Goal: Task Accomplishment & Management: Manage account settings

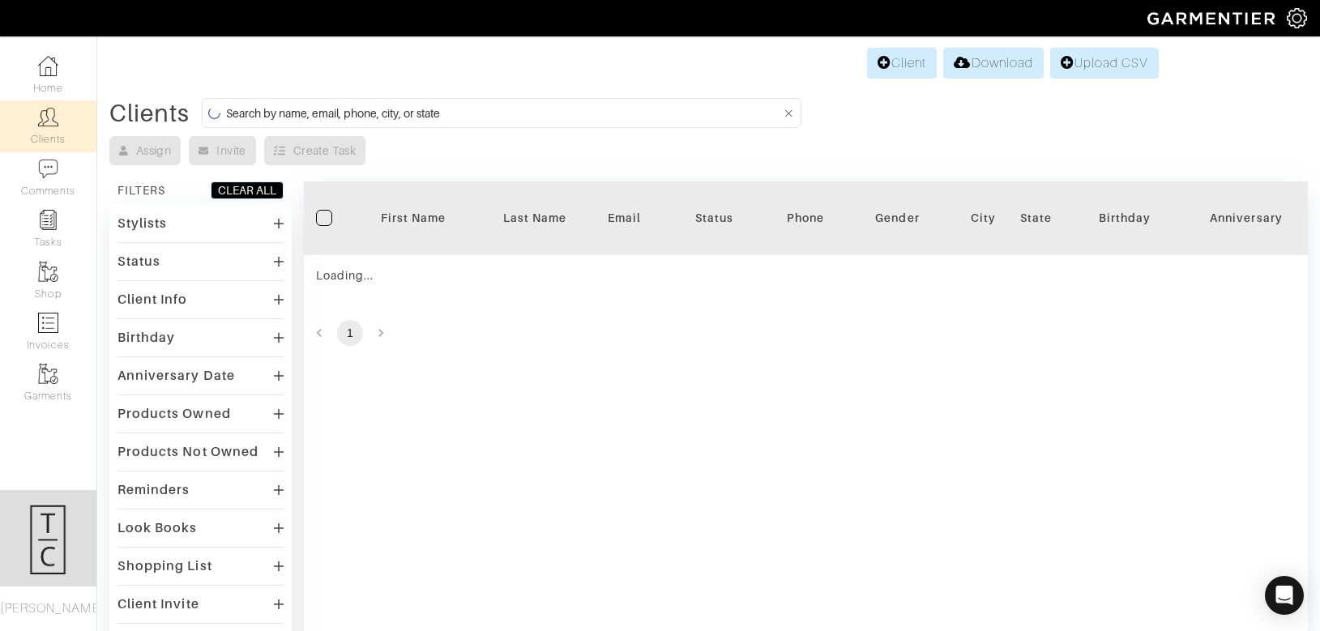
click at [553, 112] on input at bounding box center [503, 113] width 555 height 20
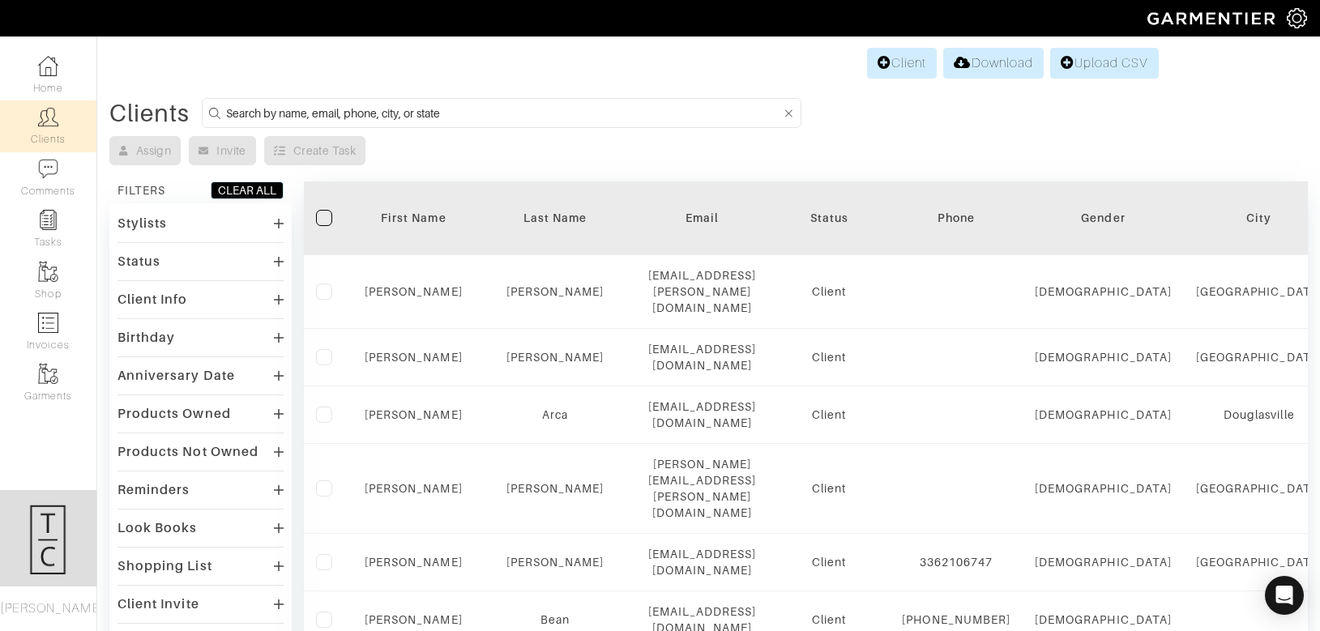
type input "o"
type input "jon banister"
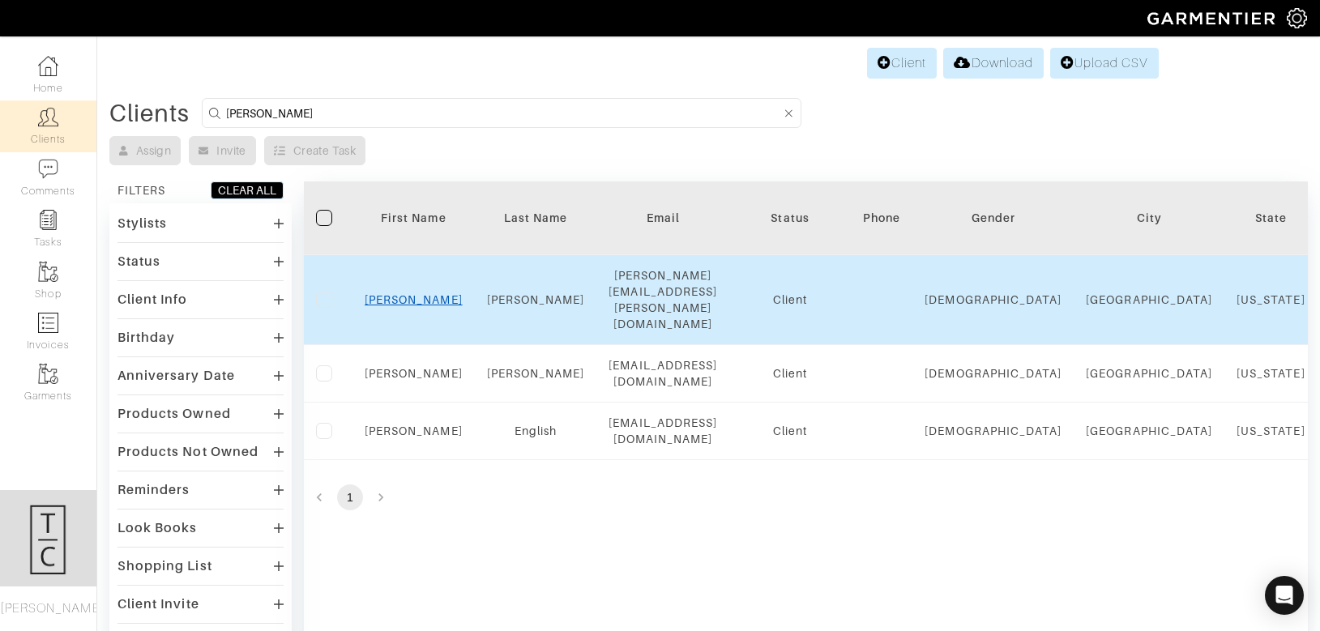
click at [413, 293] on link "Jon" at bounding box center [414, 299] width 98 height 13
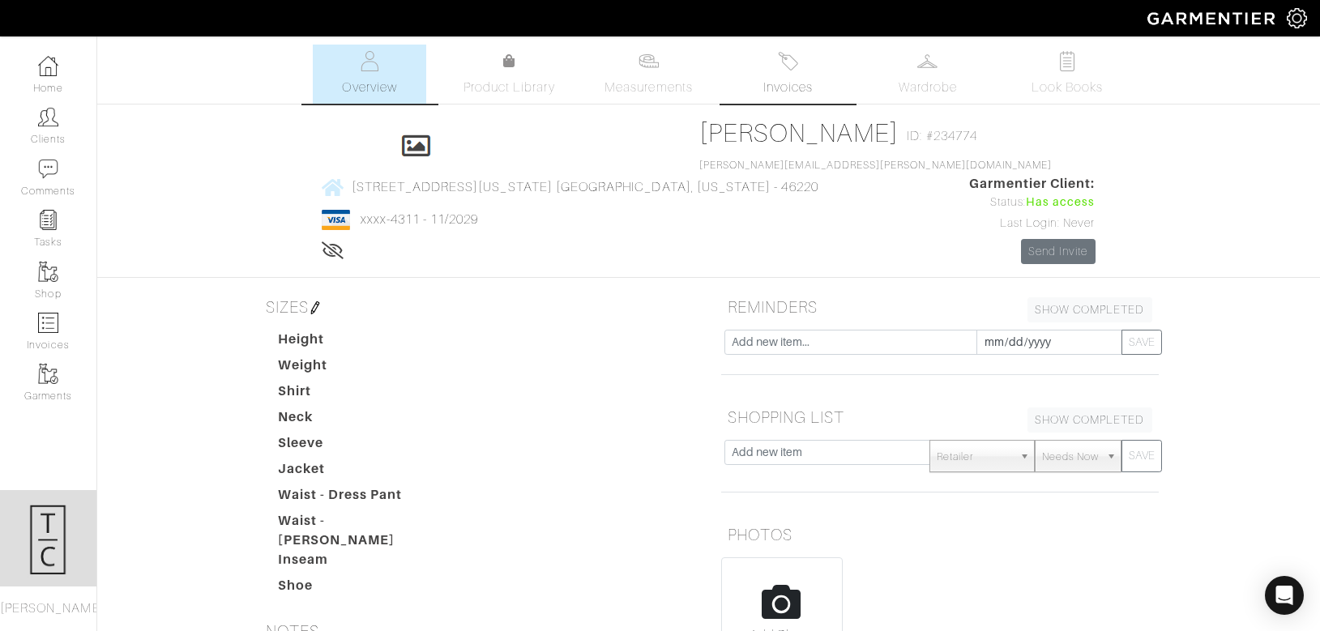
click at [788, 69] on img at bounding box center [788, 61] width 20 height 20
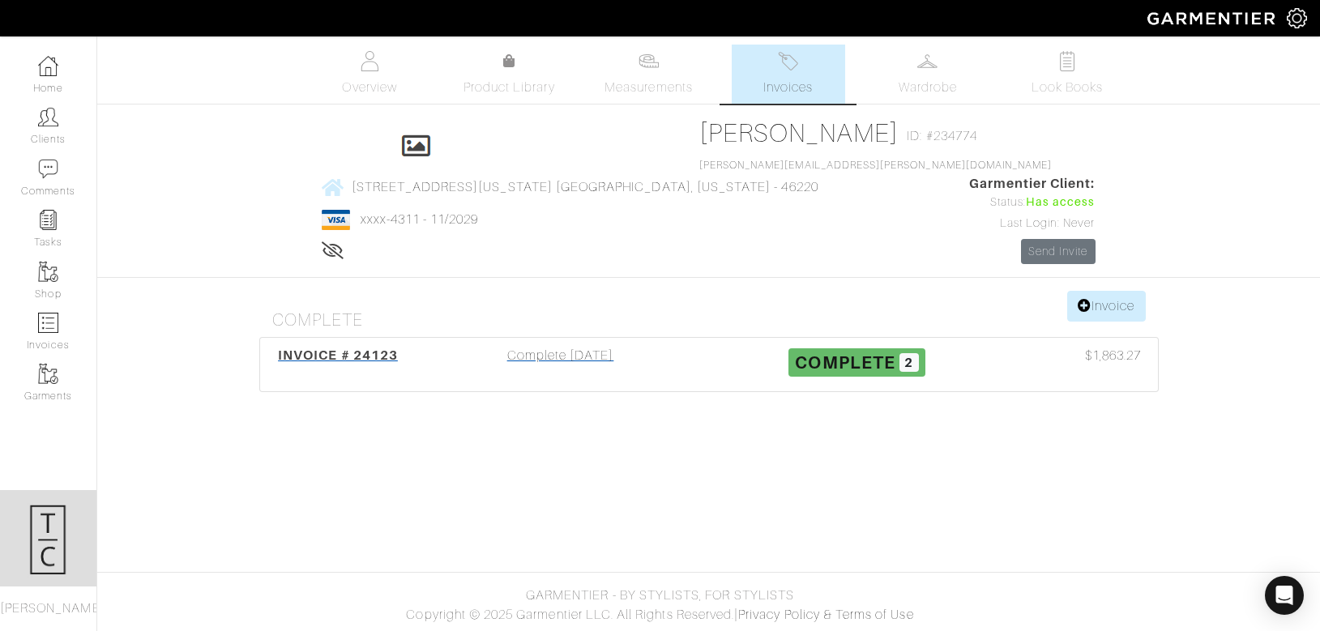
click at [612, 346] on div "Complete 08/11/25" at bounding box center [560, 364] width 297 height 37
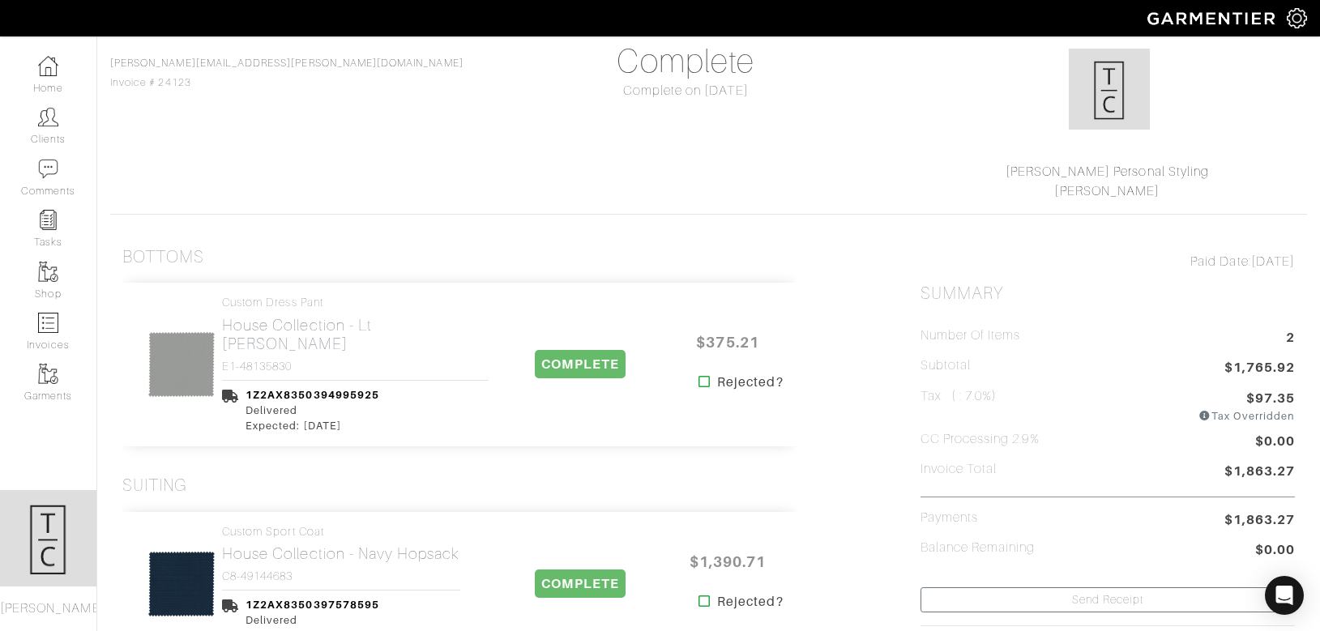
scroll to position [145, 0]
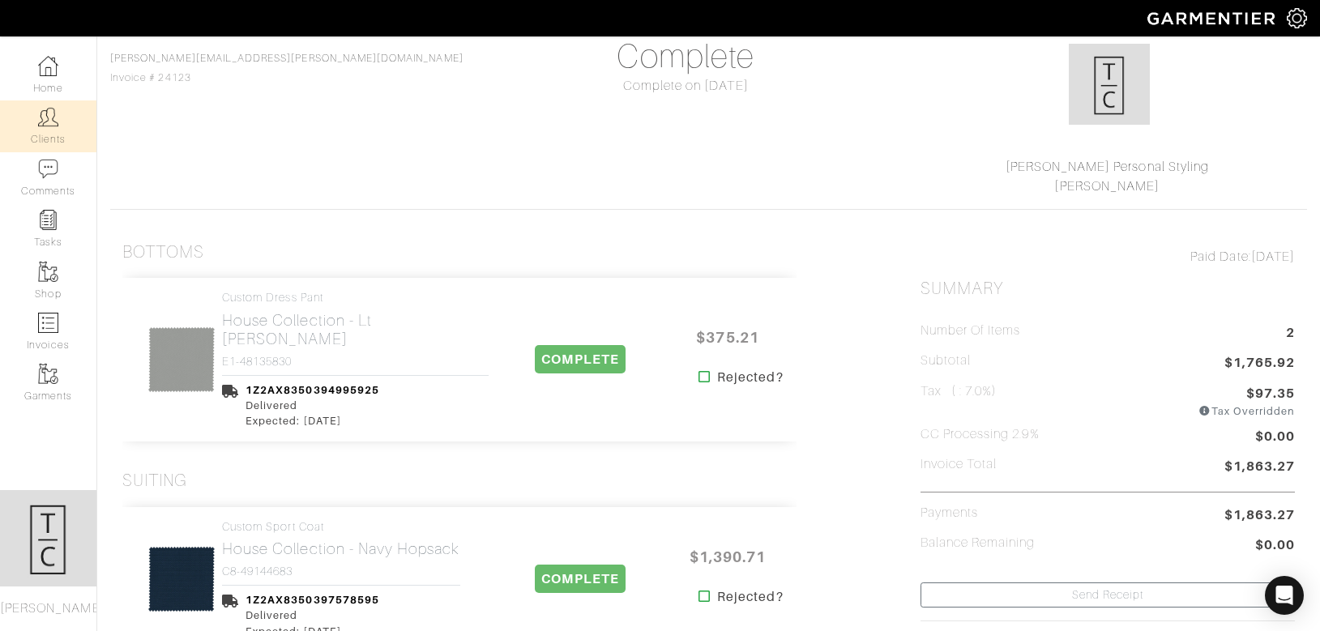
click at [38, 103] on link "Clients" at bounding box center [48, 125] width 96 height 51
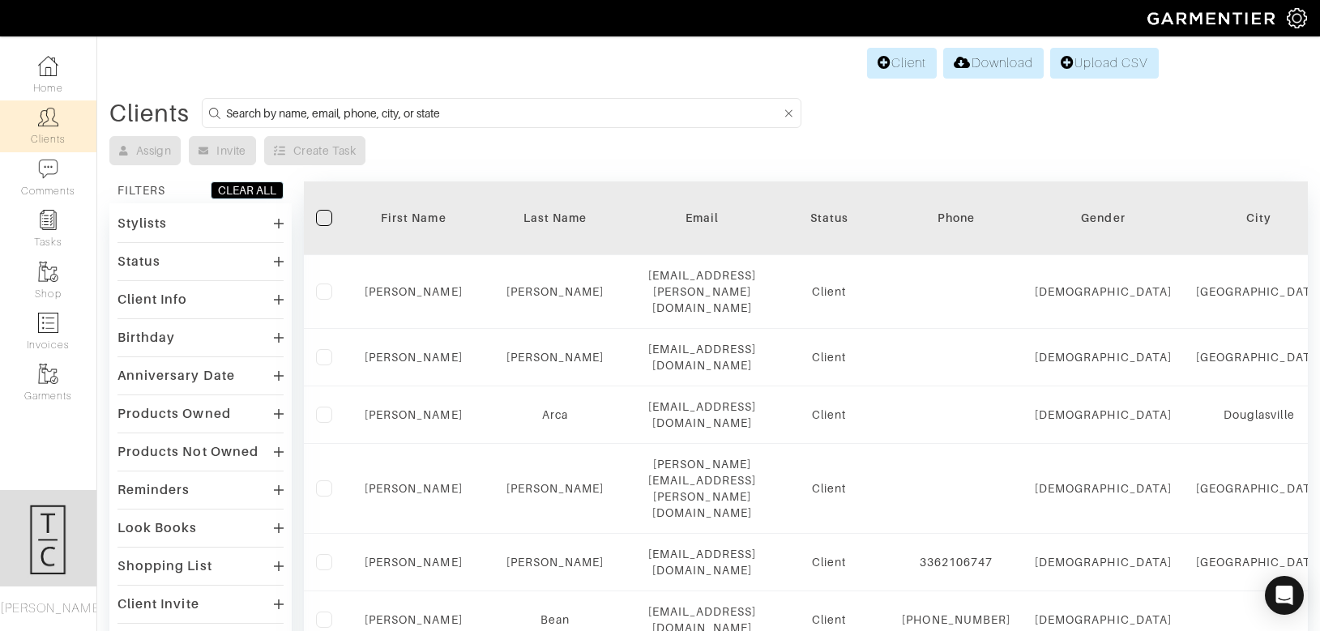
click at [347, 118] on input at bounding box center [503, 113] width 555 height 20
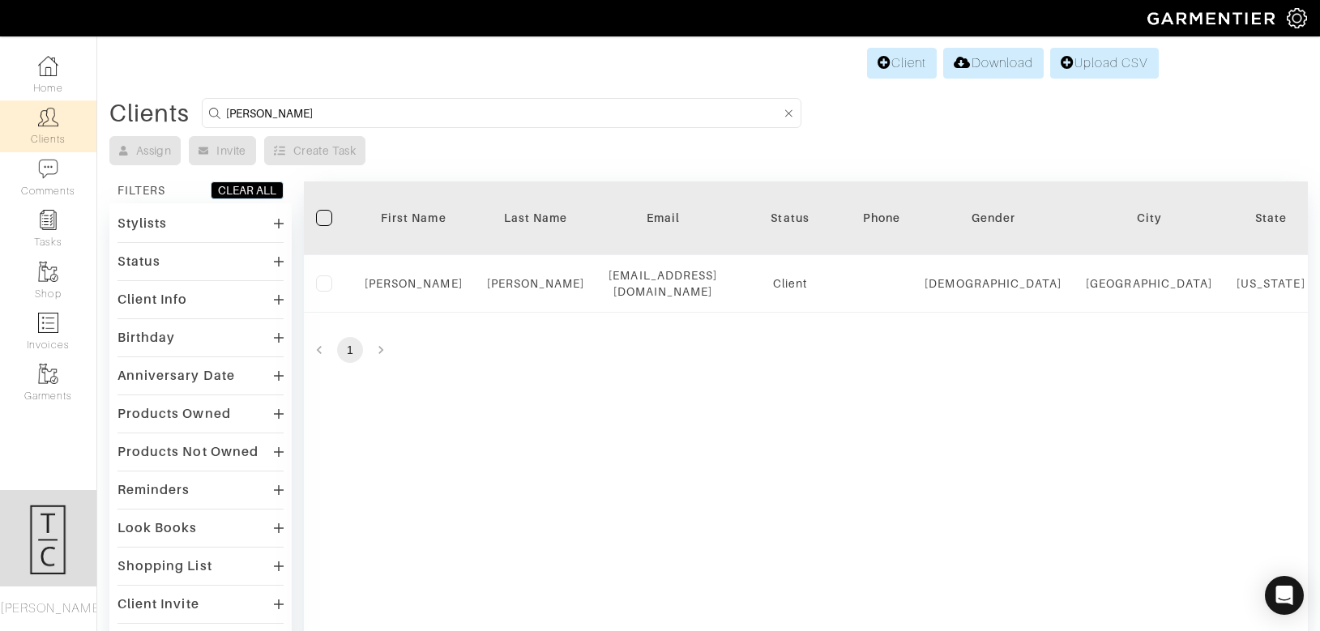
click at [293, 115] on input "justin rowland" at bounding box center [503, 113] width 555 height 20
type input "james blake"
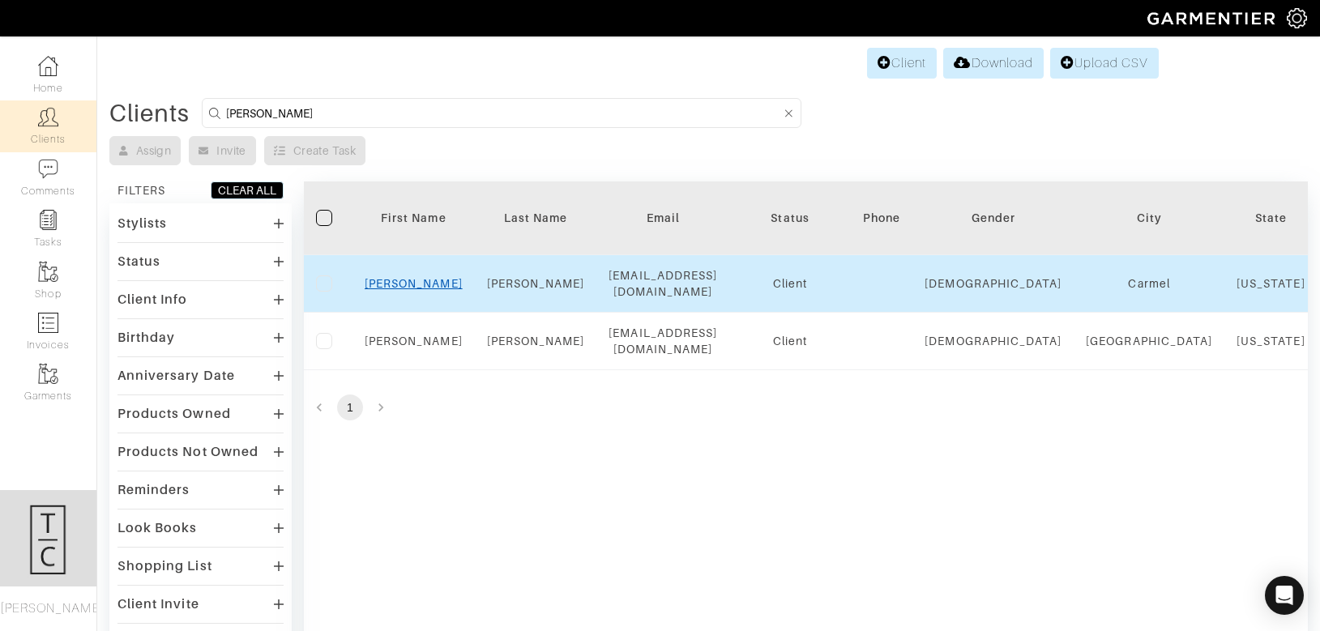
click at [408, 277] on link "Jamie" at bounding box center [414, 283] width 98 height 13
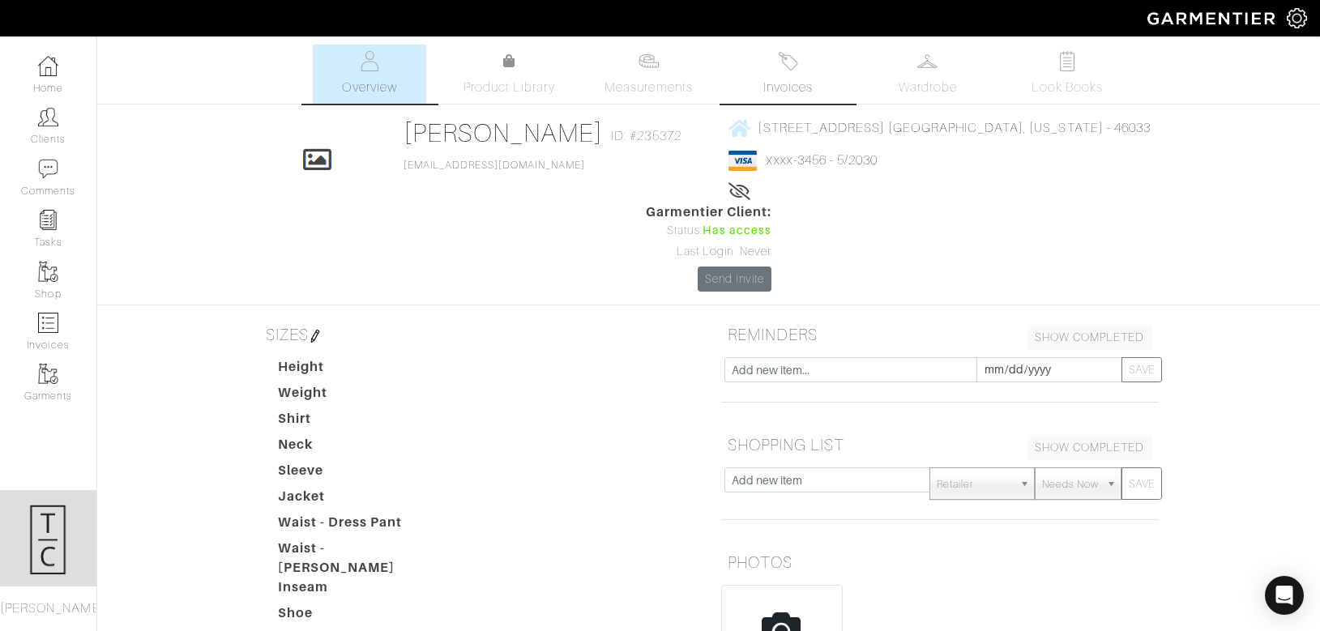
click at [806, 79] on span "Invoices" at bounding box center [787, 87] width 49 height 19
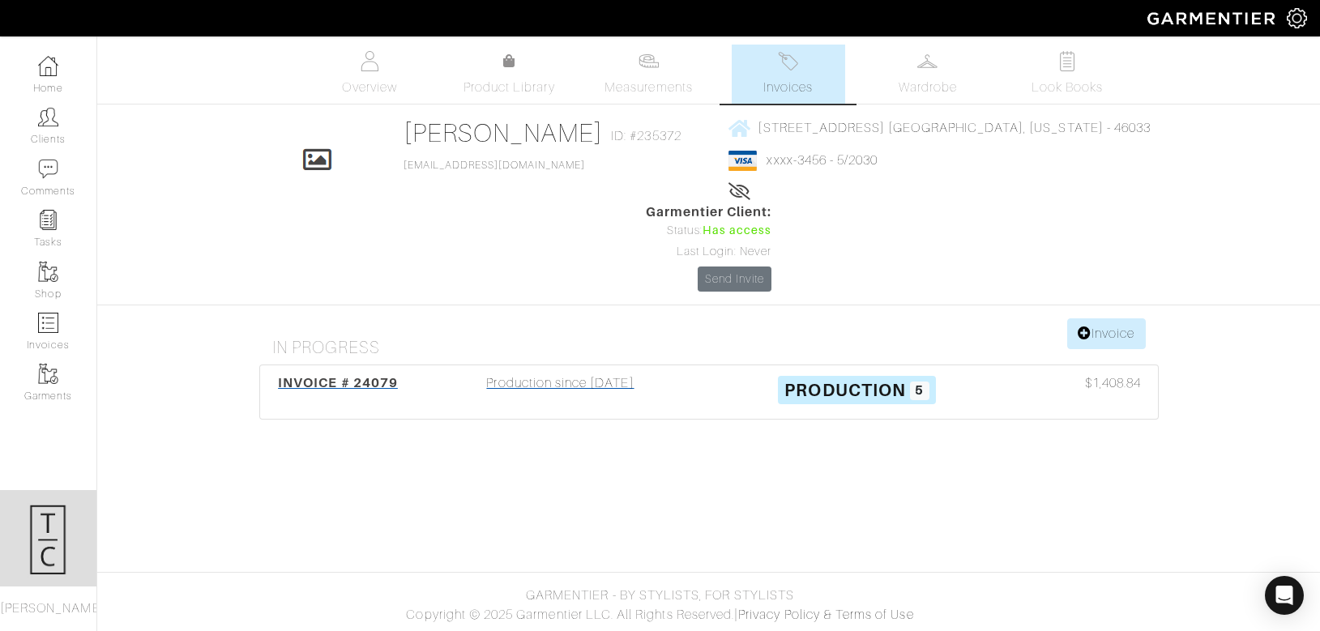
click at [569, 374] on div "Production since 07/19/25" at bounding box center [560, 392] width 297 height 37
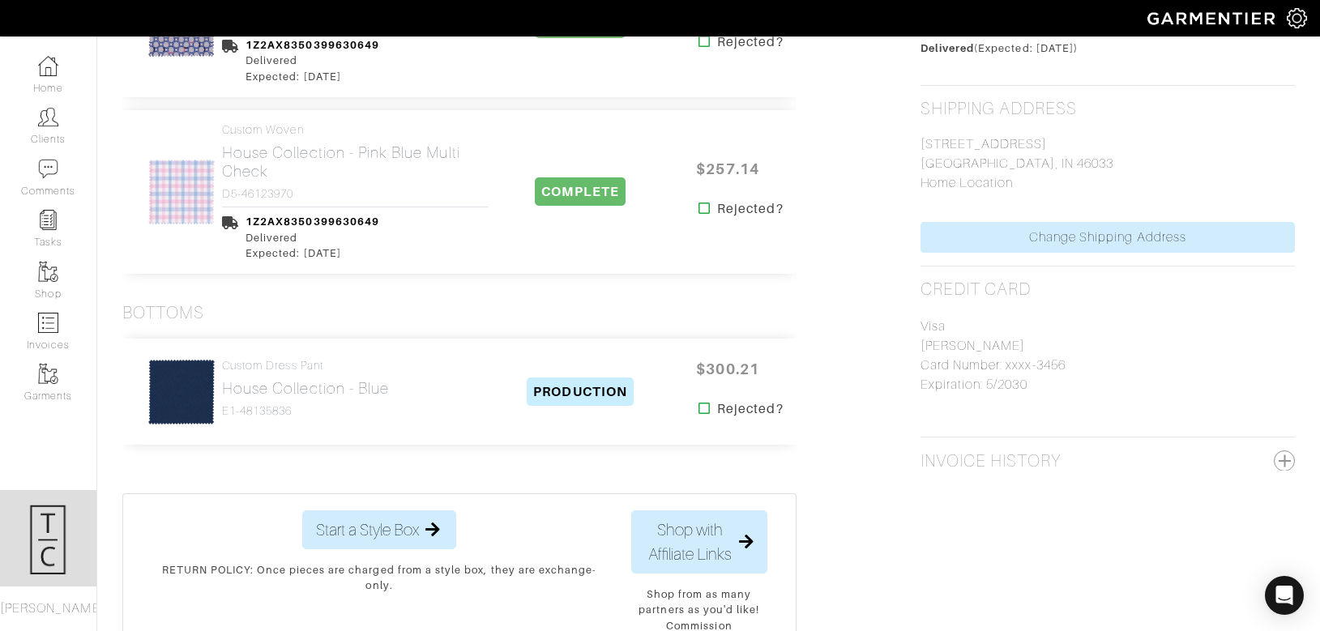
scroll to position [860, 0]
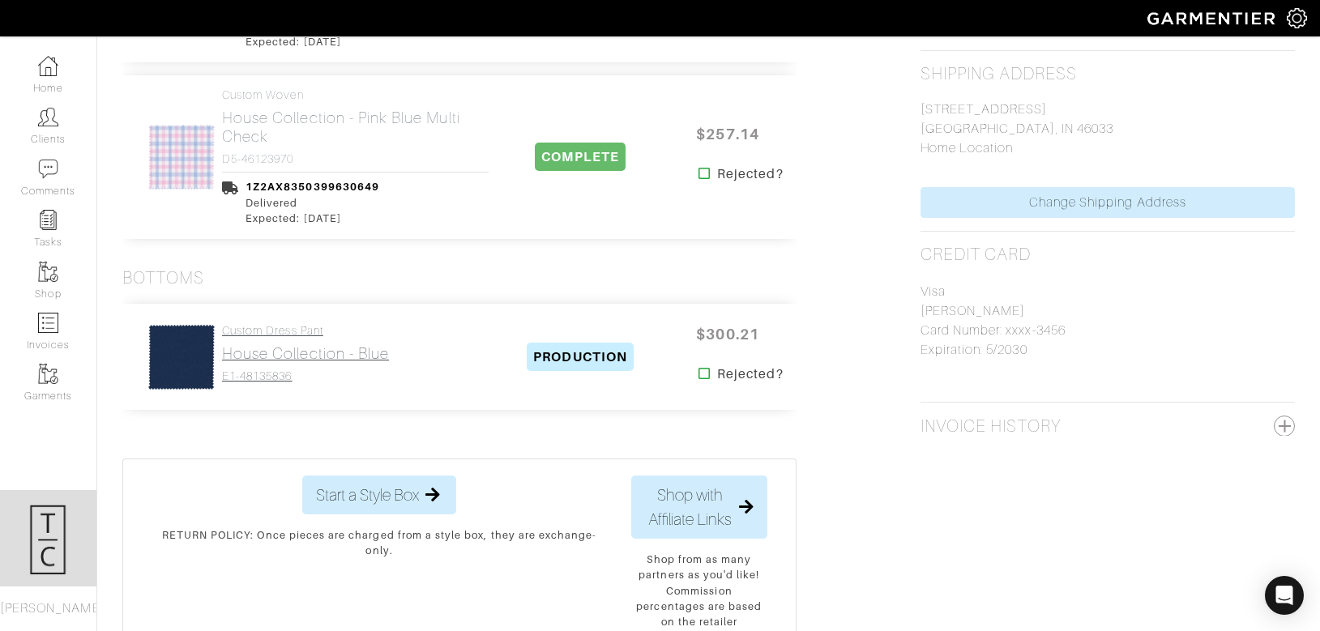
click at [351, 353] on h2 "House Collection - Blue" at bounding box center [305, 353] width 167 height 19
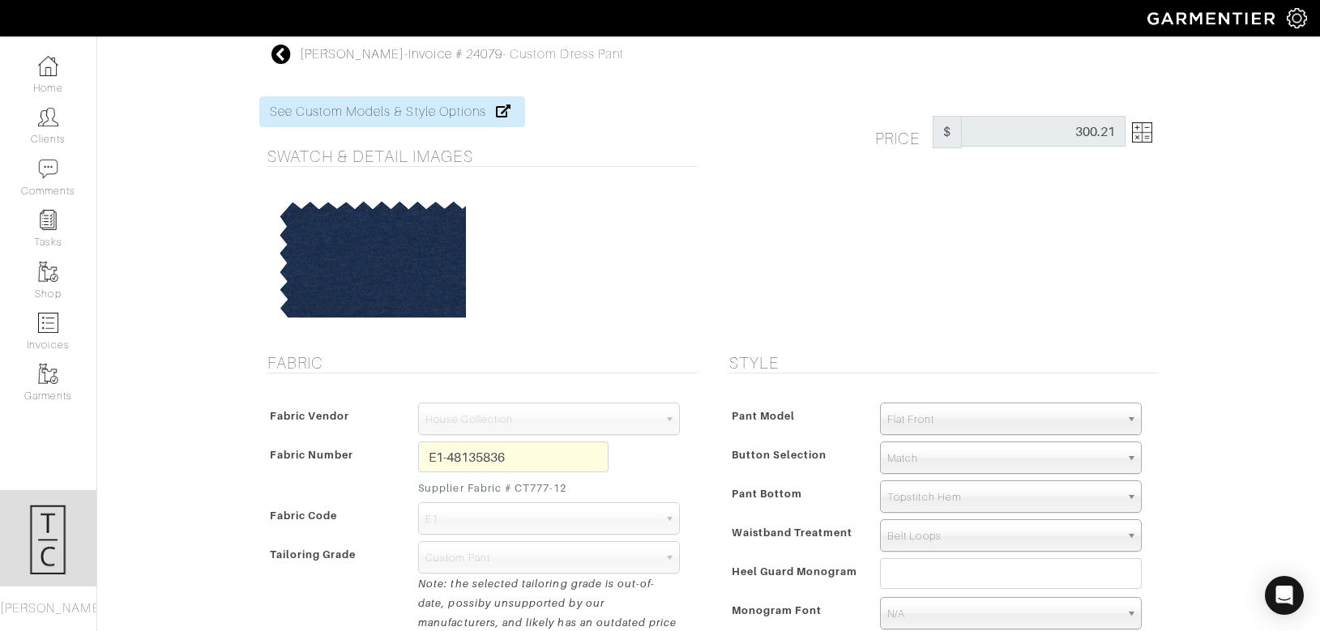
click at [277, 49] on icon at bounding box center [281, 54] width 20 height 19
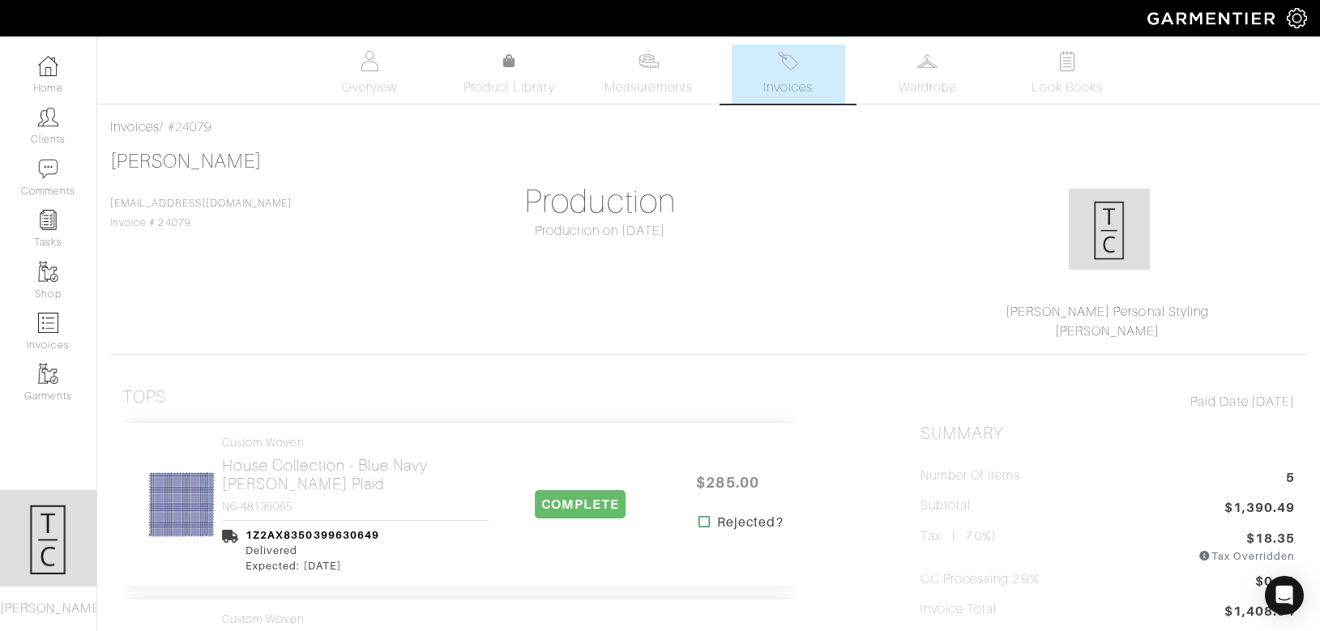
click at [198, 124] on div "Invoices / #24079" at bounding box center [708, 127] width 1197 height 19
copy div "24079"
click at [1285, 591] on icon "Open Intercom Messenger" at bounding box center [1284, 595] width 19 height 21
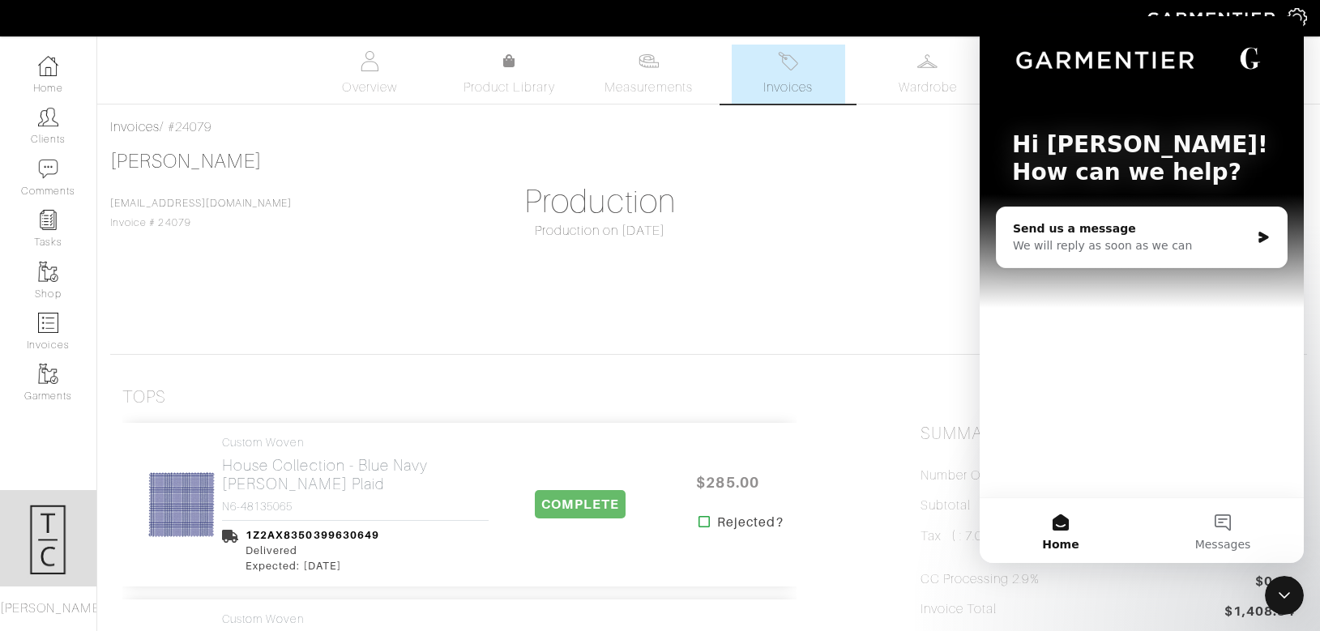
click at [1151, 234] on div "Send us a message" at bounding box center [1131, 228] width 237 height 17
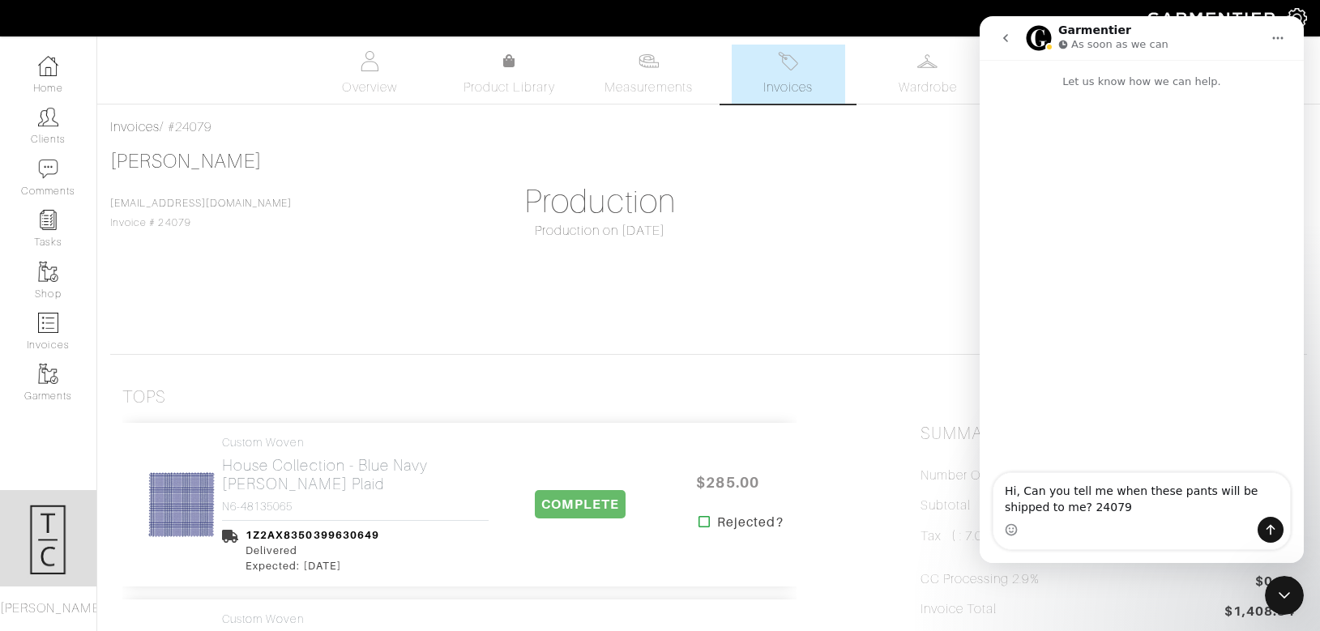
click at [1158, 485] on textarea "Hi, Can you tell me when these pants will be shipped to me? 24079" at bounding box center [1142, 495] width 297 height 44
type textarea "Hi, Can you tell me when the pants in this order will be shipped to me? 24079"
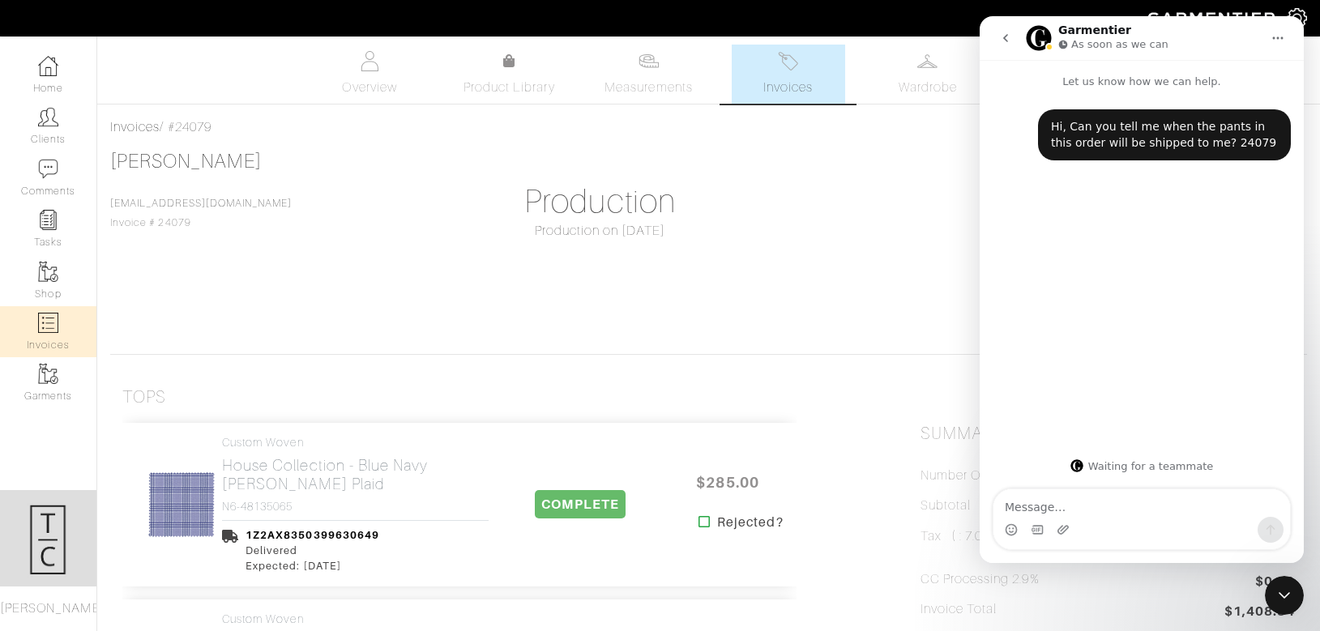
click at [48, 342] on link "Invoices" at bounding box center [48, 331] width 96 height 51
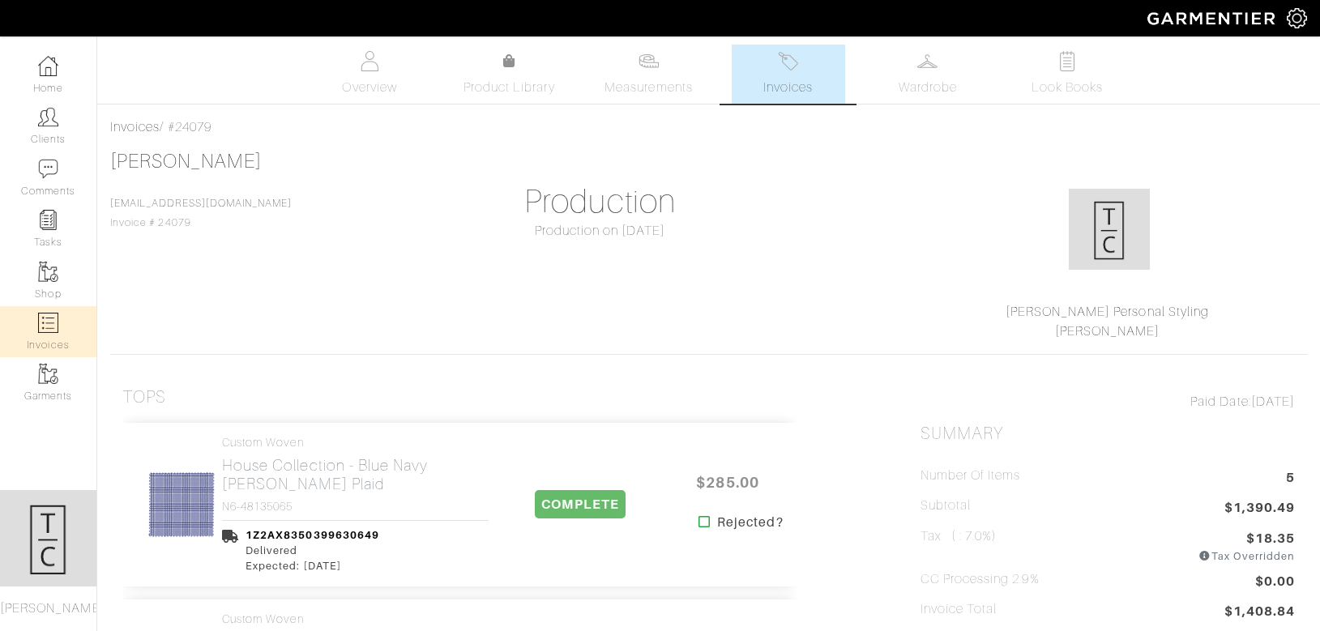
select select
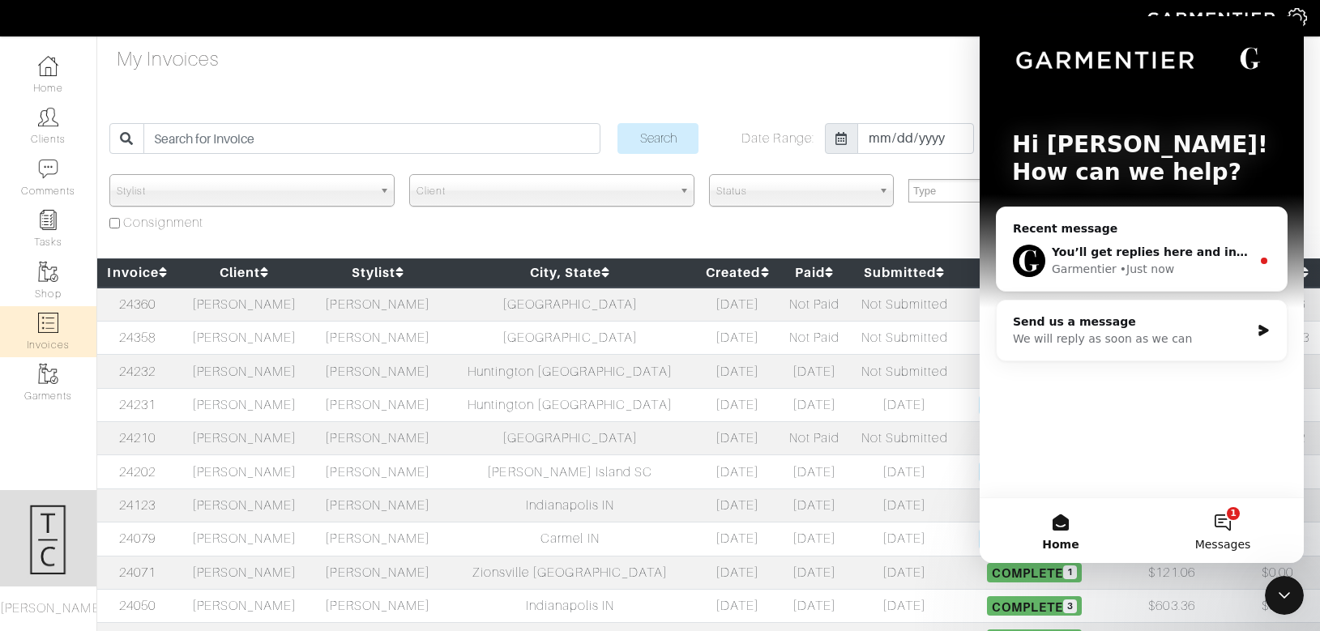
click at [1219, 533] on button "1 Messages" at bounding box center [1223, 530] width 162 height 65
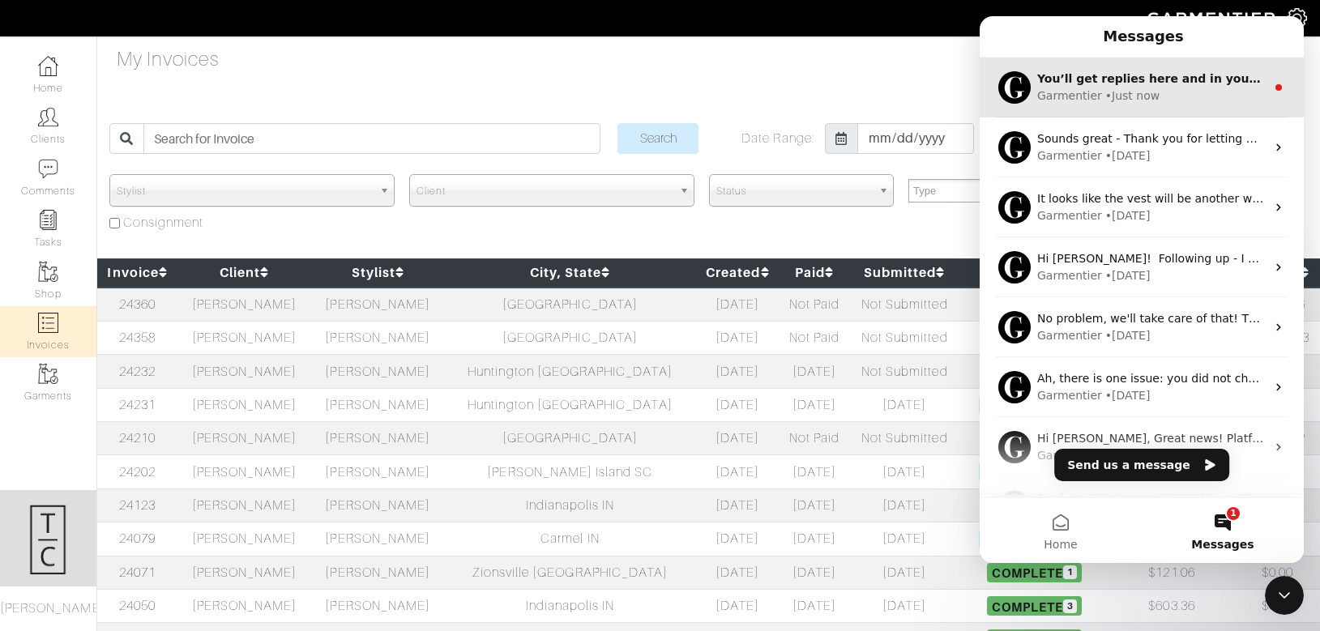
click at [1142, 89] on div "• Just now" at bounding box center [1132, 96] width 54 height 17
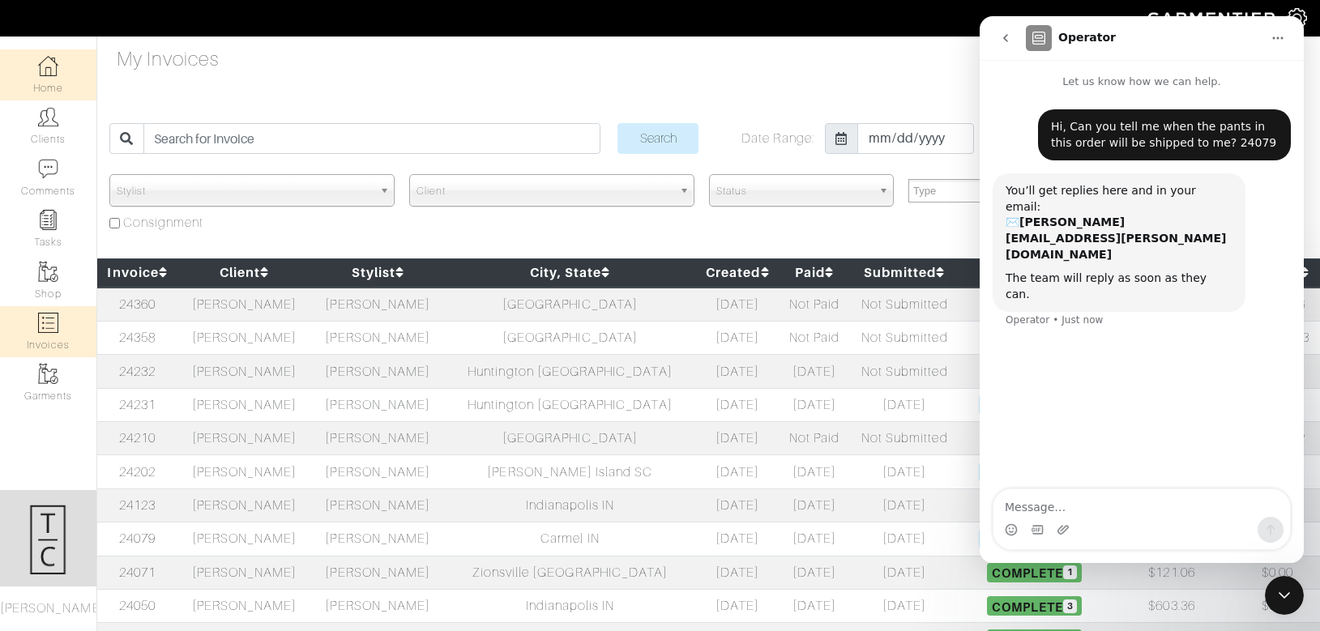
click at [68, 70] on link "Home" at bounding box center [48, 74] width 96 height 51
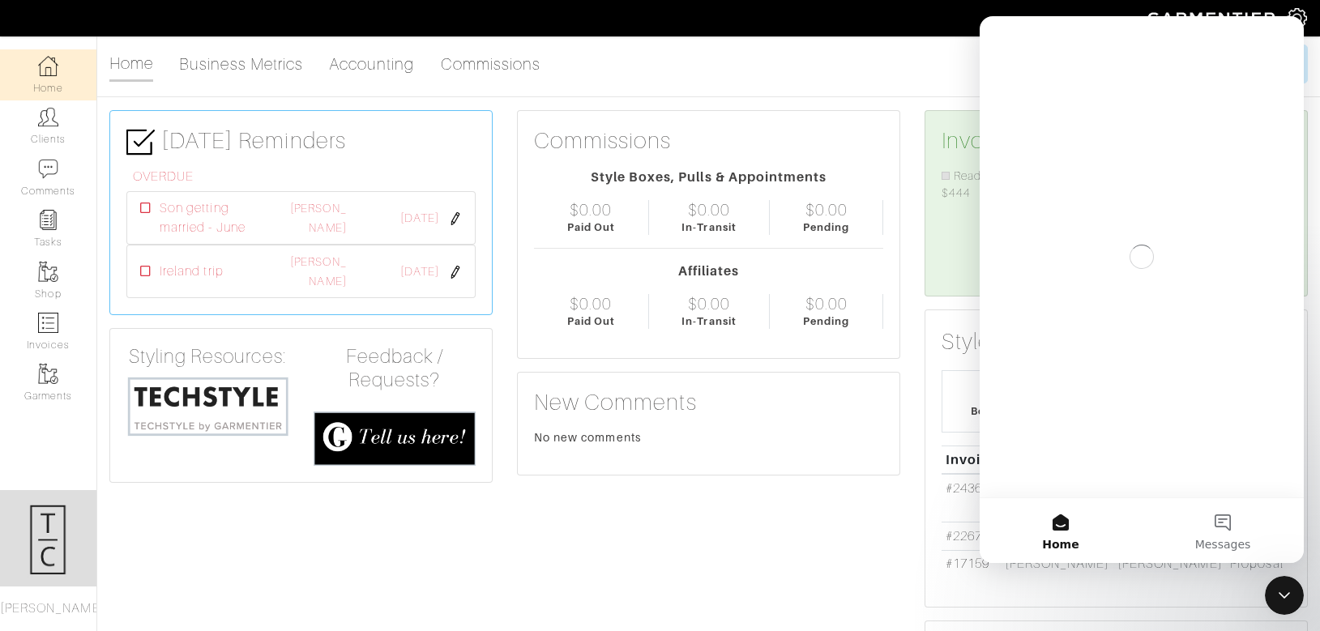
scroll to position [112, 250]
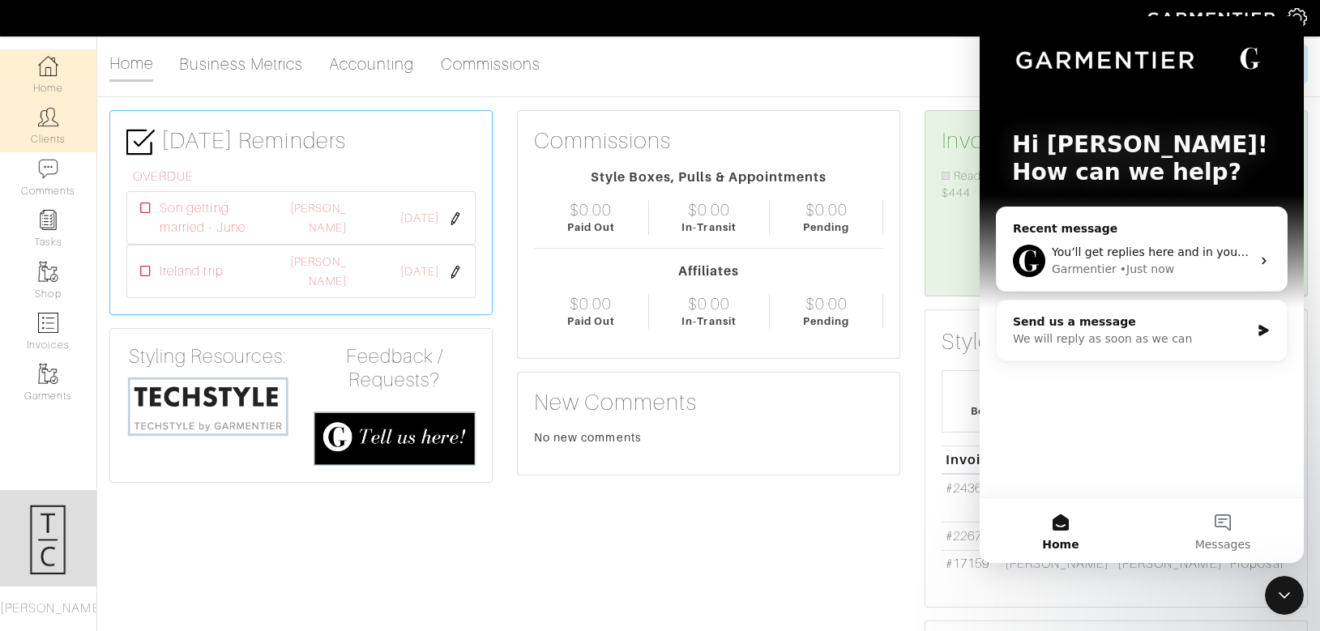
click at [60, 119] on link "Clients" at bounding box center [48, 125] width 96 height 51
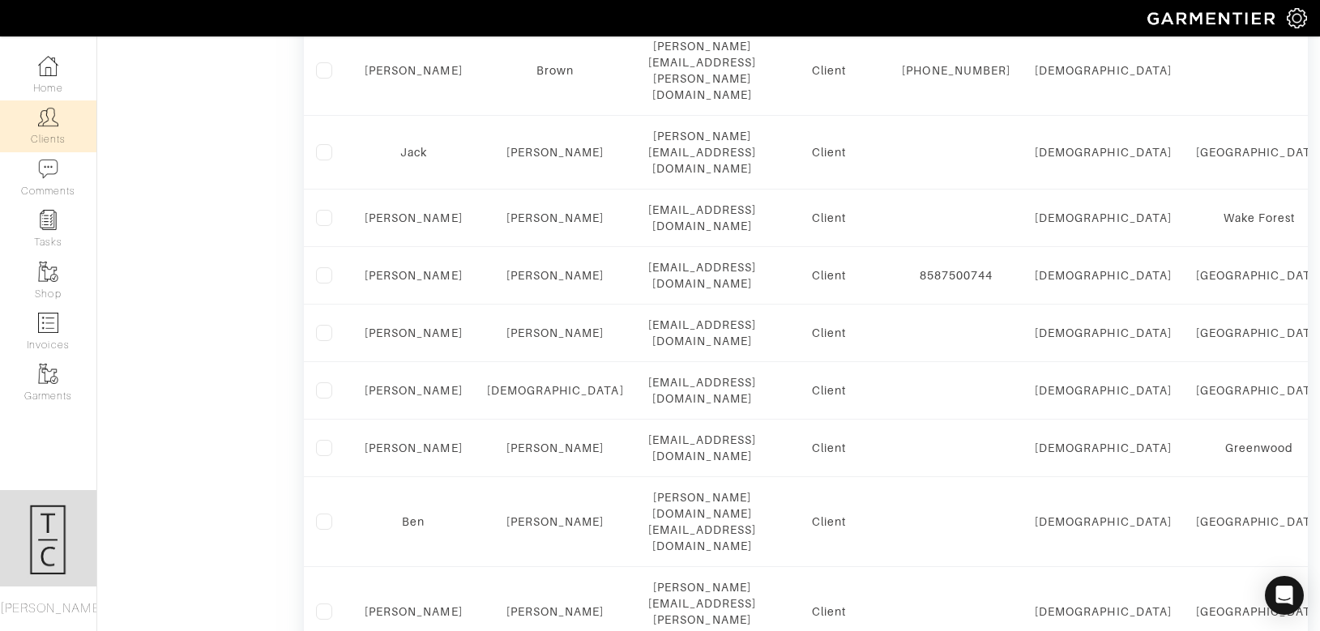
scroll to position [1117, 0]
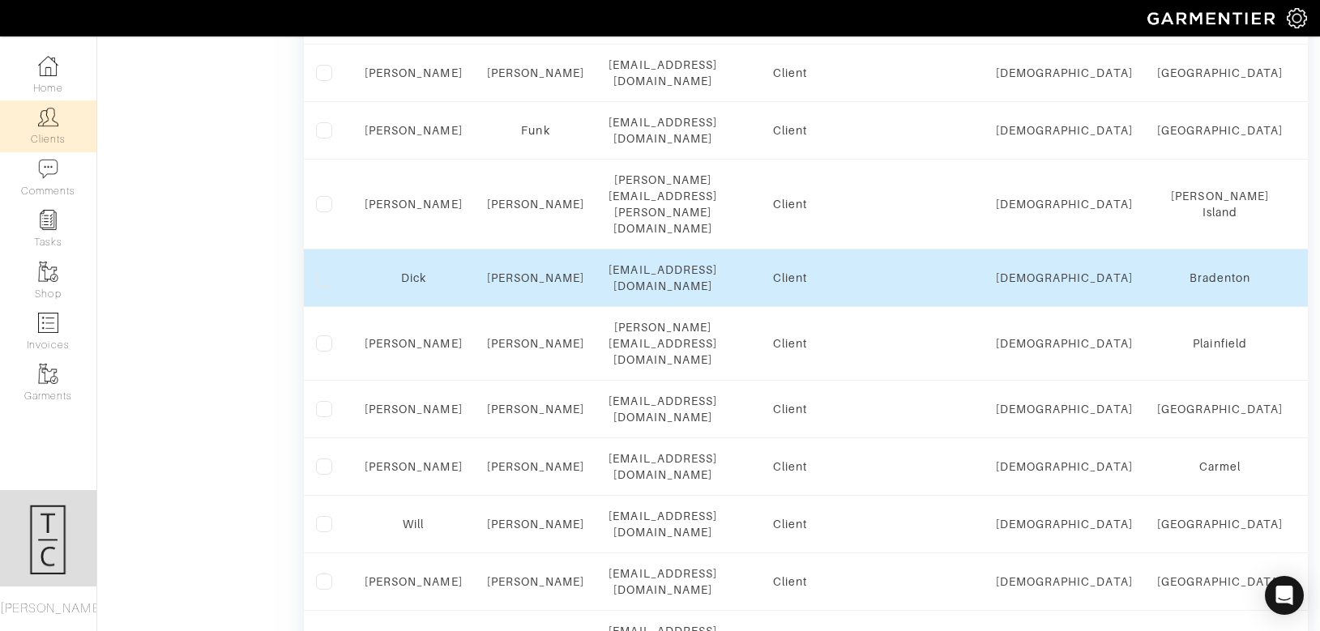
scroll to position [863, 0]
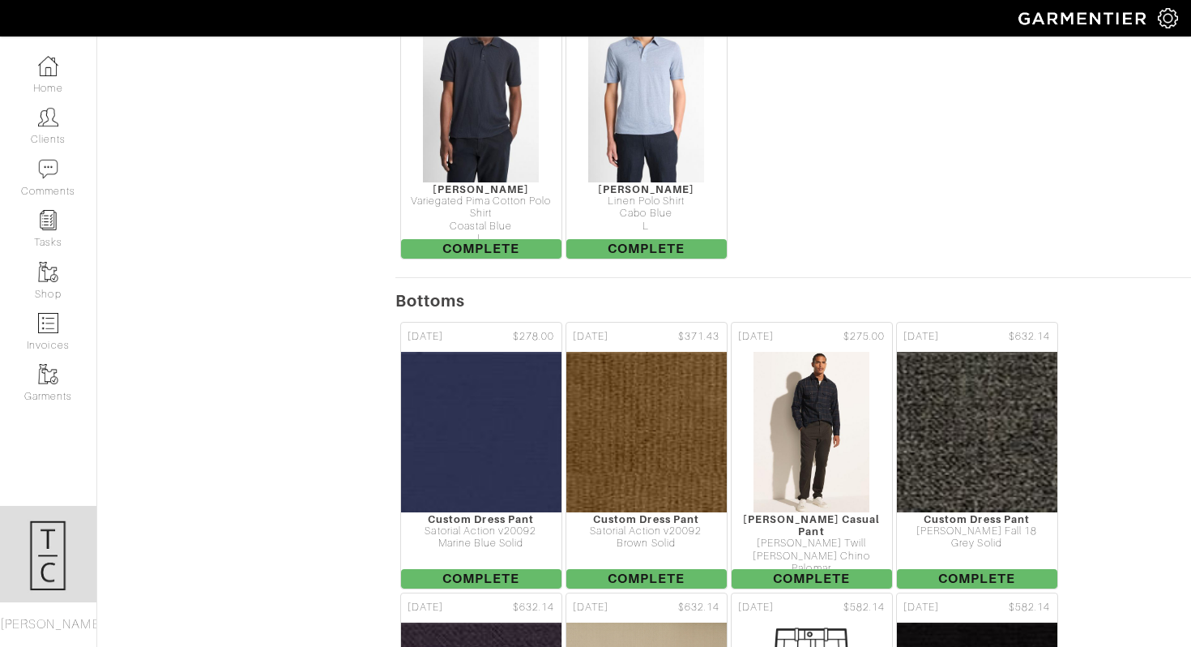
scroll to position [12588, 0]
click at [19, 135] on link "Clients" at bounding box center [48, 125] width 96 height 51
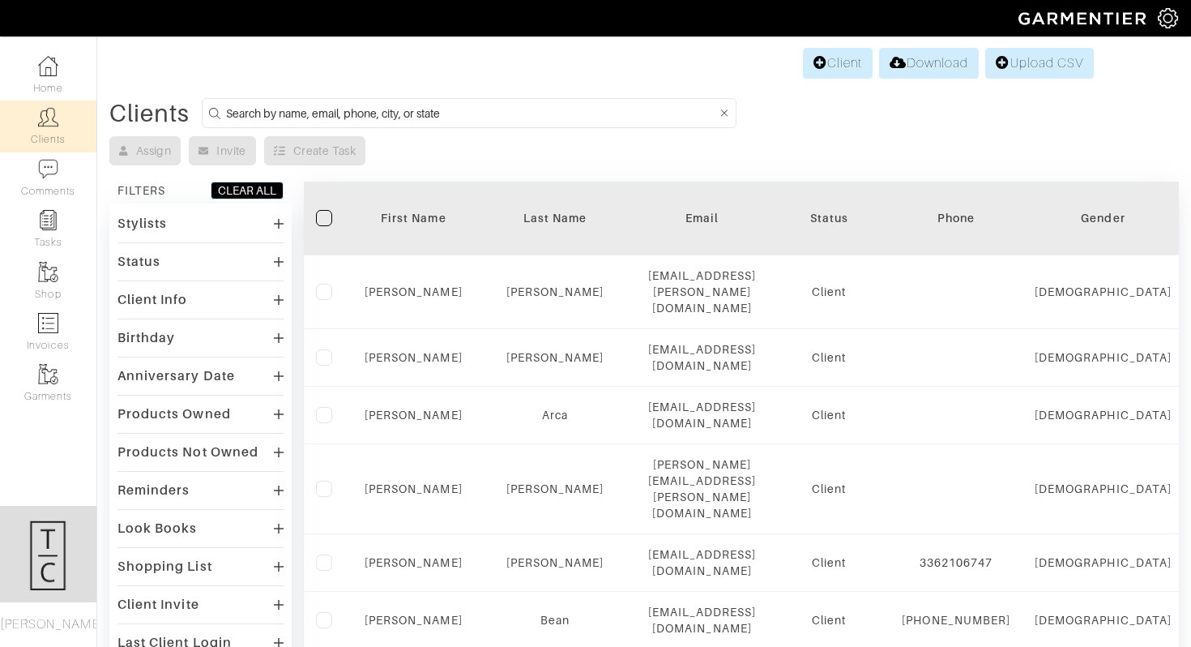
click at [464, 109] on input at bounding box center [471, 113] width 491 height 20
type input "trent derrick"
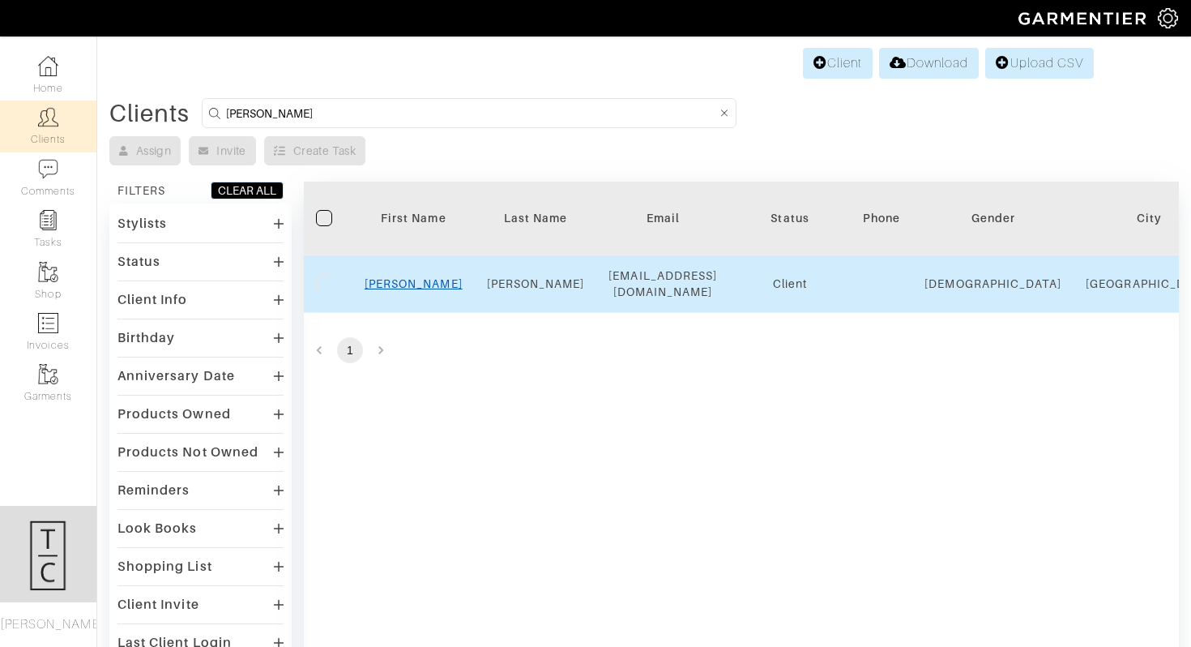
click at [417, 279] on link "[PERSON_NAME]" at bounding box center [414, 283] width 98 height 13
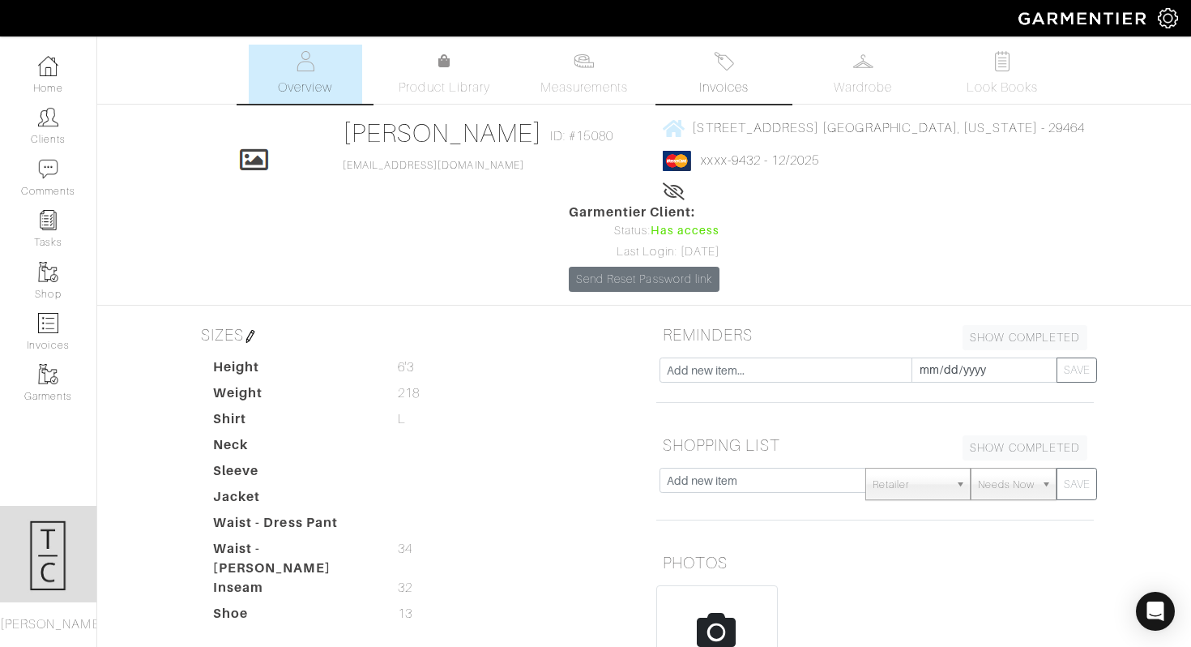
click at [720, 75] on link "Invoices" at bounding box center [723, 74] width 113 height 59
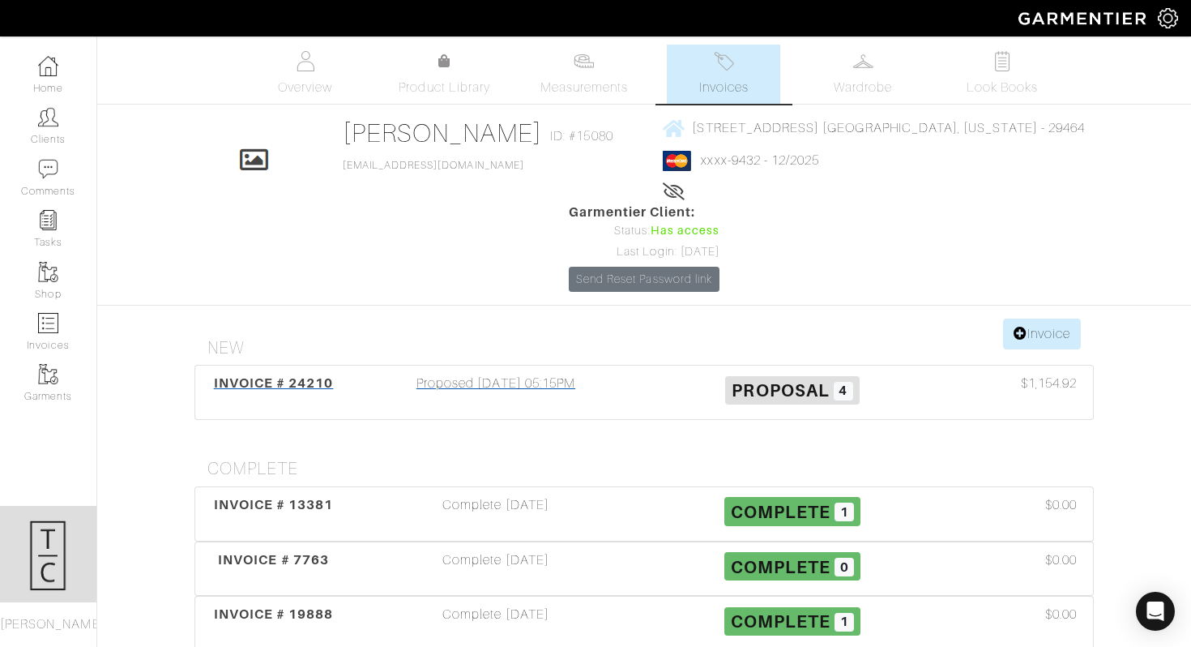
click at [519, 374] on div "Proposed 07/31/25 05:15PM" at bounding box center [496, 392] width 297 height 37
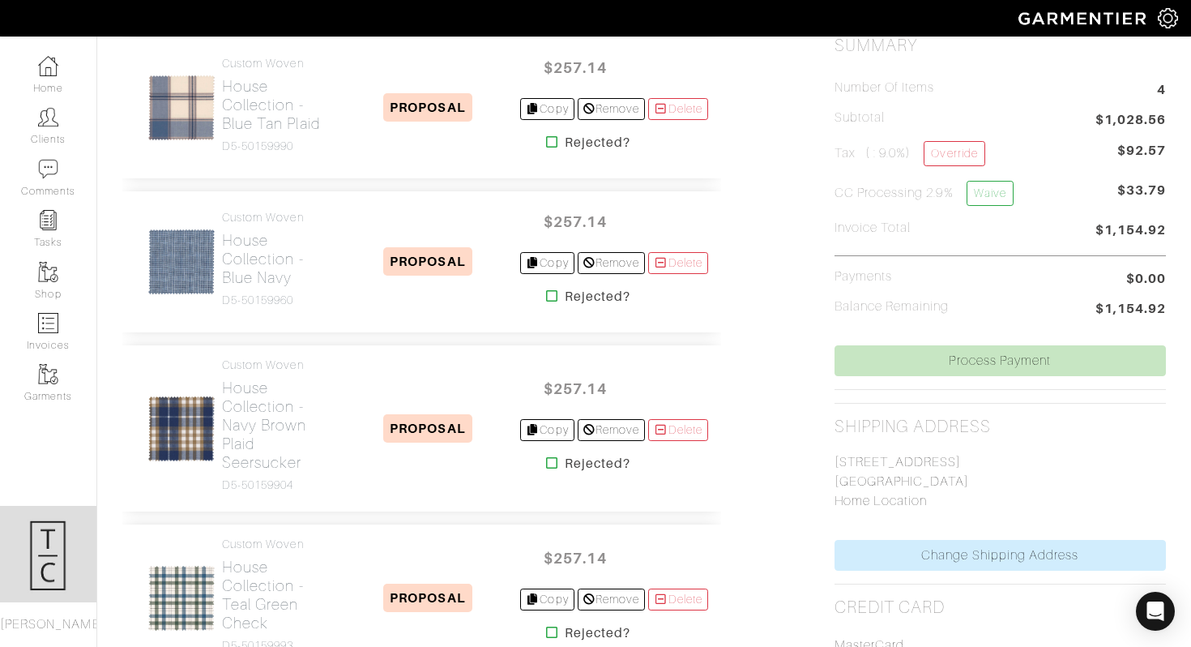
scroll to position [413, 0]
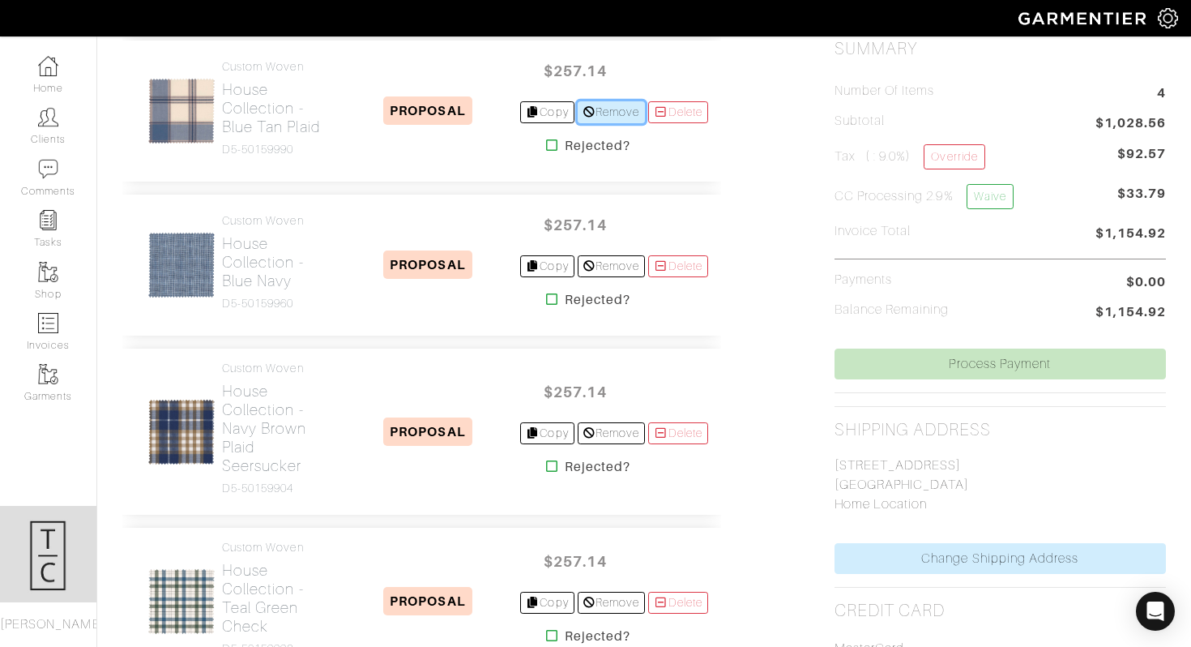
click at [624, 109] on link "Remove" at bounding box center [611, 112] width 67 height 22
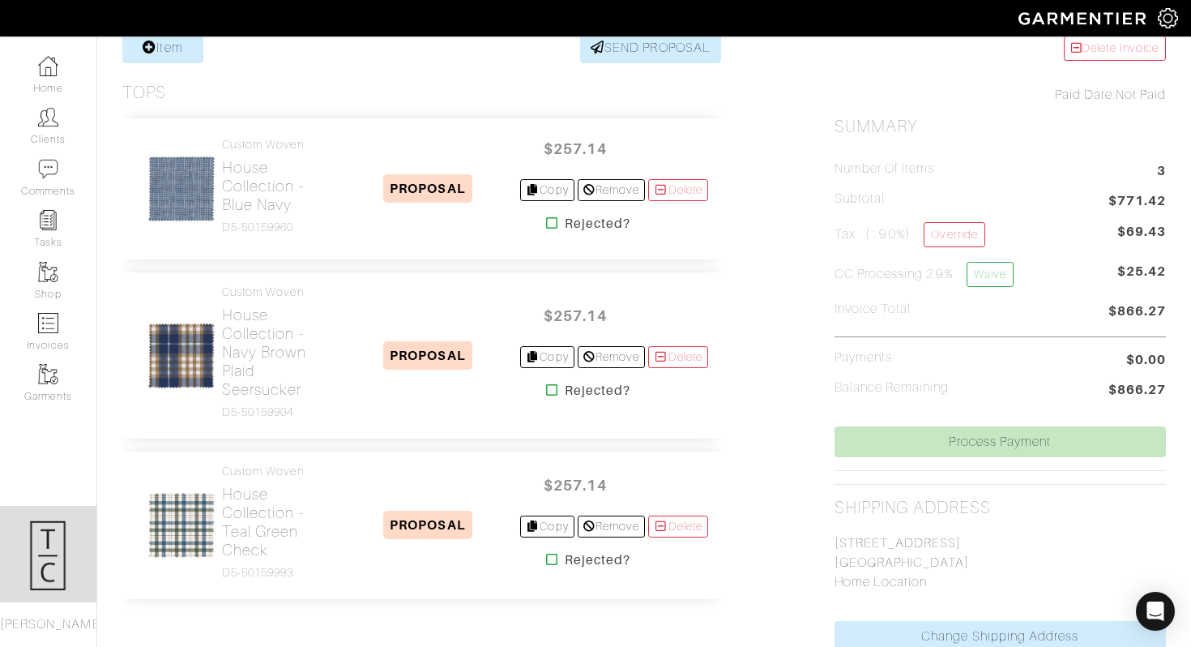
scroll to position [335, 0]
click at [592, 202] on div "$257.14 Copy Remove Delete Rejected?" at bounding box center [614, 189] width 188 height 115
click at [594, 195] on link "Remove" at bounding box center [611, 191] width 67 height 22
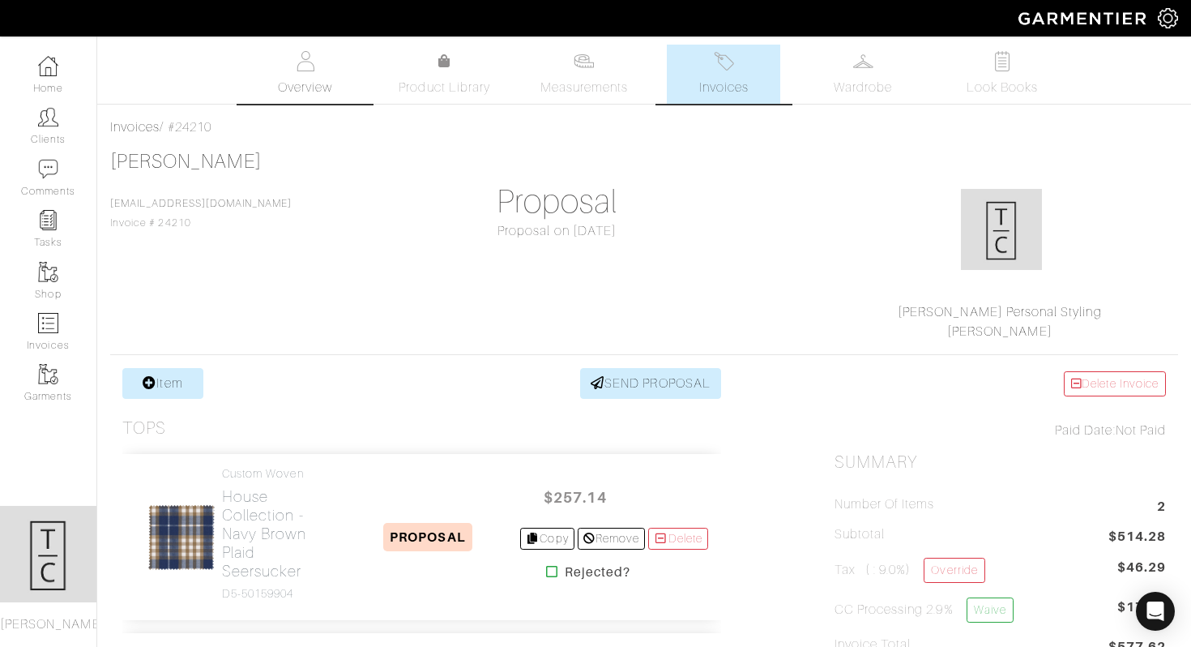
click at [303, 80] on span "Overview" at bounding box center [305, 87] width 54 height 19
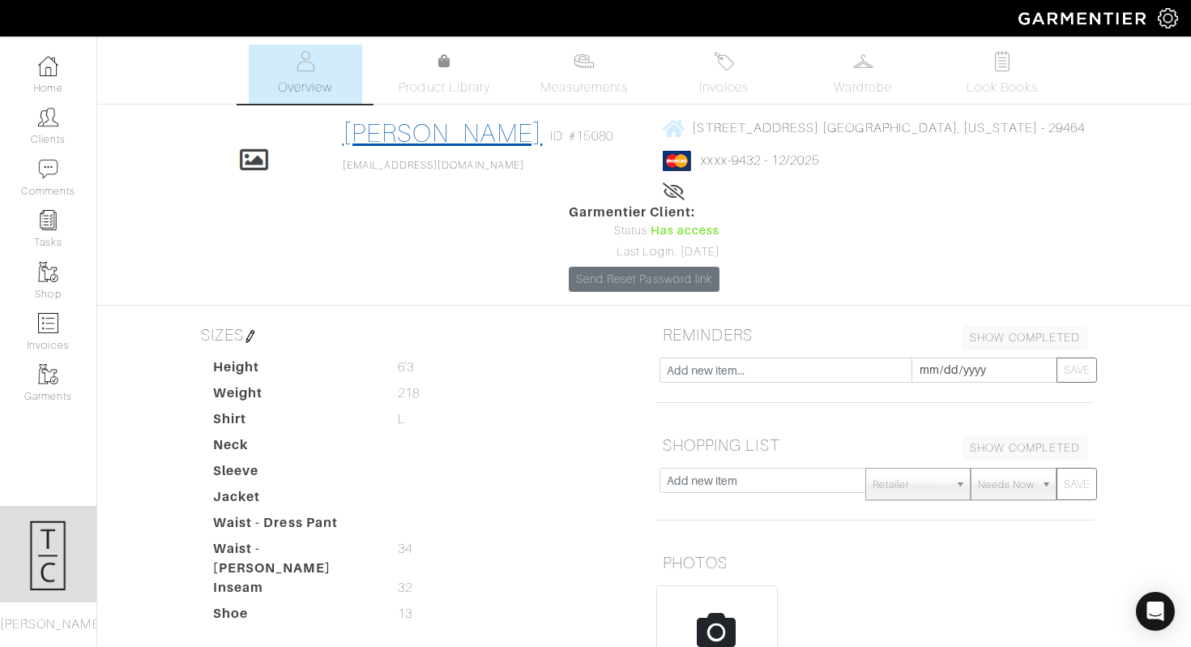
click at [358, 136] on link "[PERSON_NAME]" at bounding box center [443, 132] width 200 height 29
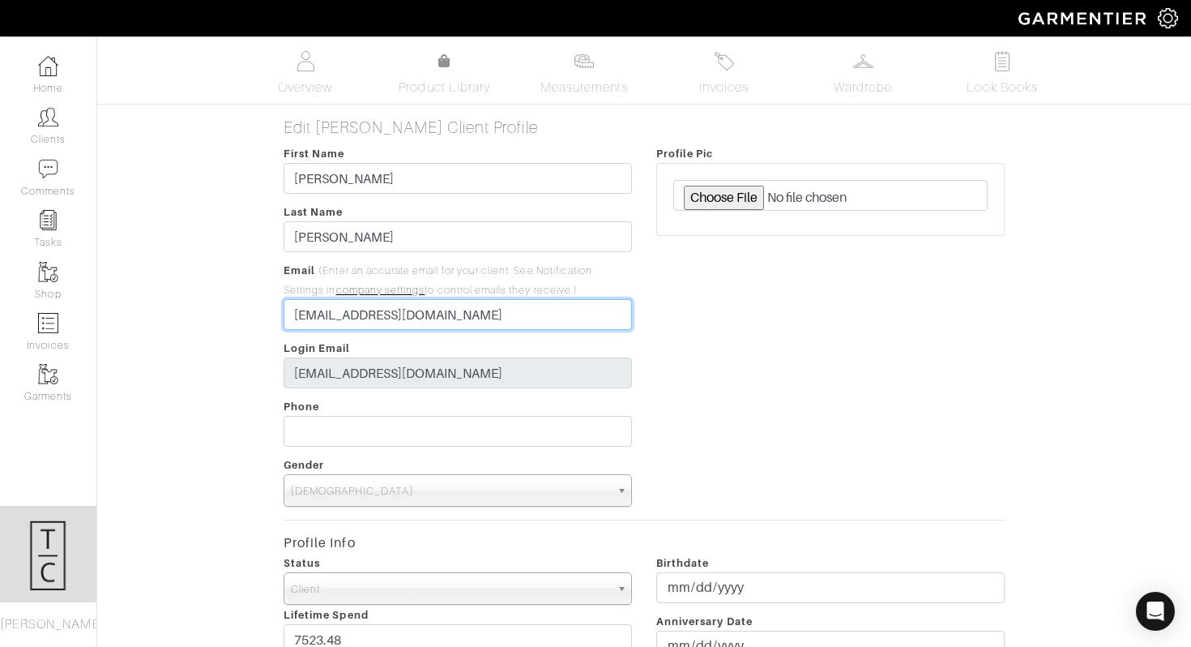
click at [352, 312] on input "[EMAIL_ADDRESS][DOMAIN_NAME]" at bounding box center [458, 314] width 348 height 31
type input "[EMAIL_ADDRESS][PERSON_NAME][DOMAIN_NAME]"
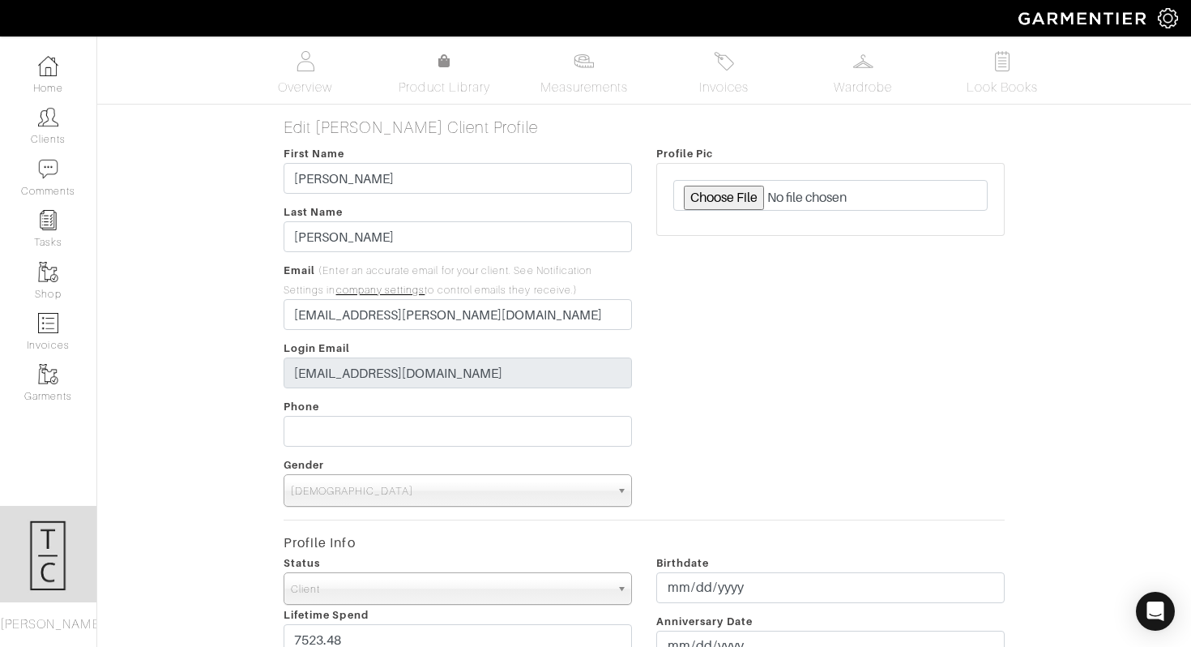
click at [720, 357] on div "Profile Pic" at bounding box center [830, 324] width 373 height 363
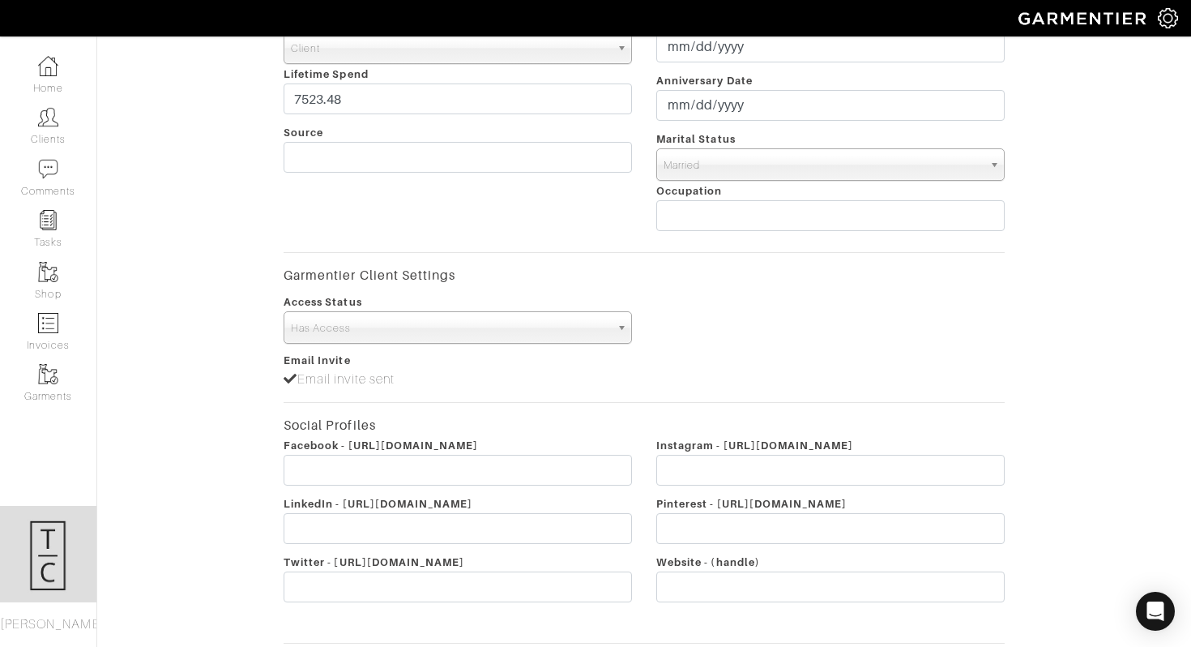
scroll to position [659, 0]
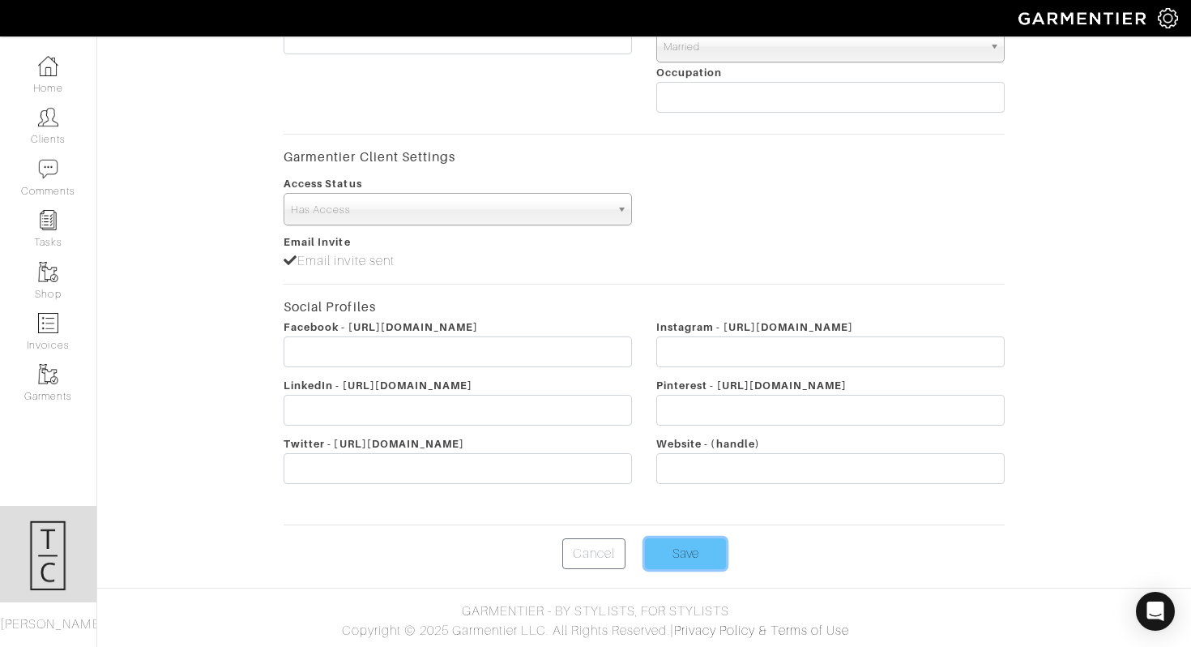
click at [688, 558] on input "Save" at bounding box center [685, 553] width 81 height 31
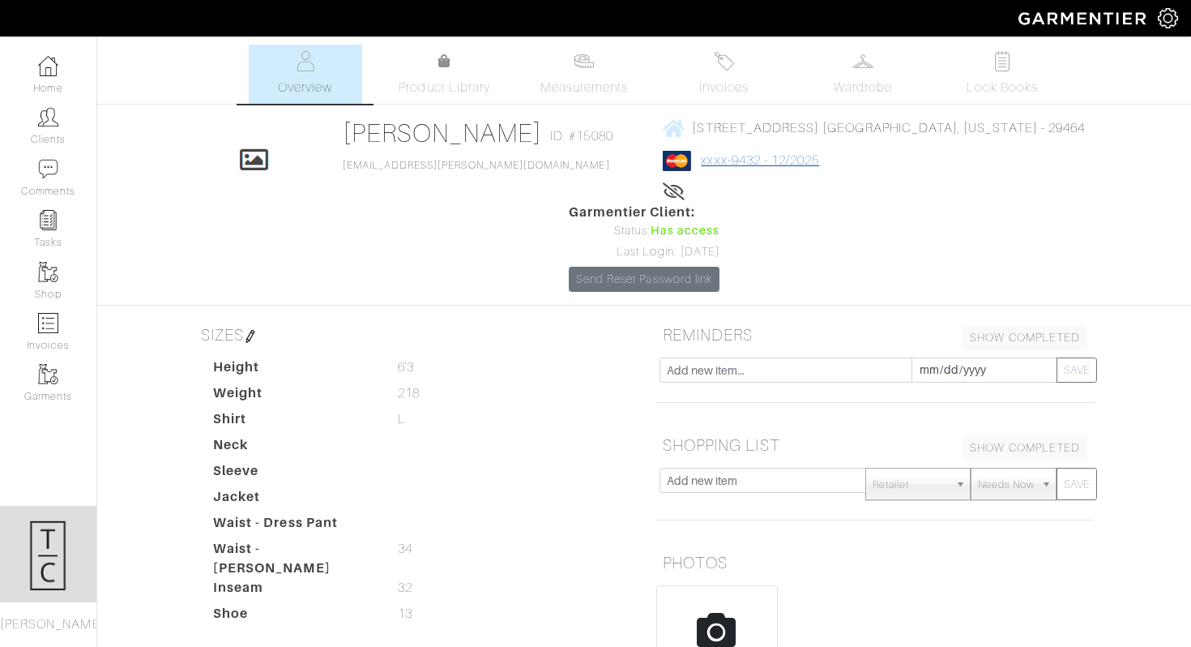
click at [701, 166] on link "xxxx-9432 - 12/2025" at bounding box center [760, 160] width 118 height 15
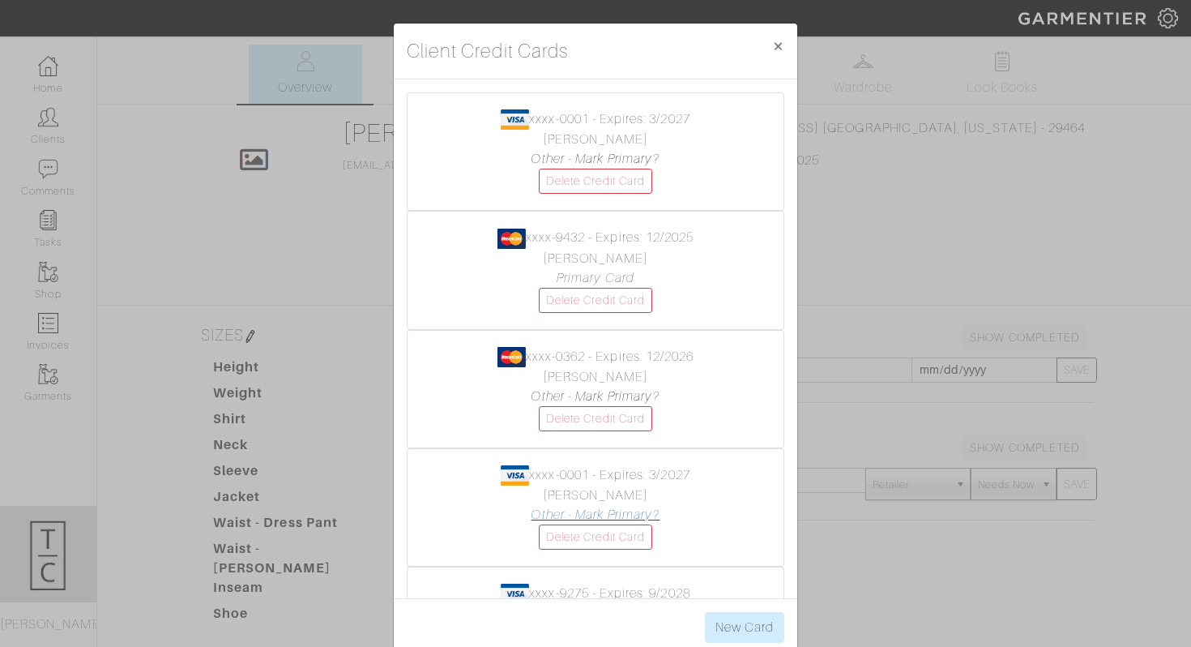
scroll to position [102, 0]
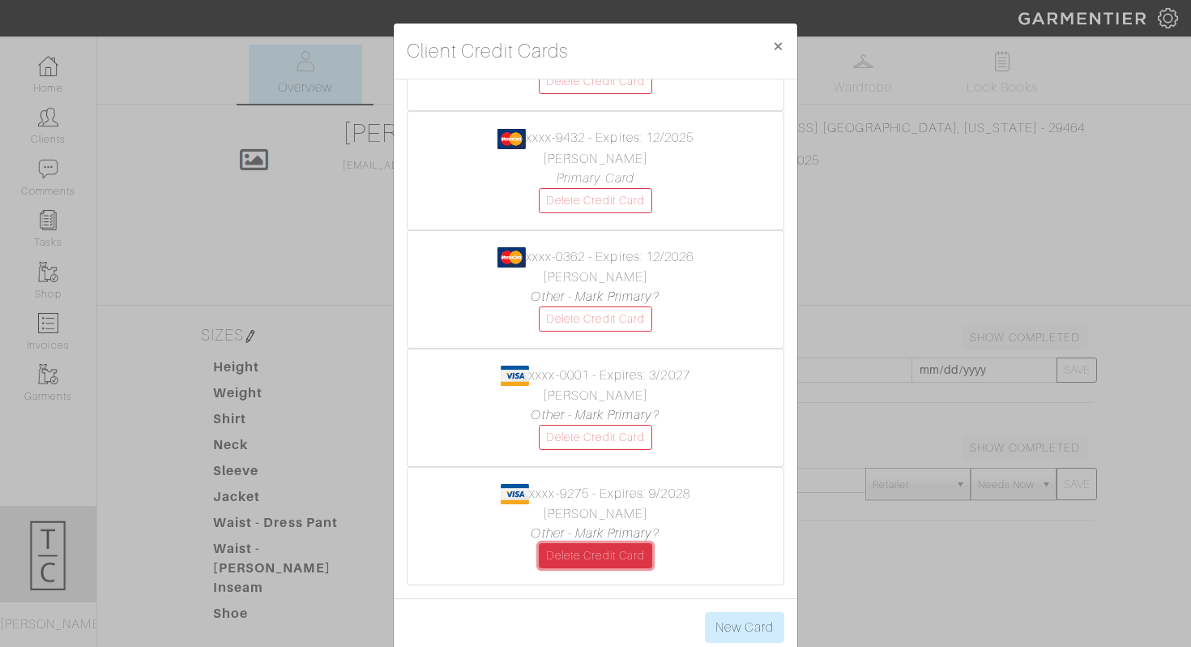
click at [598, 557] on link "Delete Credit Card" at bounding box center [595, 555] width 113 height 25
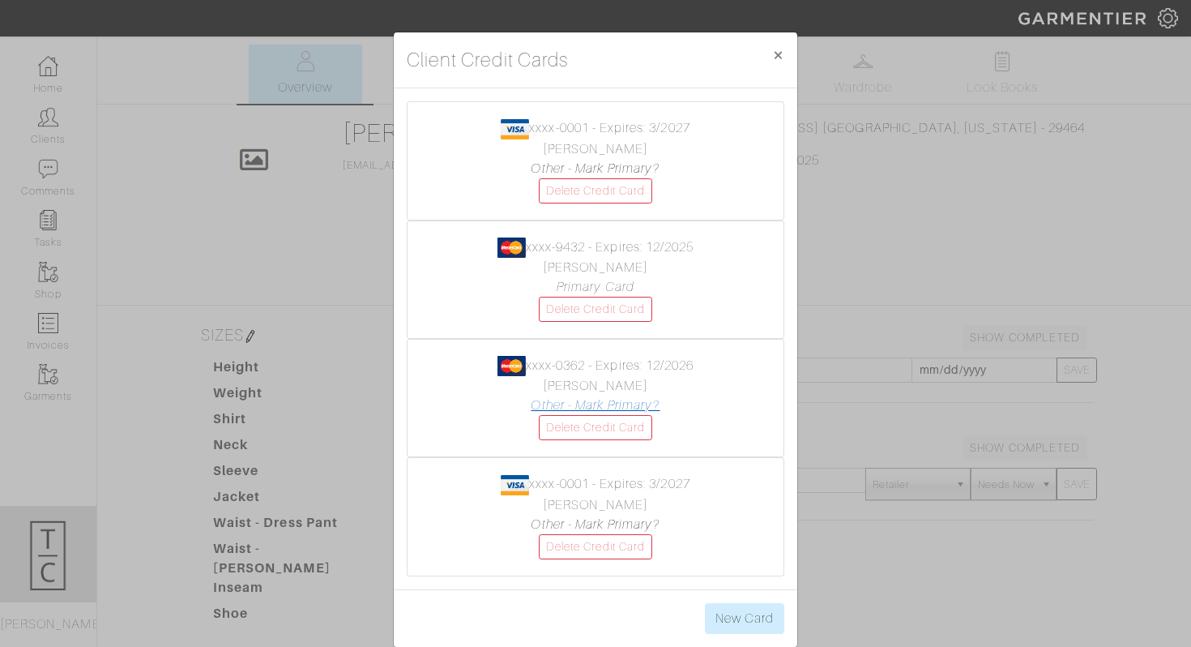
scroll to position [0, 0]
click at [613, 432] on link "Delete Credit Card" at bounding box center [595, 427] width 113 height 25
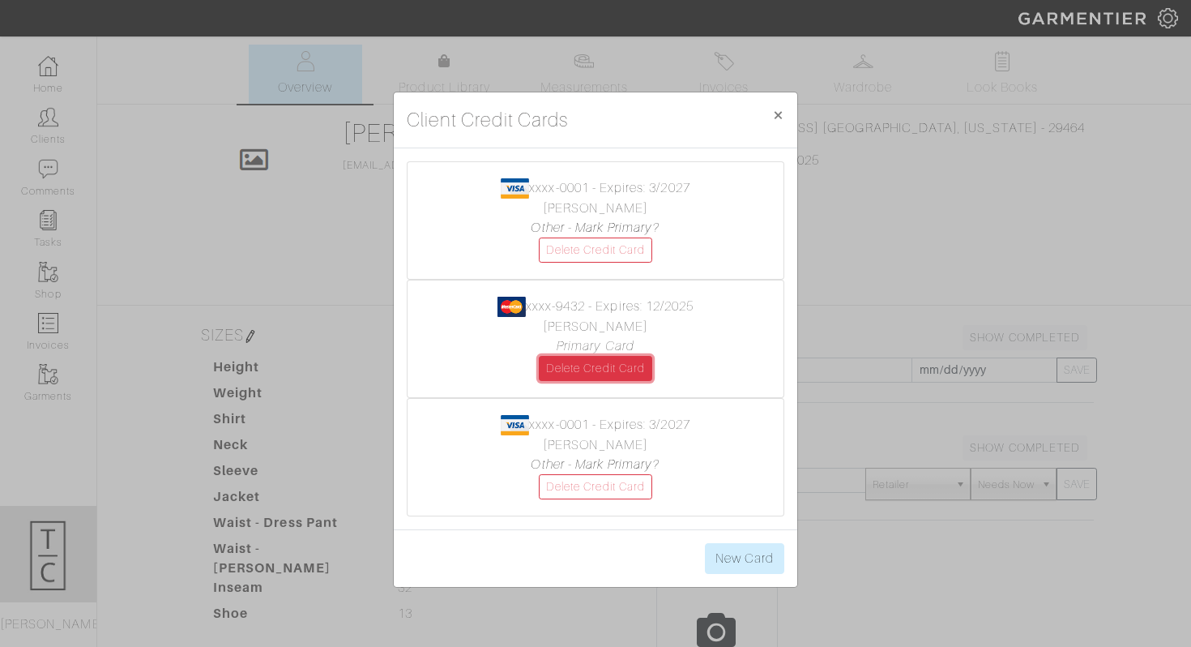
click at [608, 357] on link "Delete Credit Card" at bounding box center [595, 368] width 113 height 25
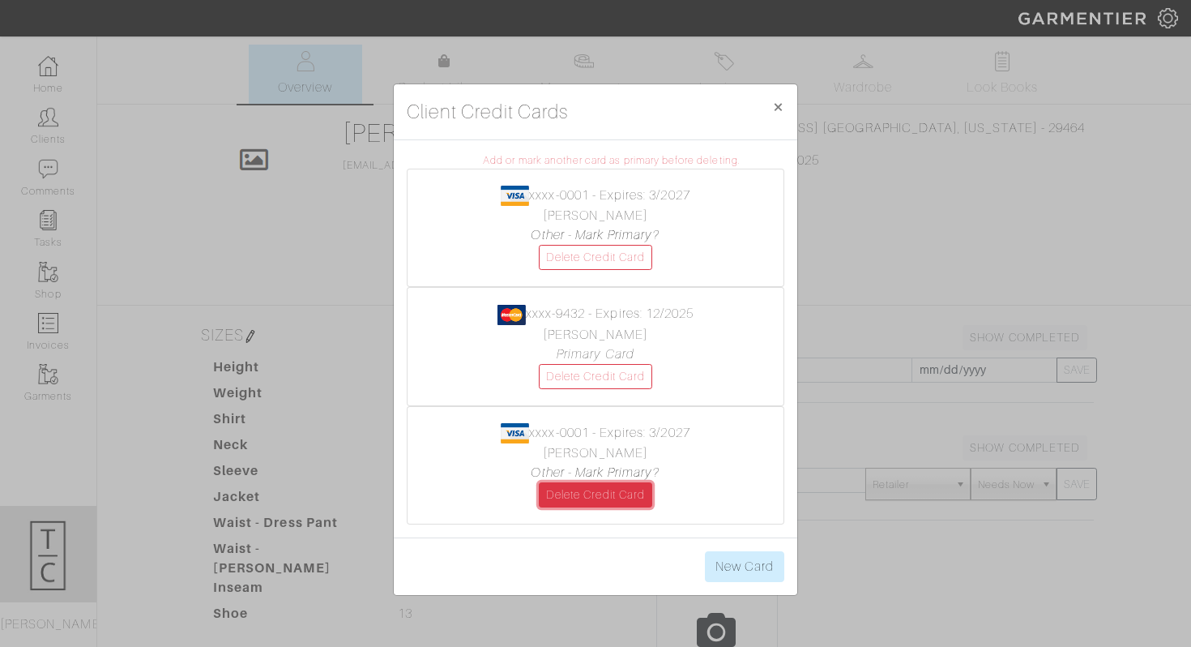
click at [605, 494] on link "Delete Credit Card" at bounding box center [595, 494] width 113 height 25
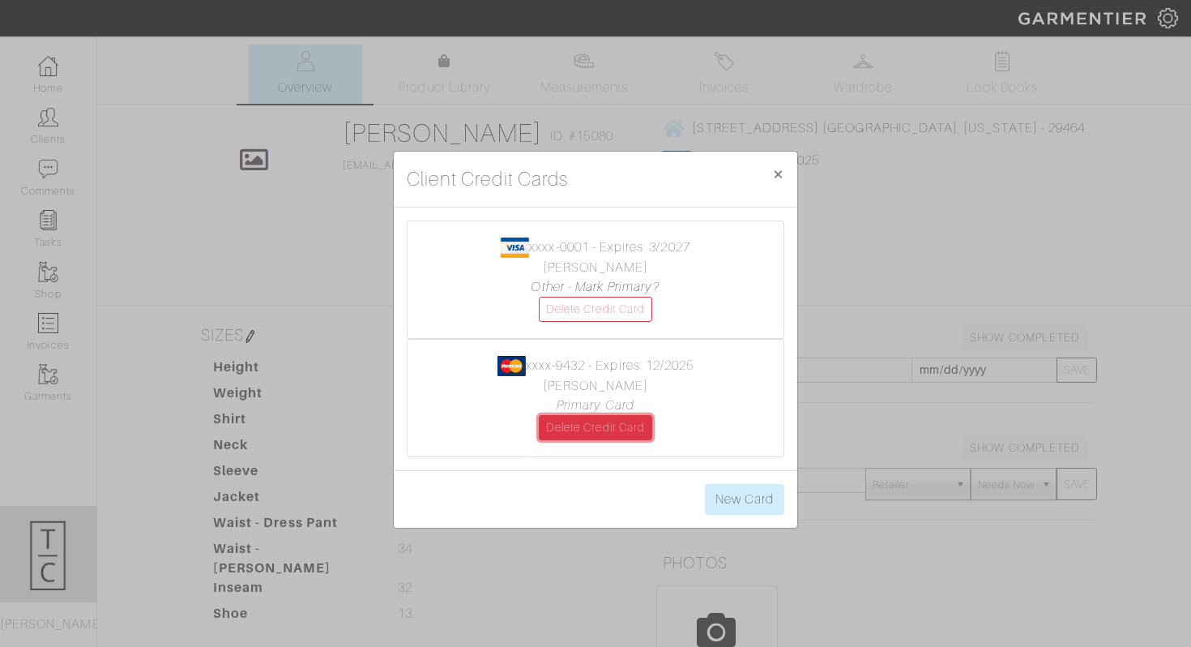
click at [596, 431] on link "Delete Credit Card" at bounding box center [595, 427] width 113 height 25
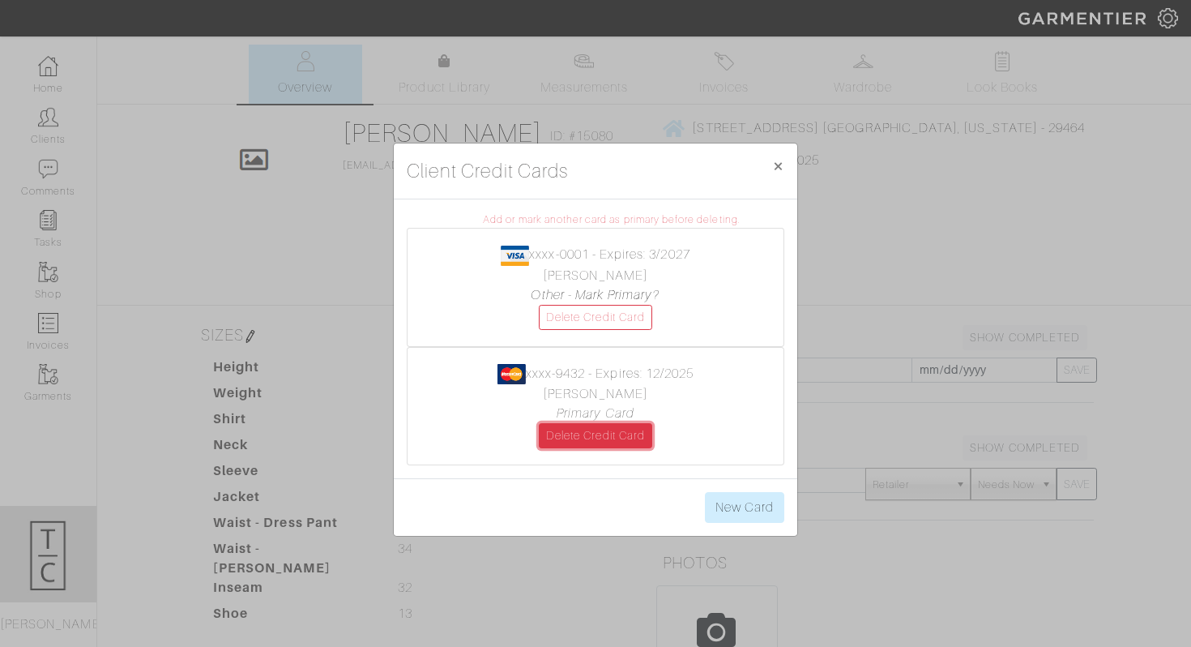
click at [611, 439] on link "Delete Credit Card" at bounding box center [595, 435] width 113 height 25
click at [593, 327] on link "Delete Credit Card" at bounding box center [595, 317] width 113 height 25
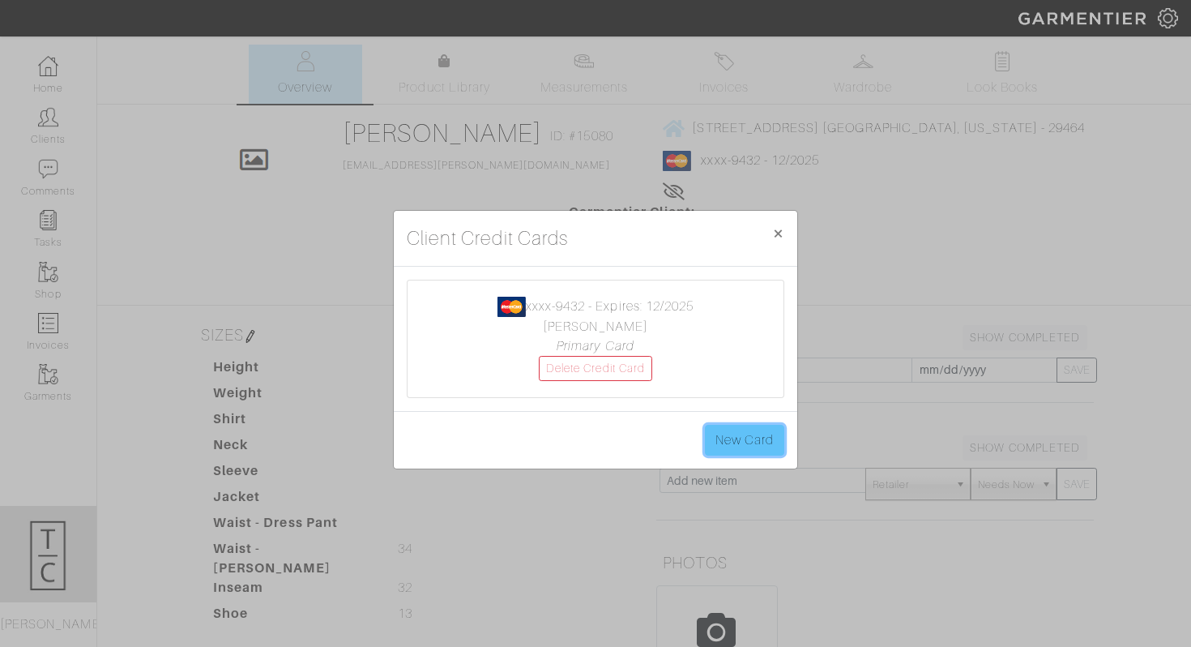
click at [726, 444] on link "New Card" at bounding box center [744, 440] width 79 height 31
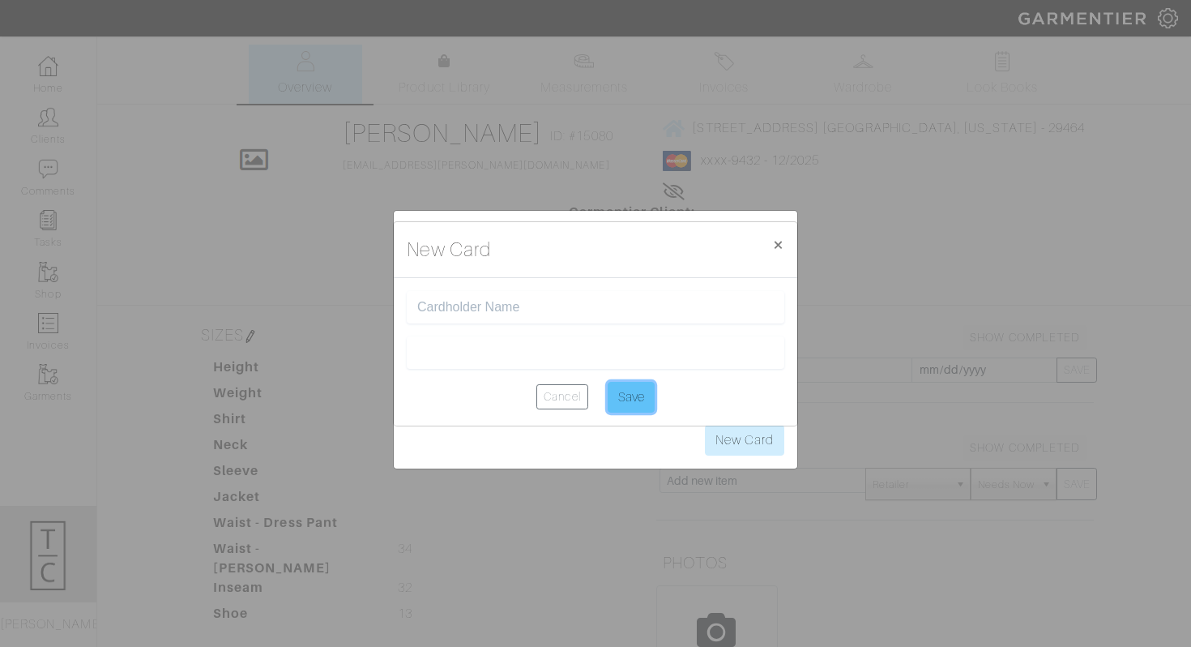
click at [634, 397] on input "Save" at bounding box center [631, 397] width 47 height 31
click at [762, 384] on center "Cancel Save" at bounding box center [596, 397] width 378 height 31
click at [752, 436] on div "New Card × Close Cancel Save" at bounding box center [595, 323] width 1191 height 647
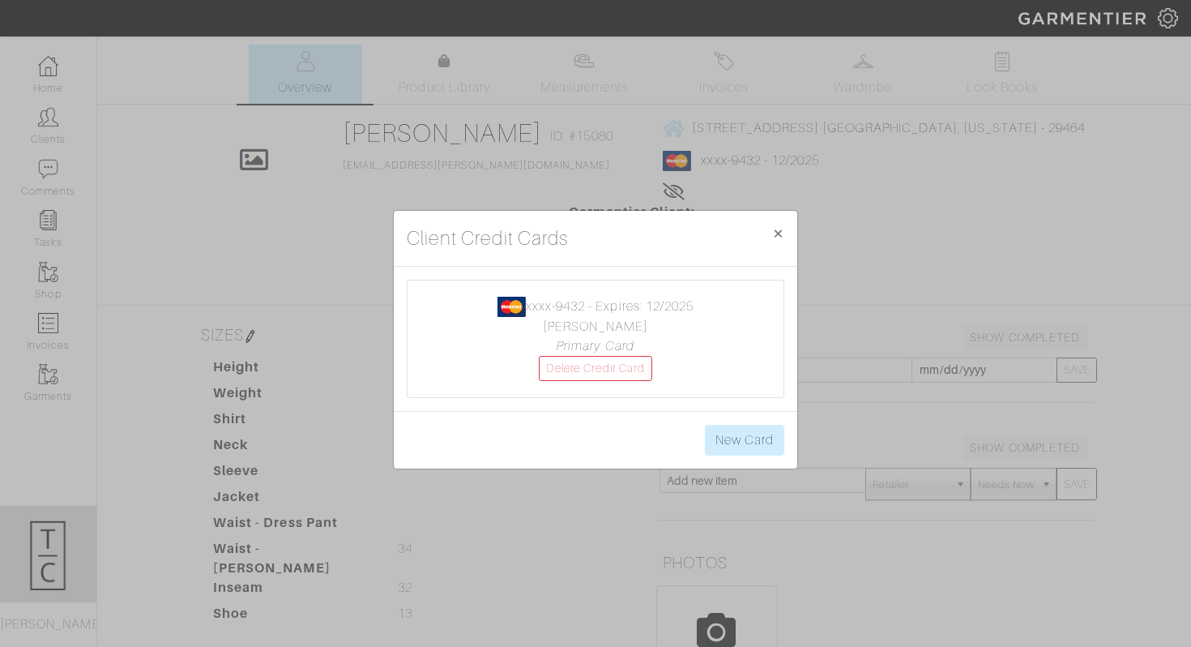
click at [601, 398] on div "xxxx-9432 - Expires: 12/2025 Trent Derrick Primary Card Delete Credit Card" at bounding box center [596, 339] width 378 height 118
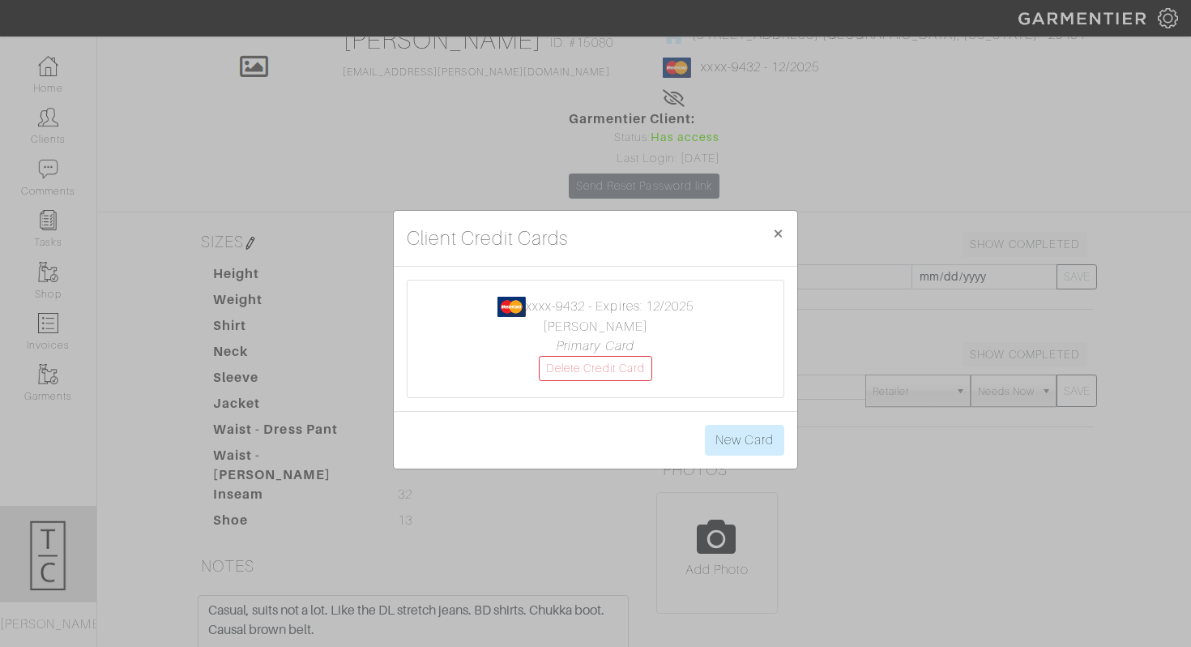
scroll to position [109, 0]
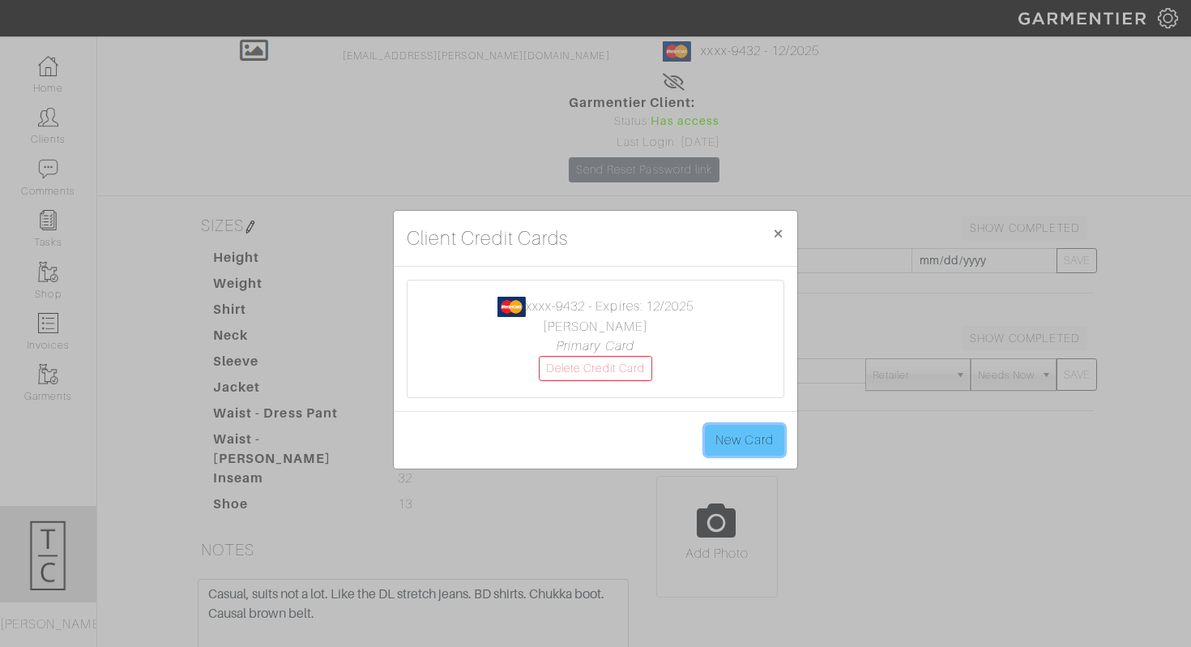
click at [739, 437] on link "New Card" at bounding box center [744, 440] width 79 height 31
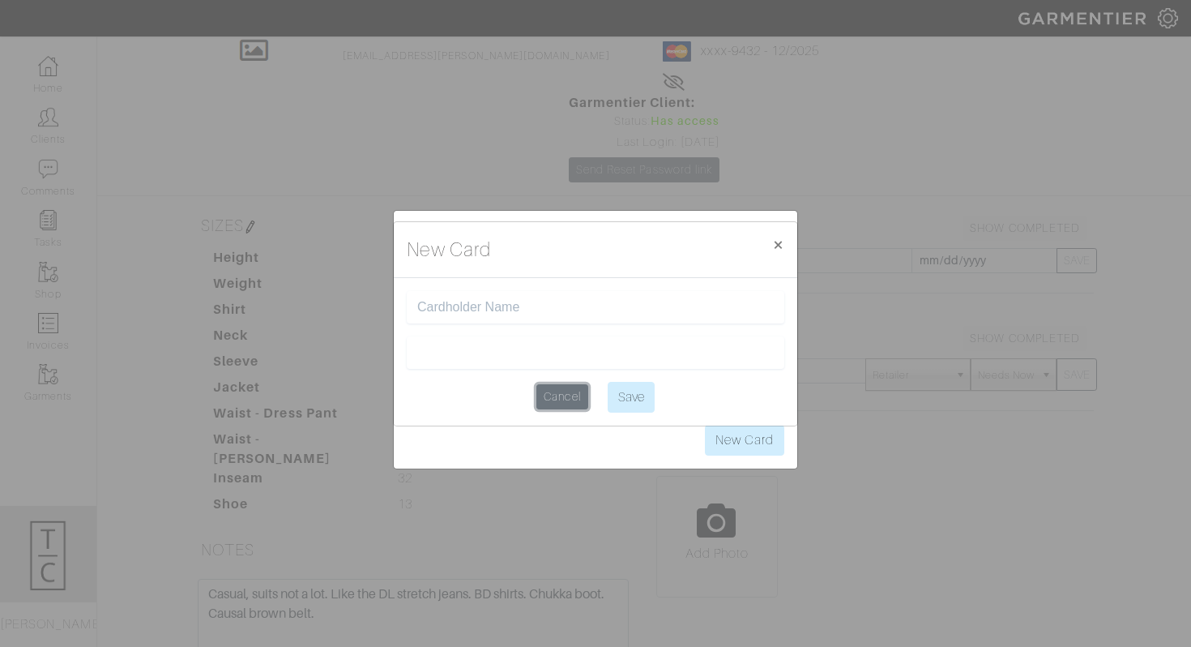
click at [582, 404] on link "Cancel" at bounding box center [561, 396] width 51 height 25
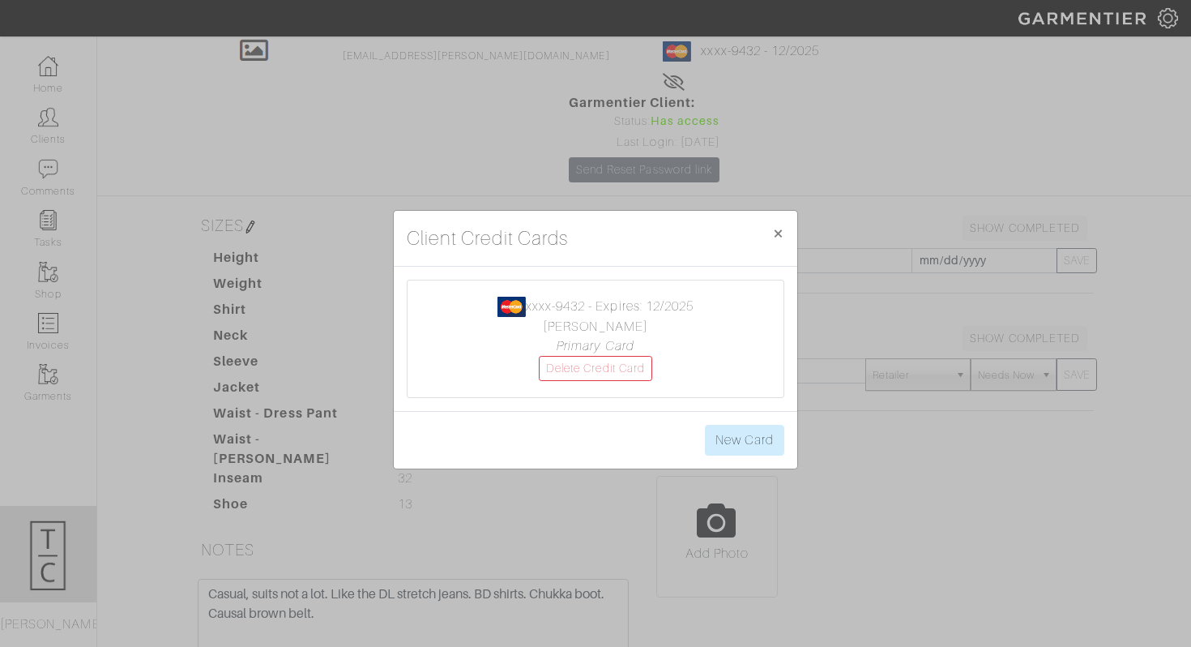
click at [748, 347] on center "xxxx-9432 - Expires: 12/2025 Trent Derrick Primary Card Delete Credit Card" at bounding box center [596, 339] width 344 height 84
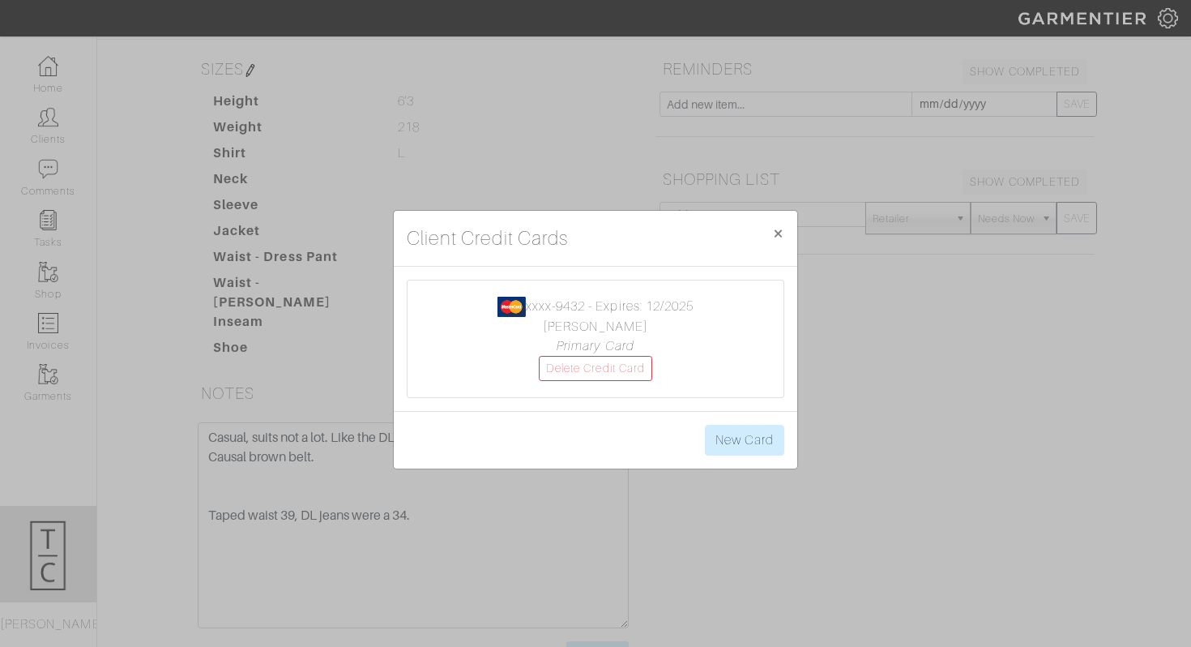
scroll to position [267, 0]
click at [746, 436] on link "New Card" at bounding box center [744, 440] width 79 height 31
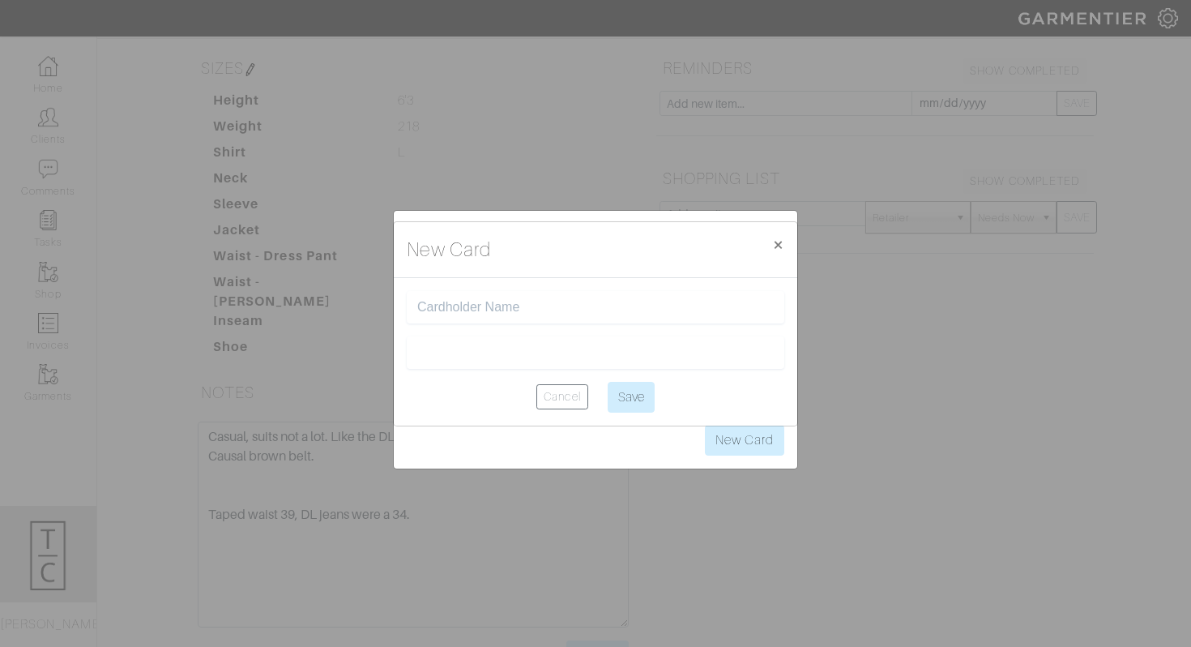
click at [494, 314] on input "text" at bounding box center [595, 307] width 357 height 15
type input "[PERSON_NAME]"
click at [617, 394] on input "Save" at bounding box center [631, 397] width 47 height 31
type input "Saving..."
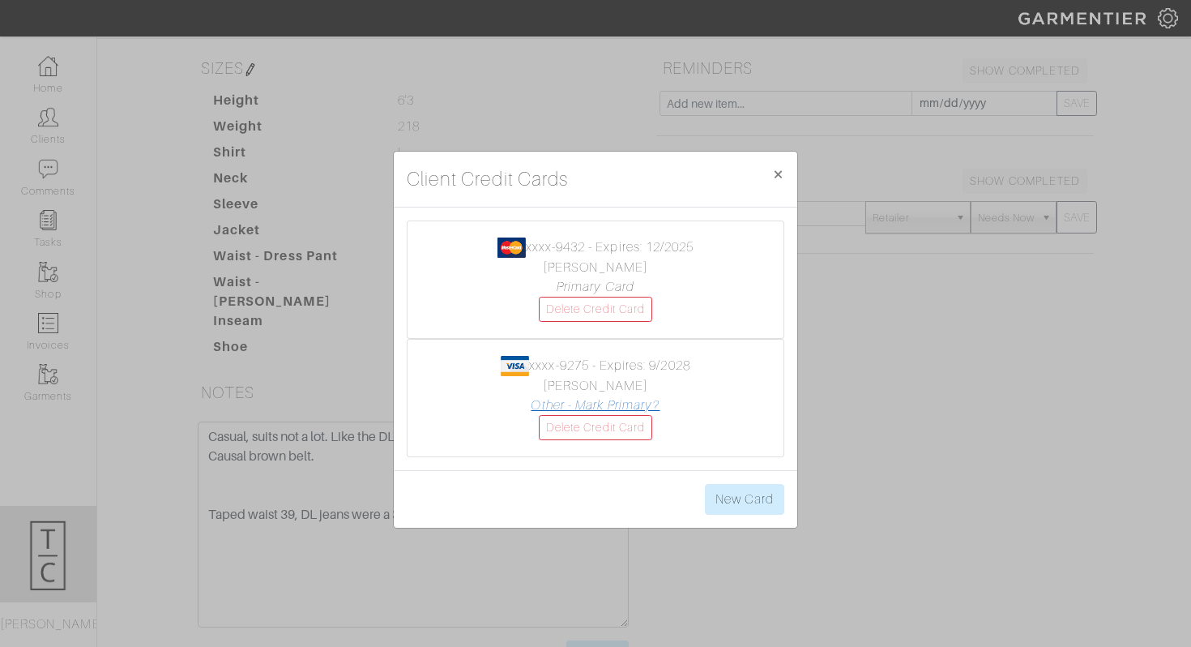
click at [613, 407] on link "Other - Mark Primary?" at bounding box center [595, 405] width 129 height 15
click at [610, 316] on link "Delete Credit Card" at bounding box center [595, 309] width 113 height 25
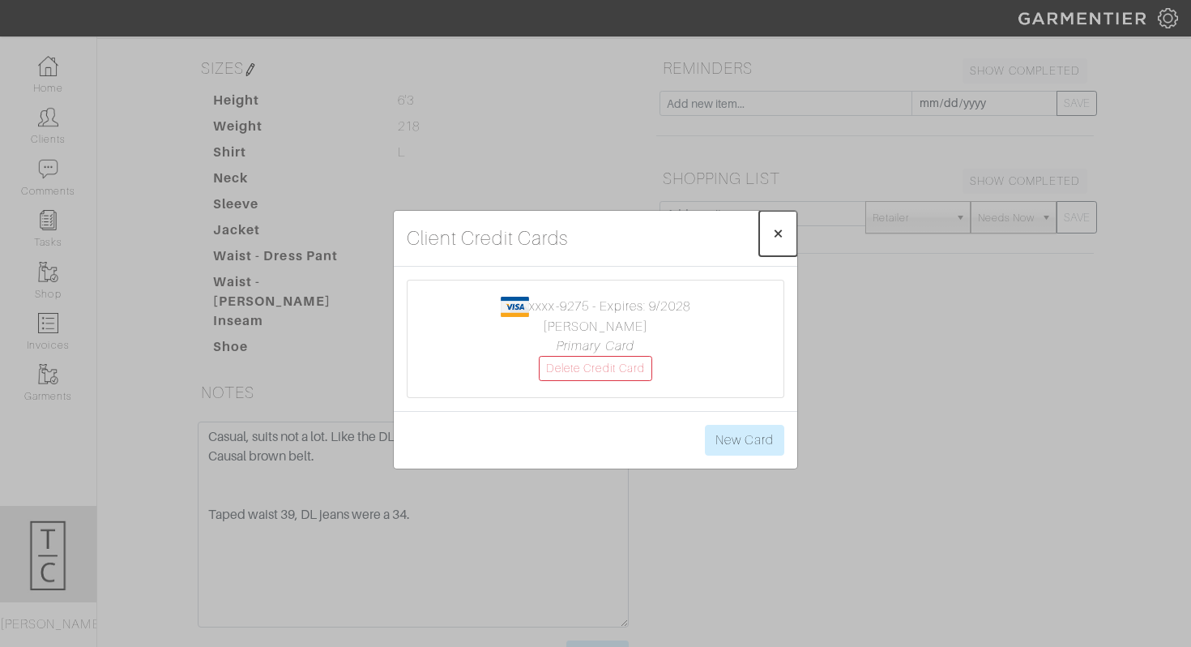
click at [773, 232] on span "×" at bounding box center [778, 233] width 12 height 22
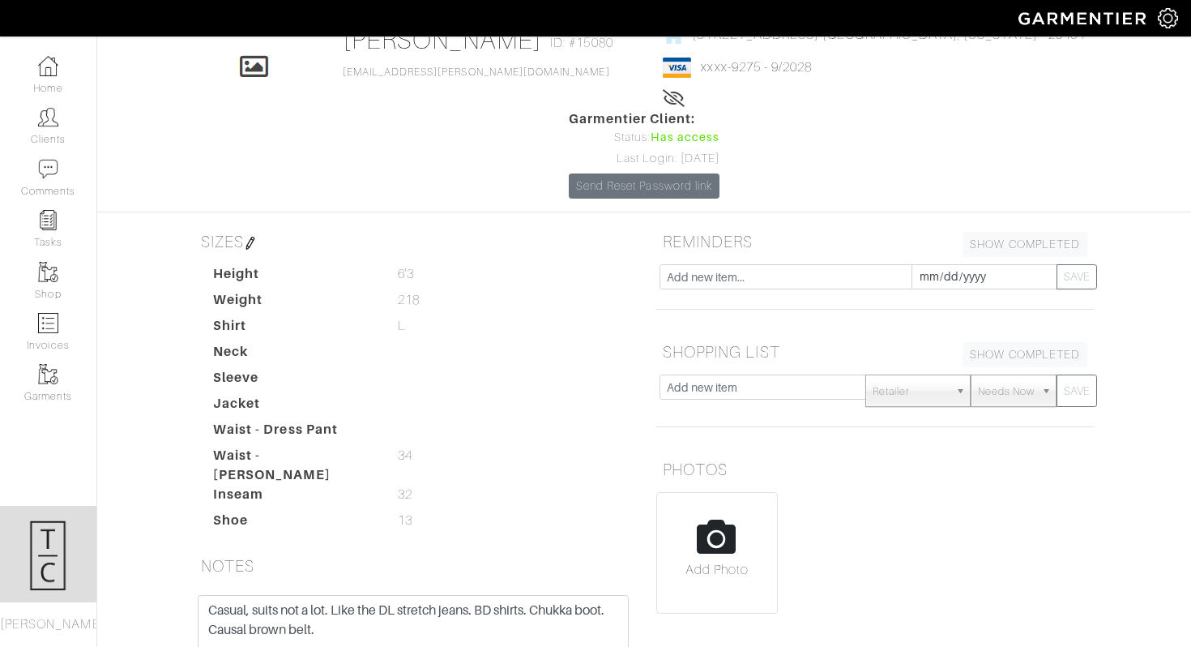
scroll to position [0, 0]
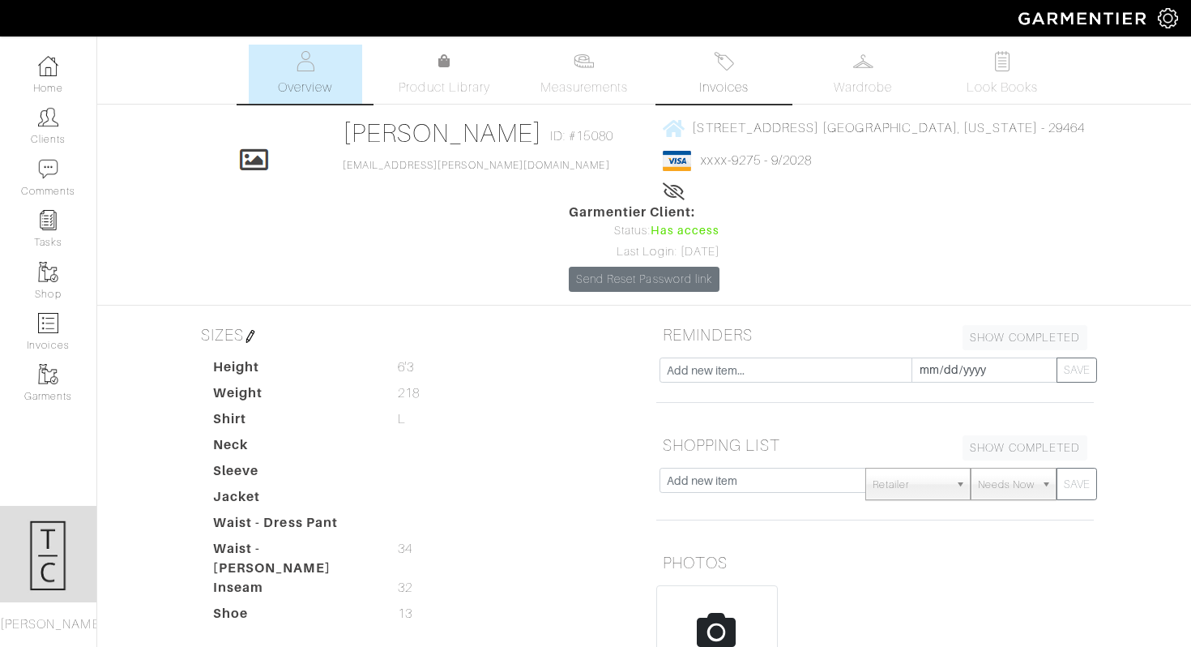
click at [695, 69] on link "Invoices" at bounding box center [723, 74] width 113 height 59
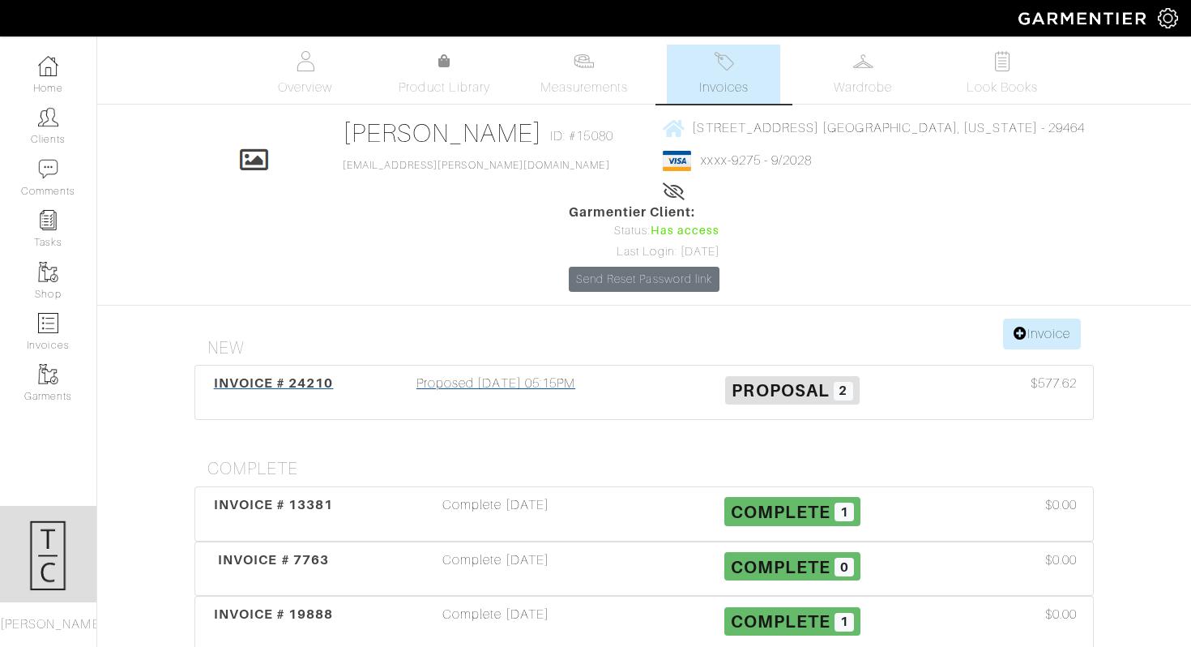
click at [551, 374] on div "Proposed 07/31/25 05:15PM" at bounding box center [496, 392] width 297 height 37
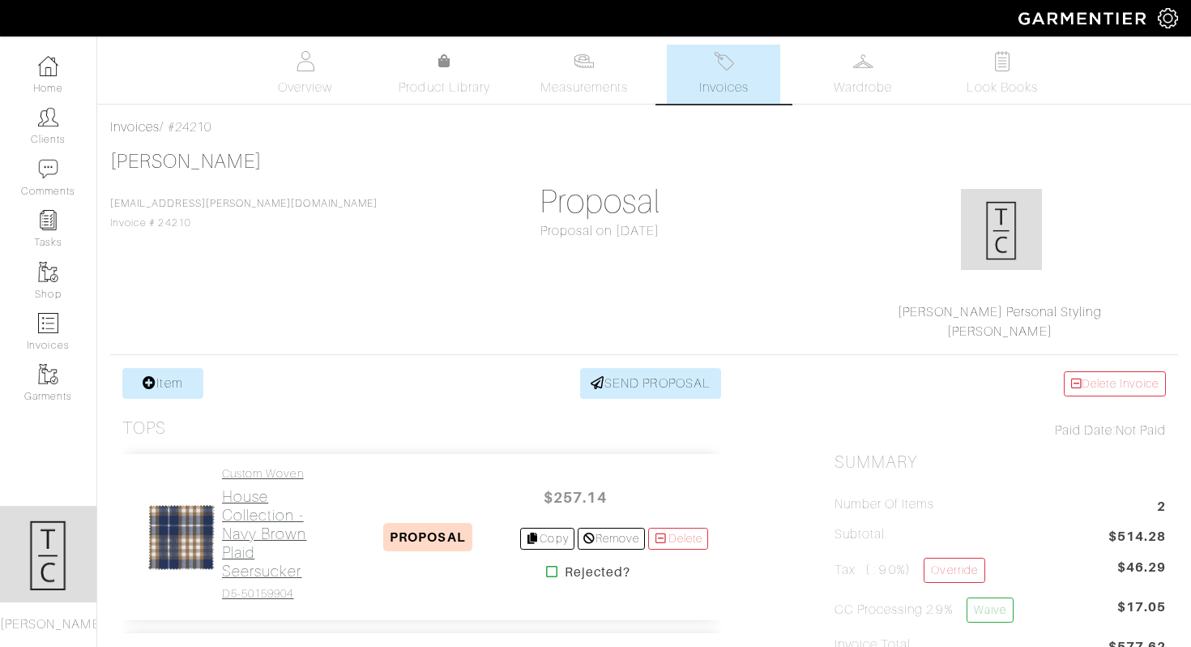
click at [259, 513] on h2 "House Collection - Navy Brown Plaid Seersucker" at bounding box center [279, 533] width 114 height 93
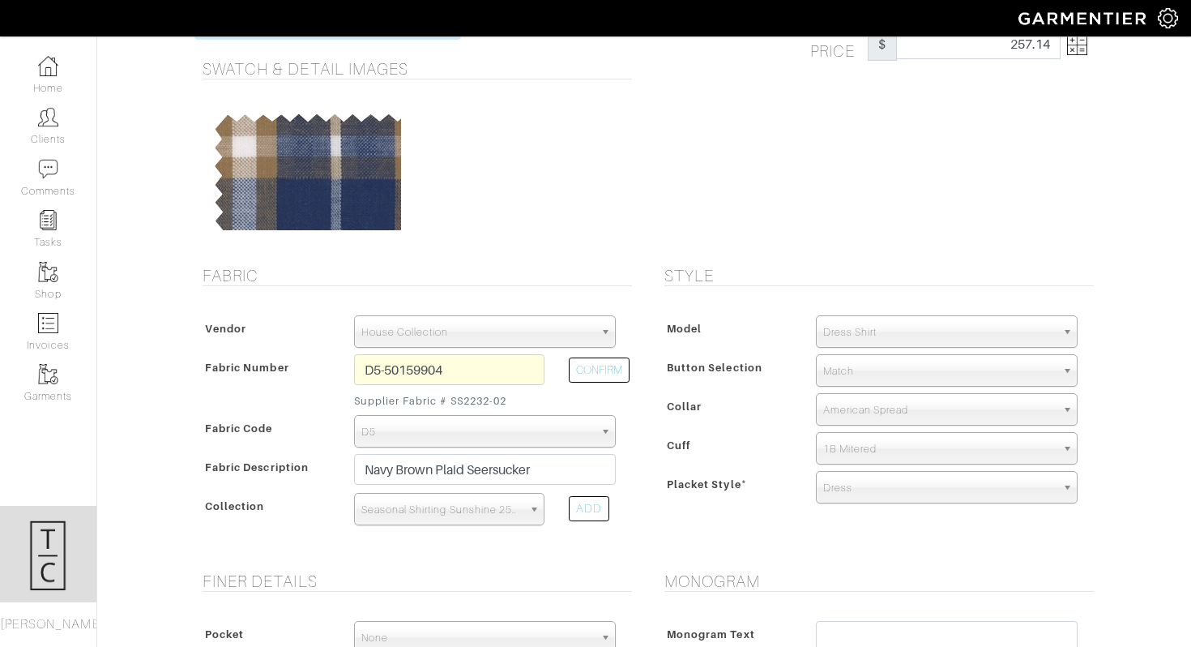
scroll to position [121, 0]
click at [856, 337] on span "Dress Shirt" at bounding box center [939, 331] width 233 height 32
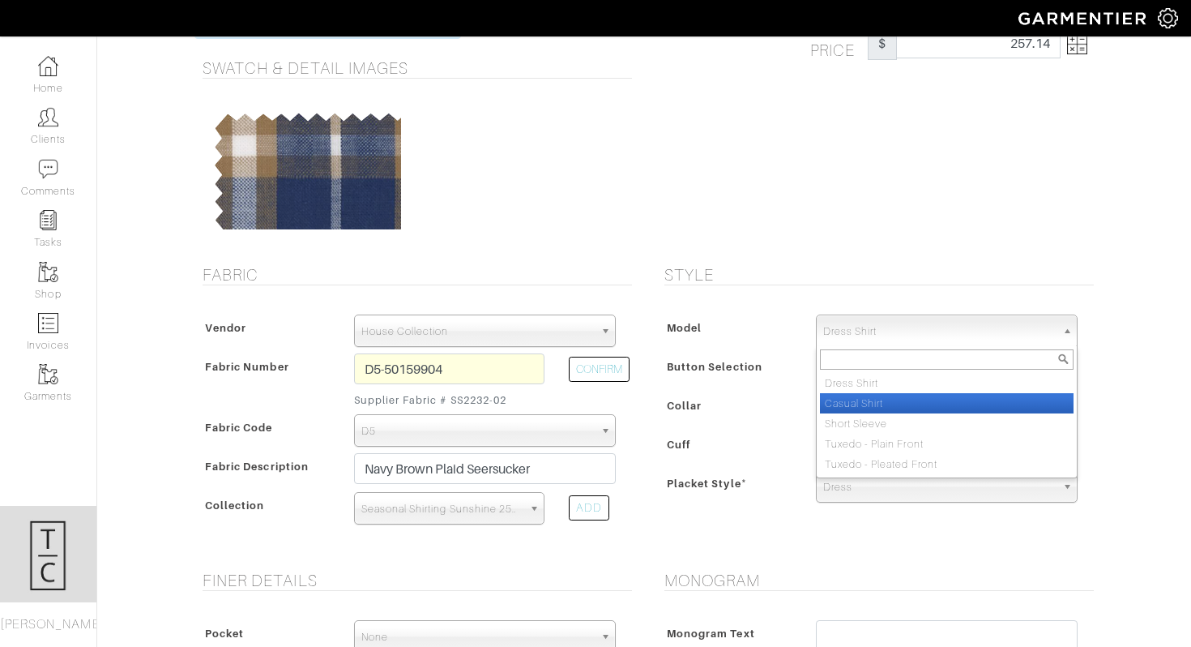
click at [874, 408] on li "Casual Shirt" at bounding box center [947, 403] width 254 height 20
select select "2"
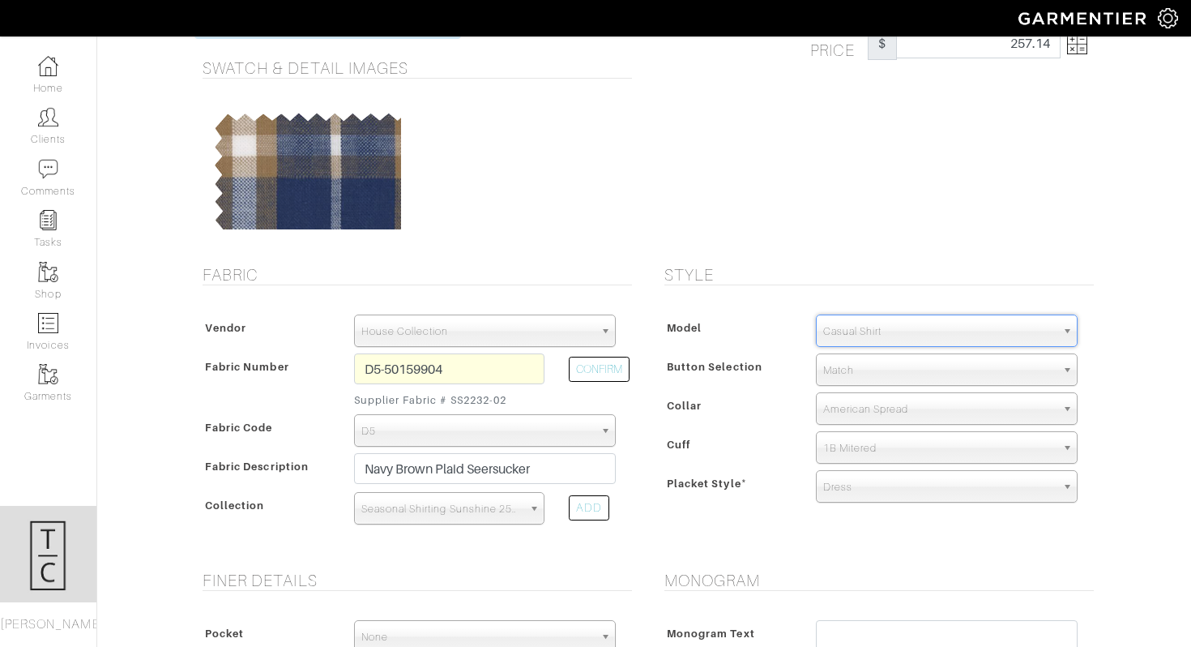
click at [696, 349] on div "Model Dress Shirt Casual Shirt Short Sleeve Tuxedo - Plain Front Tuxedo - Pleat…" at bounding box center [875, 411] width 438 height 227
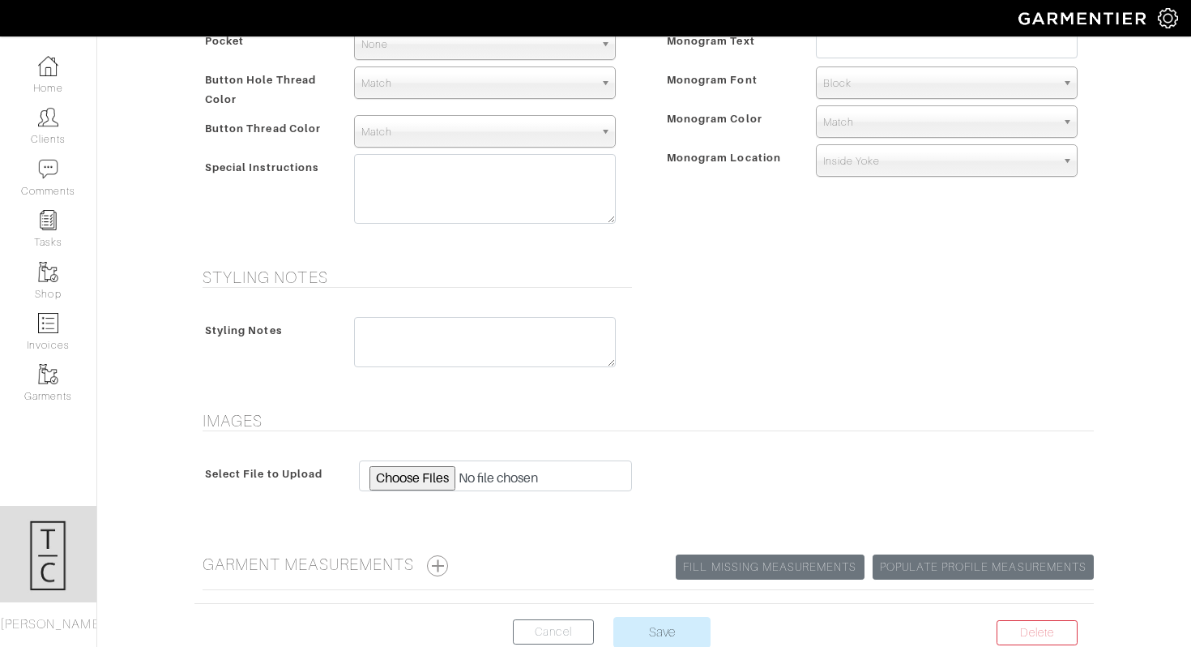
scroll to position [773, 0]
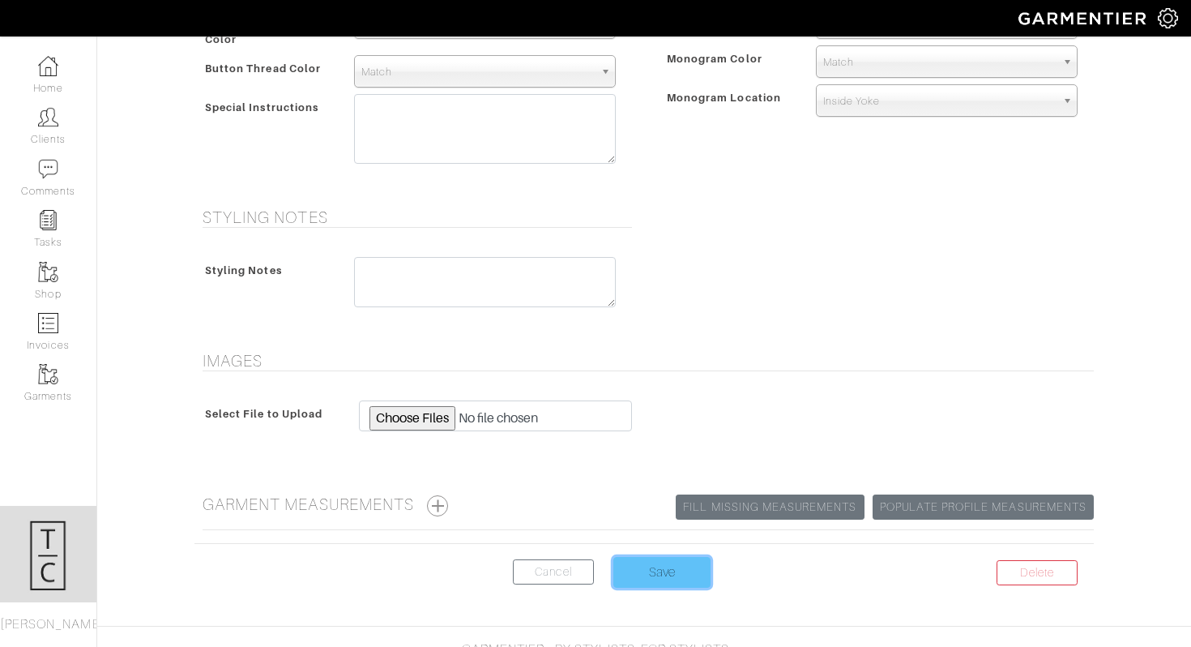
click at [701, 570] on input "Save" at bounding box center [661, 572] width 97 height 31
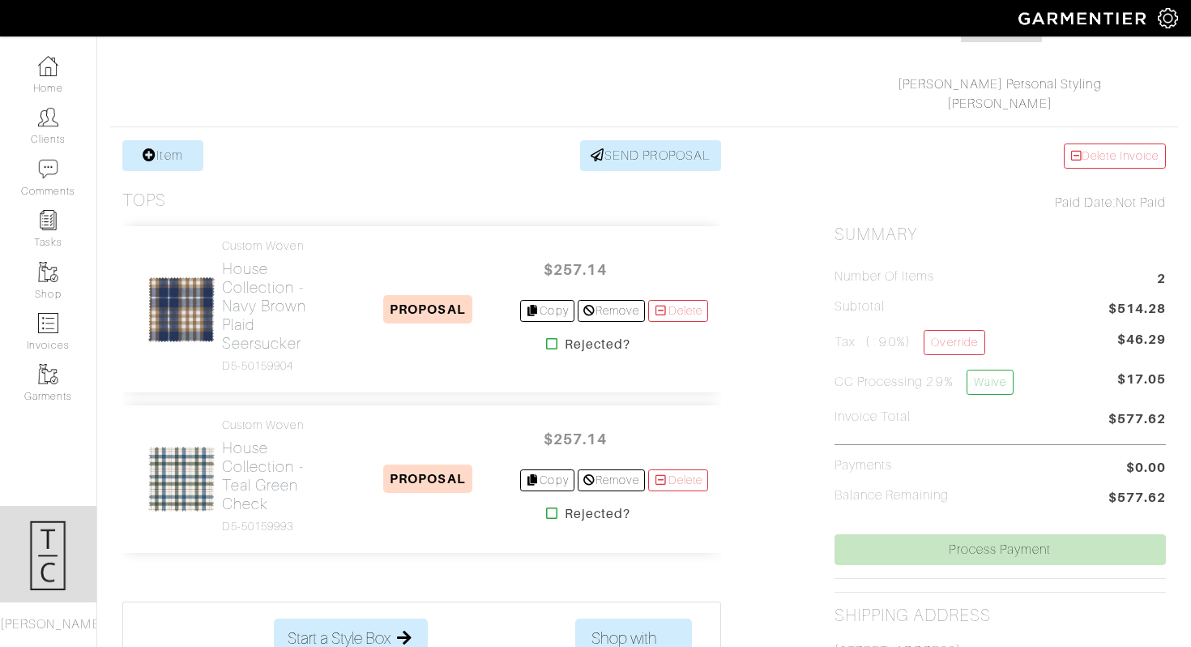
scroll to position [239, 0]
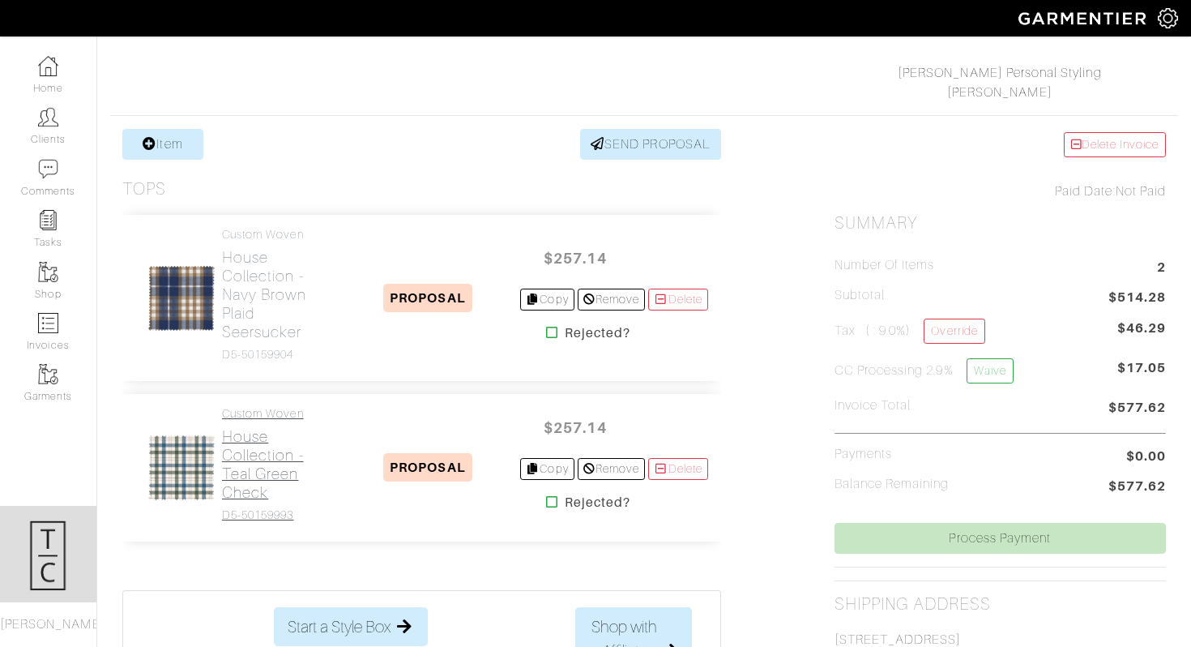
click at [257, 462] on h2 "House Collection - Teal Green Check" at bounding box center [279, 464] width 114 height 75
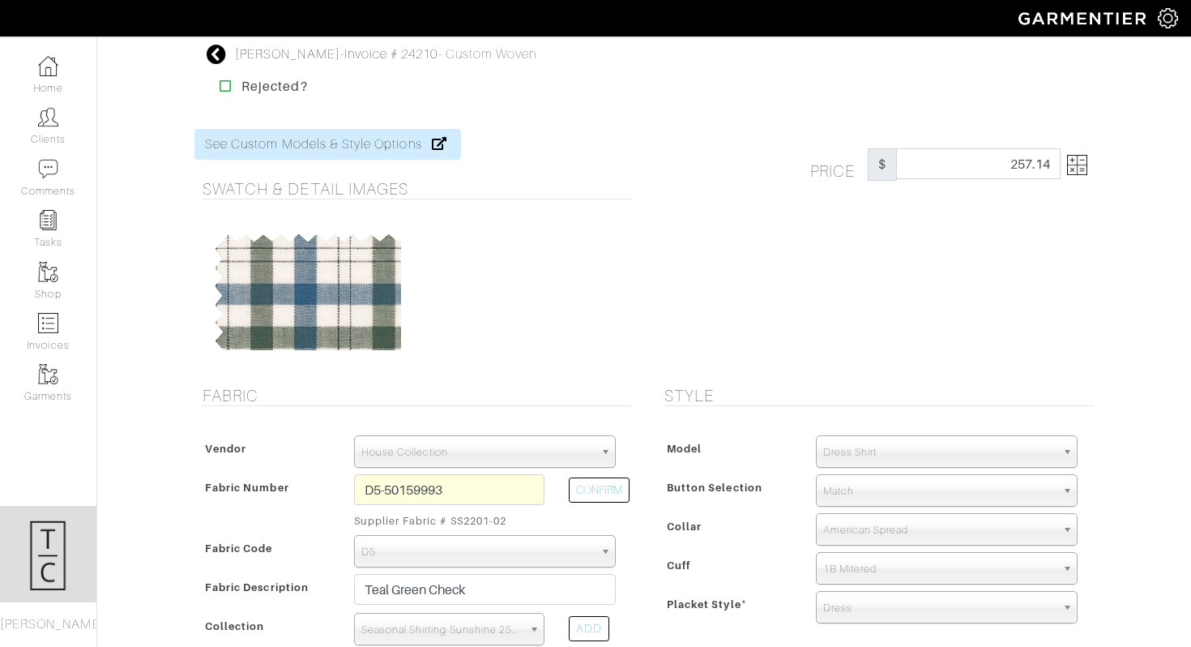
click at [845, 457] on span "Dress Shirt" at bounding box center [939, 452] width 233 height 32
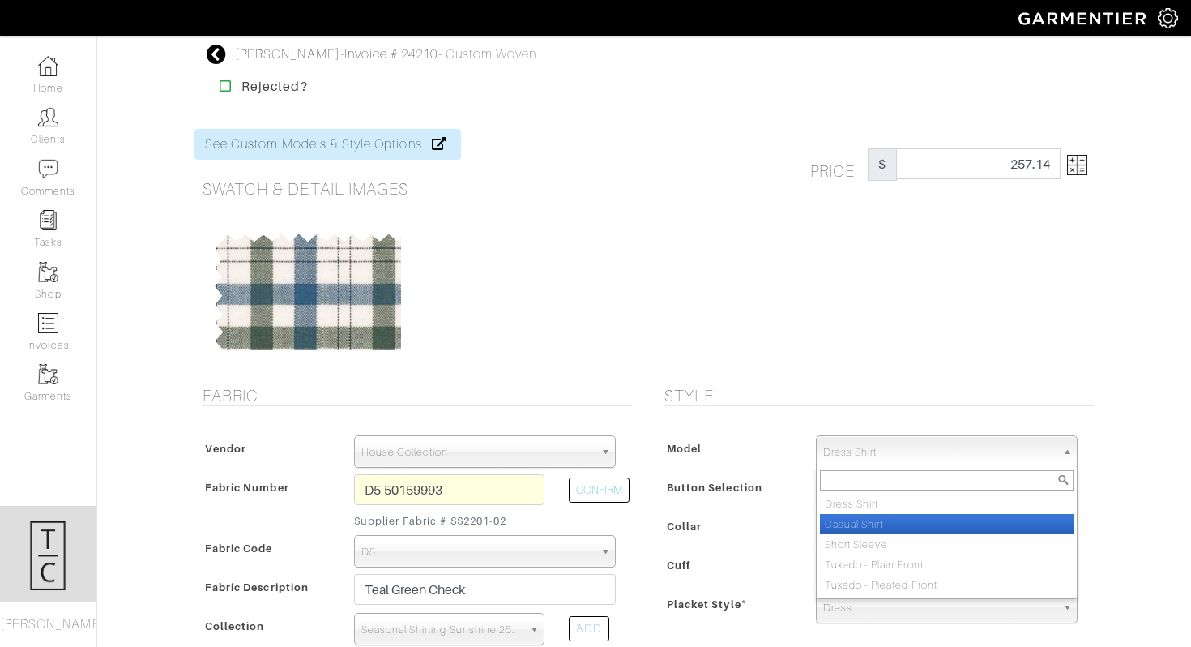
click at [848, 517] on li "Casual Shirt" at bounding box center [947, 524] width 254 height 20
select select "2"
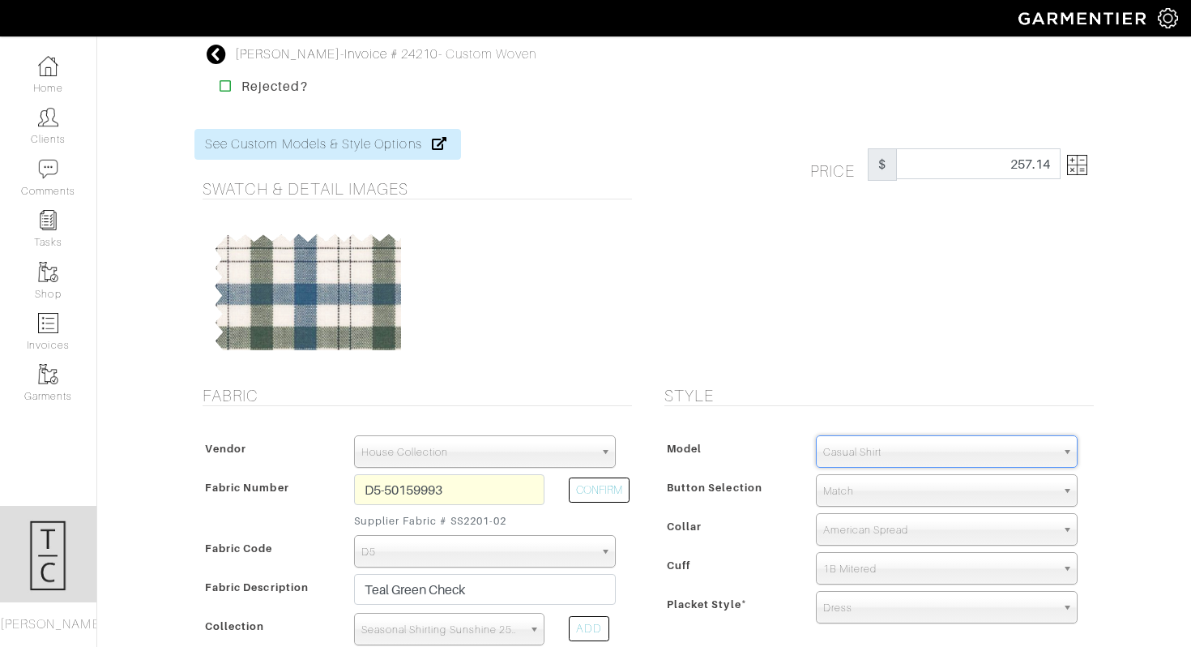
click at [749, 502] on div "Button Selection" at bounding box center [731, 491] width 143 height 29
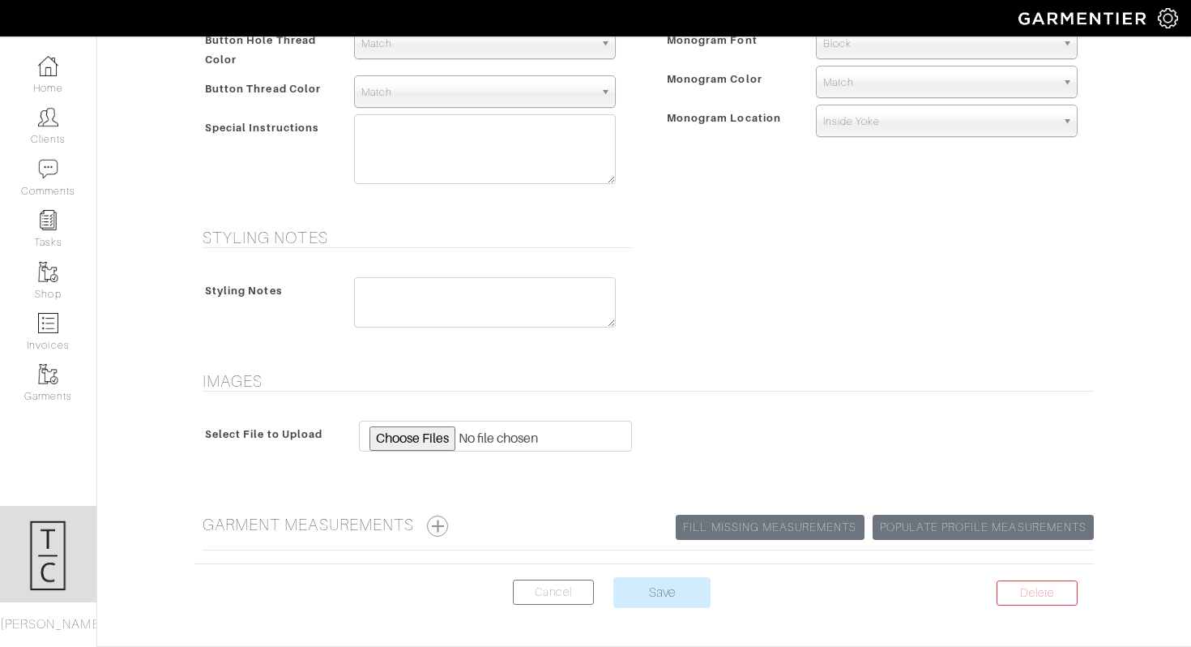
scroll to position [788, 0]
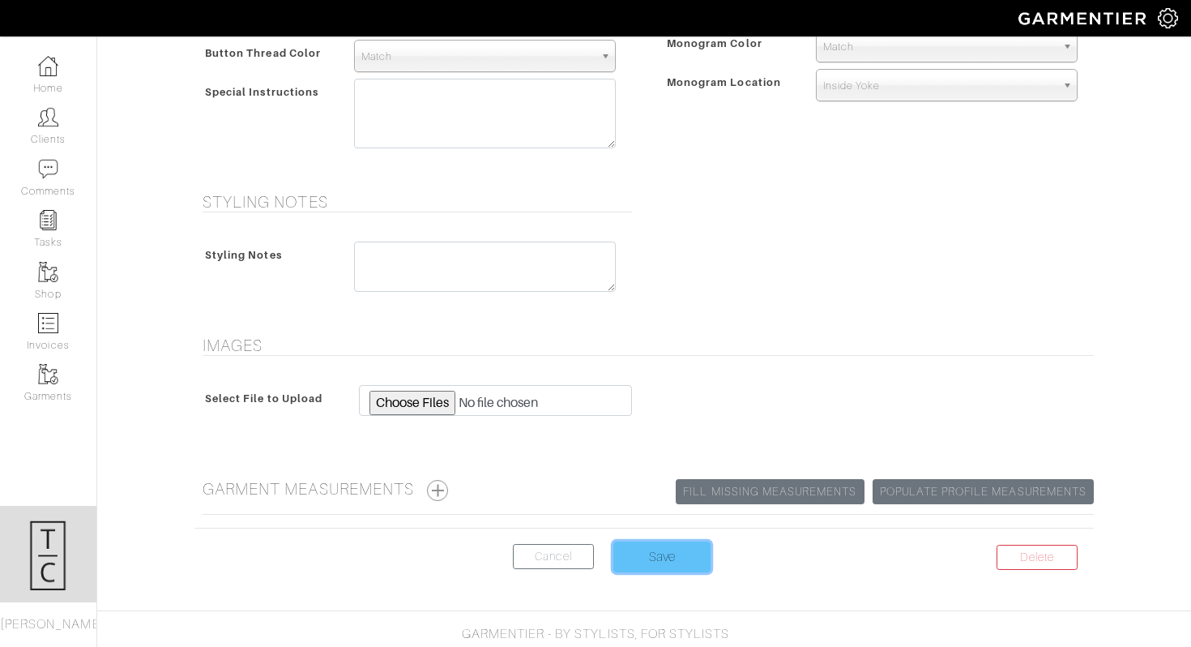
click at [654, 555] on input "Save" at bounding box center [661, 556] width 97 height 31
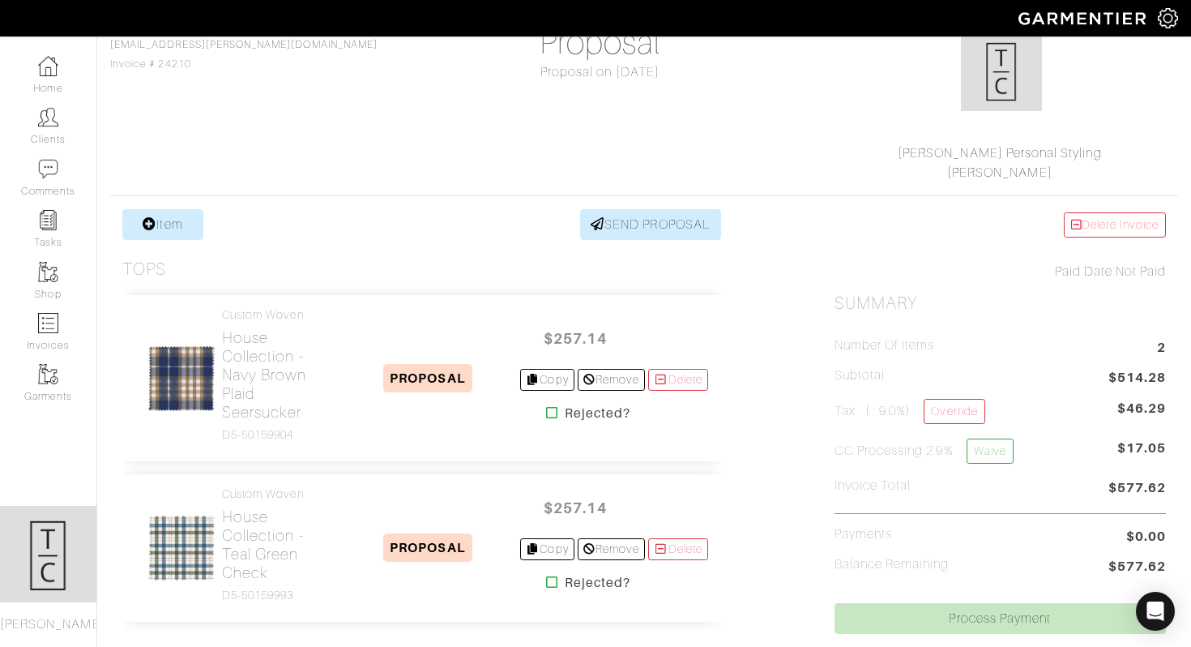
scroll to position [160, 0]
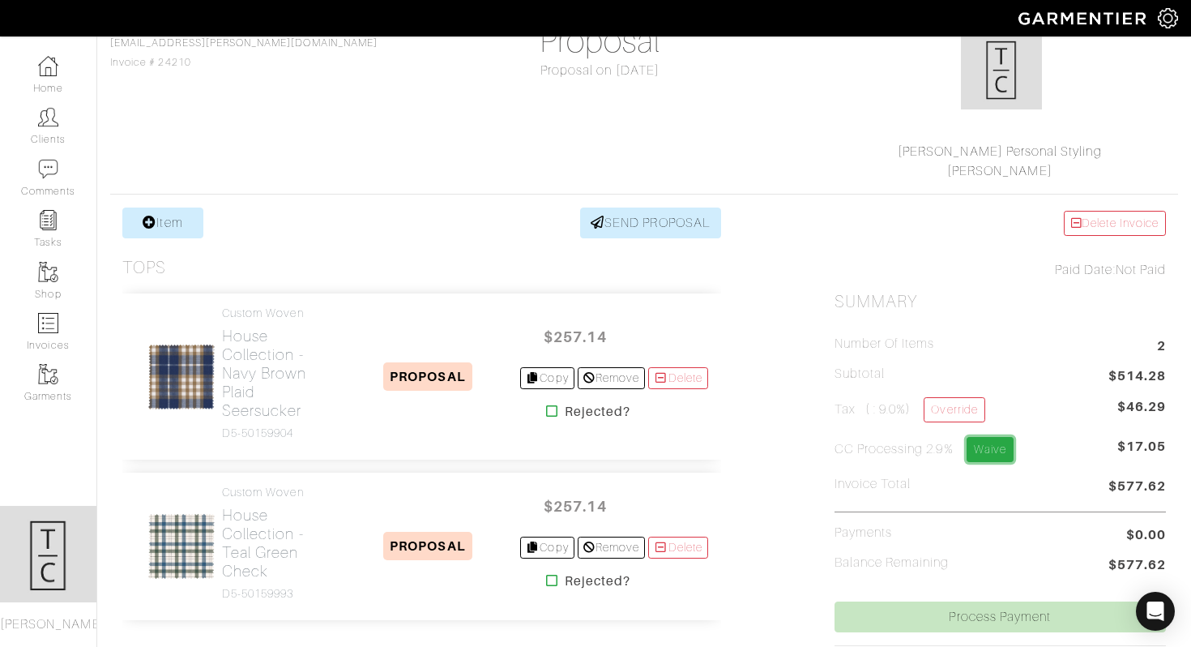
click at [1001, 446] on link "Waive" at bounding box center [990, 449] width 47 height 25
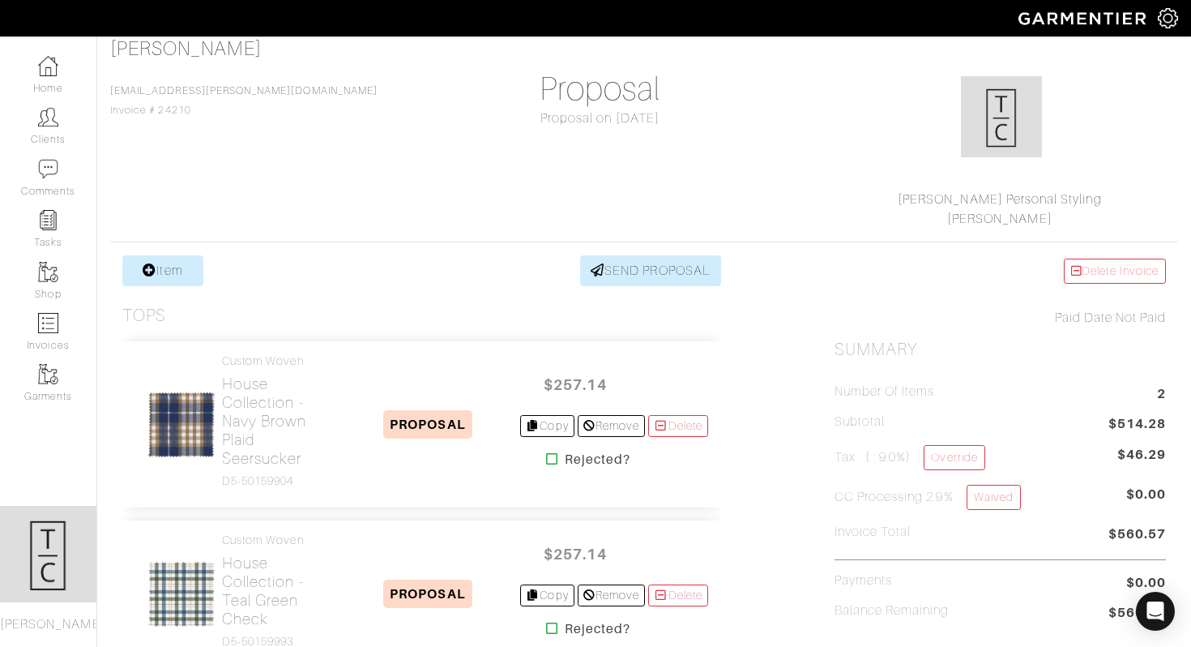
scroll to position [566, 0]
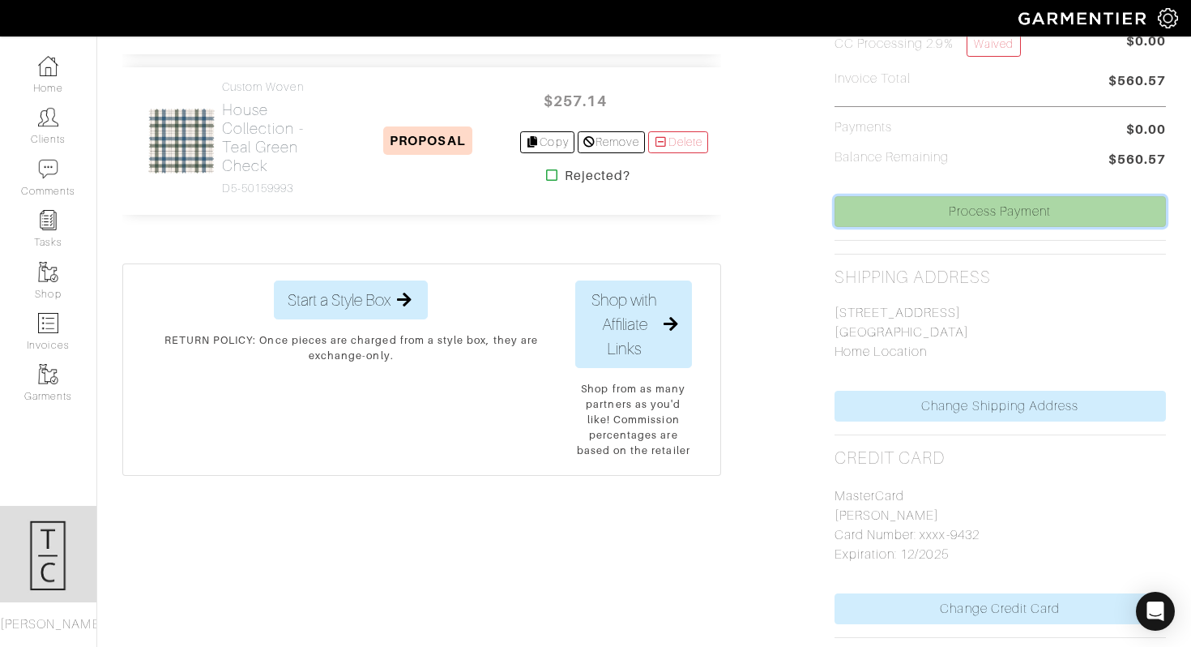
click at [990, 215] on link "Process Payment" at bounding box center [1000, 211] width 331 height 31
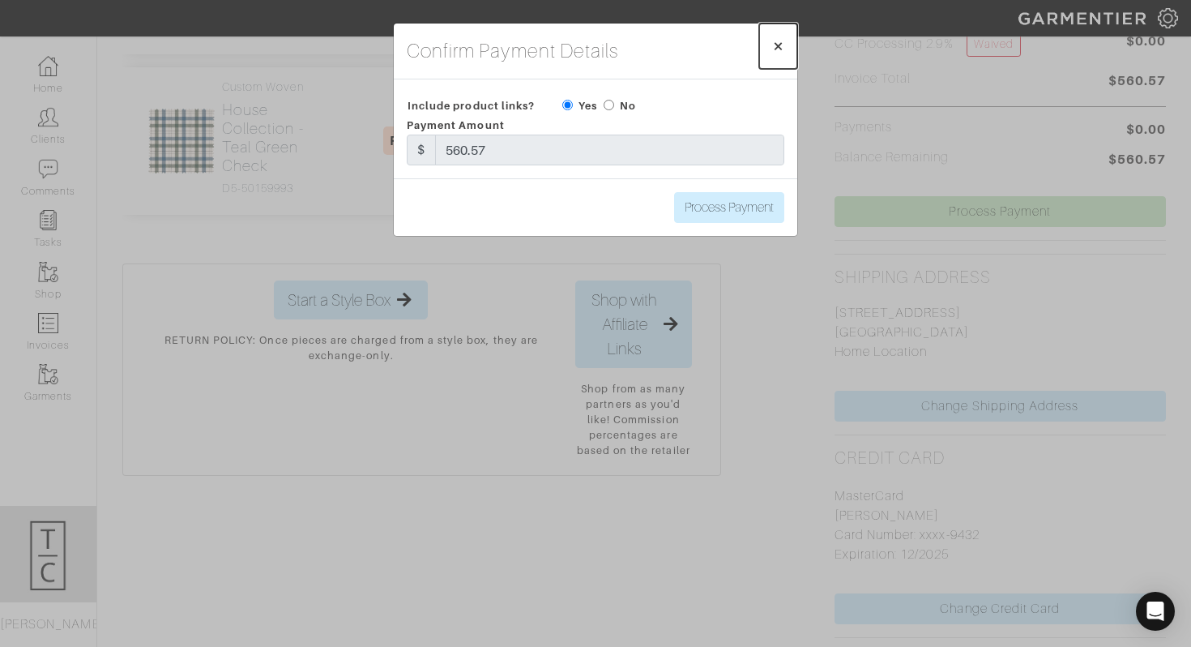
click at [776, 49] on span "×" at bounding box center [778, 46] width 12 height 22
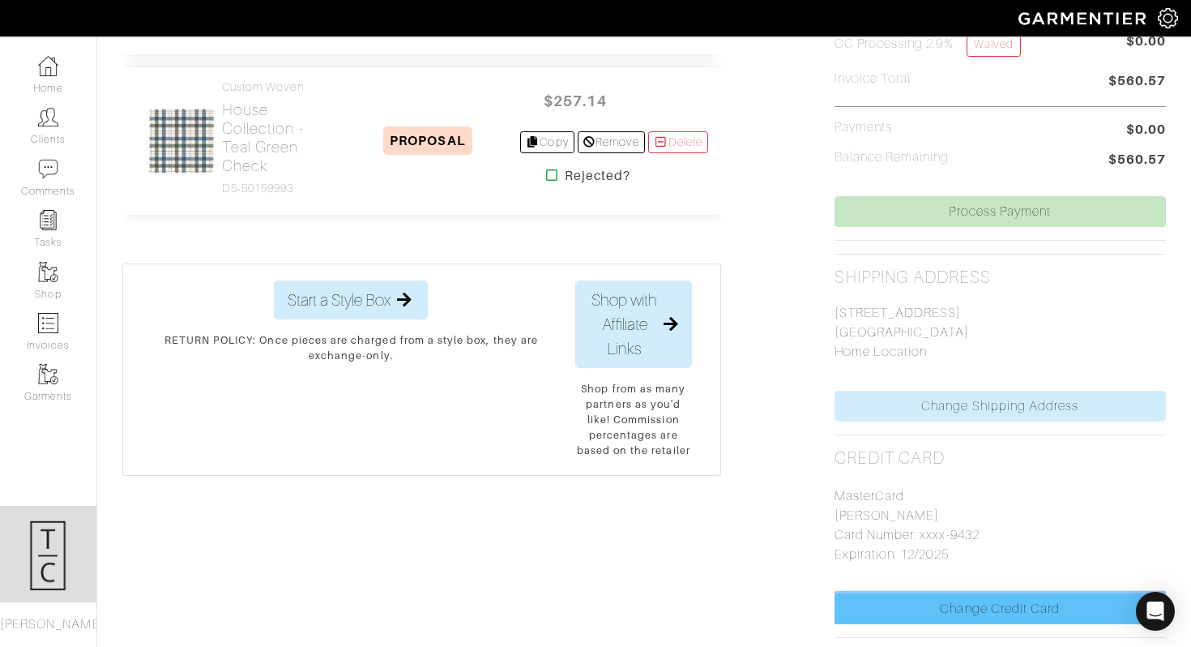
click at [953, 595] on link "Change Credit Card" at bounding box center [1000, 608] width 331 height 31
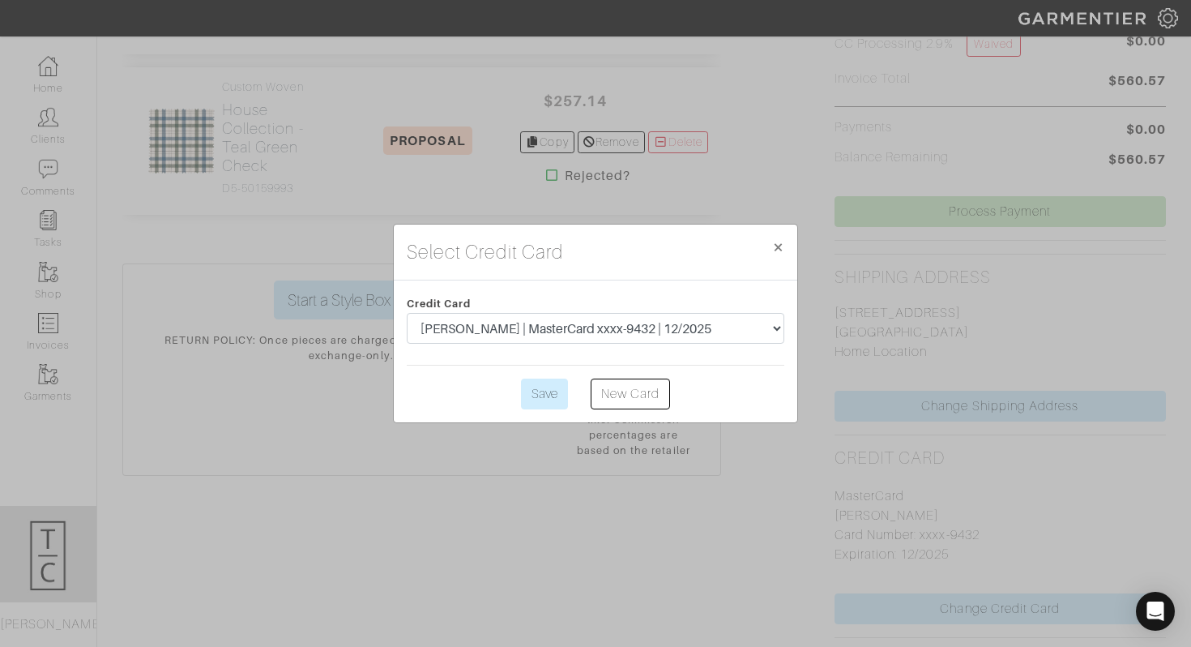
click at [583, 310] on div "Credit Card [PERSON_NAME] | MasterCard xxxx-9432 | 12/2025 [PERSON_NAME] | Visa…" at bounding box center [596, 322] width 402 height 58
click at [583, 319] on select "[PERSON_NAME] | MasterCard xxxx-9432 | 12/2025 [PERSON_NAME] | Visa xxxx-9275 |…" at bounding box center [596, 328] width 378 height 31
select select "5478"
click at [539, 403] on input "Save" at bounding box center [544, 393] width 47 height 31
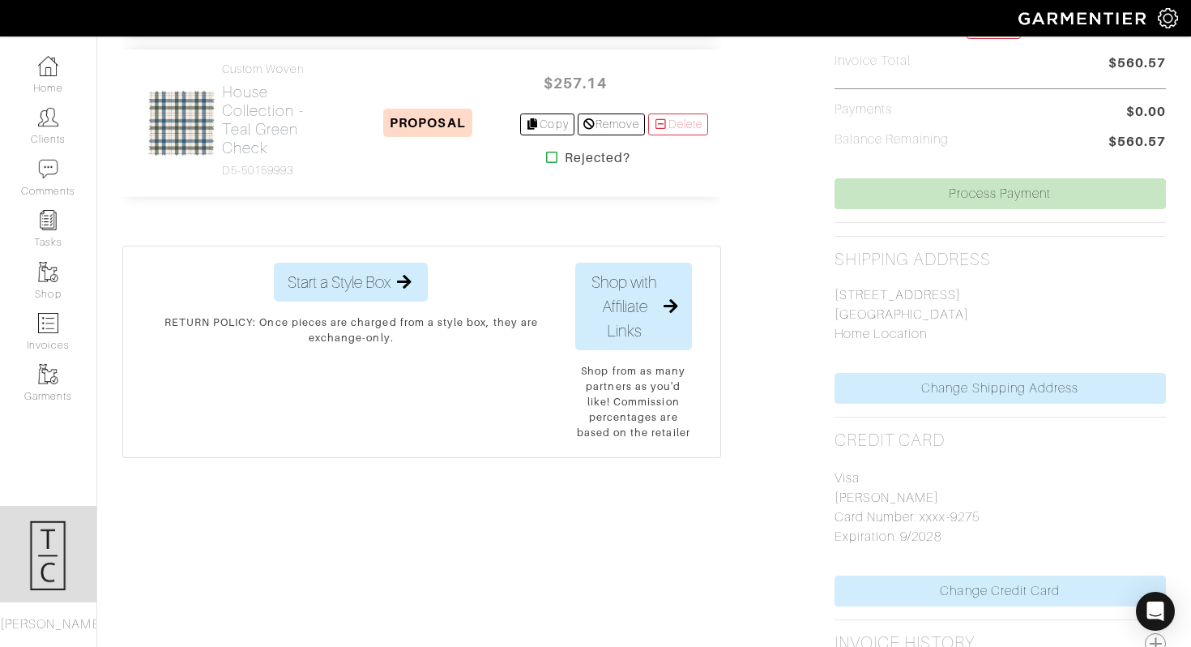
scroll to position [562, 0]
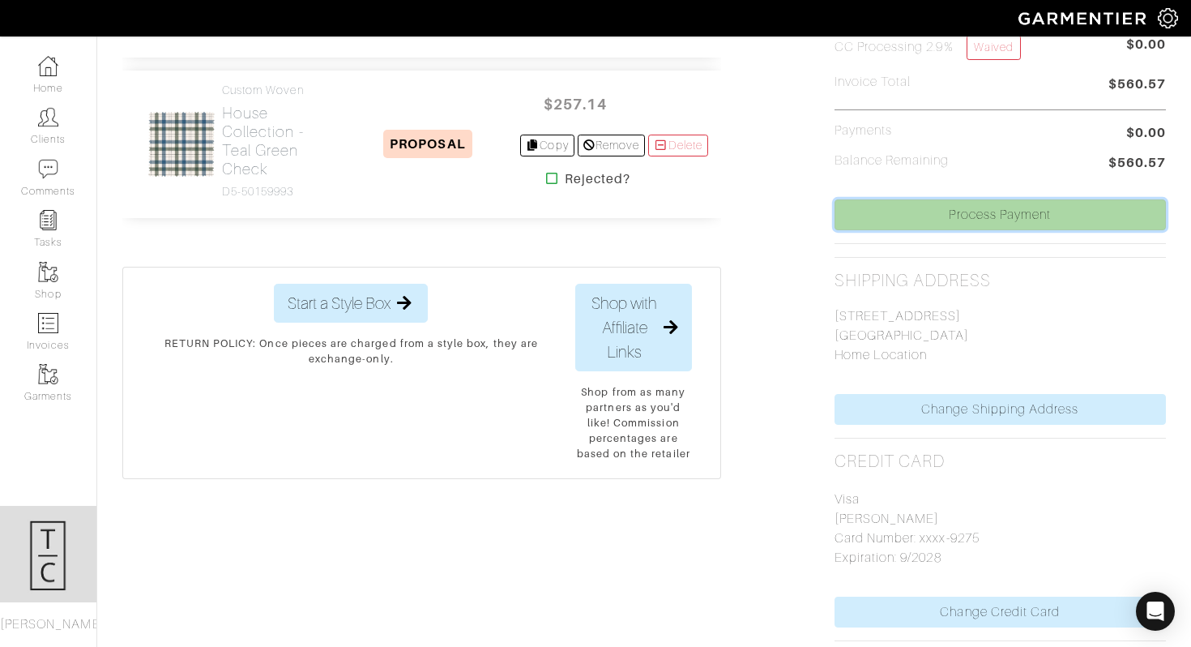
click at [967, 216] on link "Process Payment" at bounding box center [1000, 214] width 331 height 31
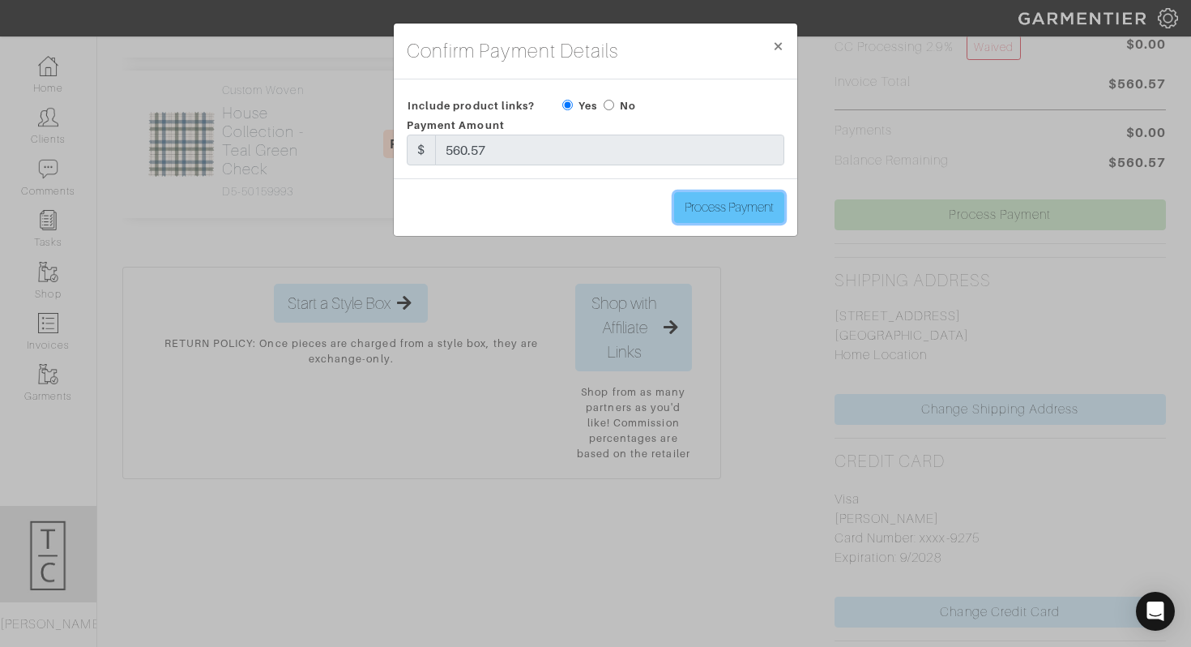
click at [757, 202] on input "Process Payment" at bounding box center [729, 207] width 110 height 31
type input "Process Payment"
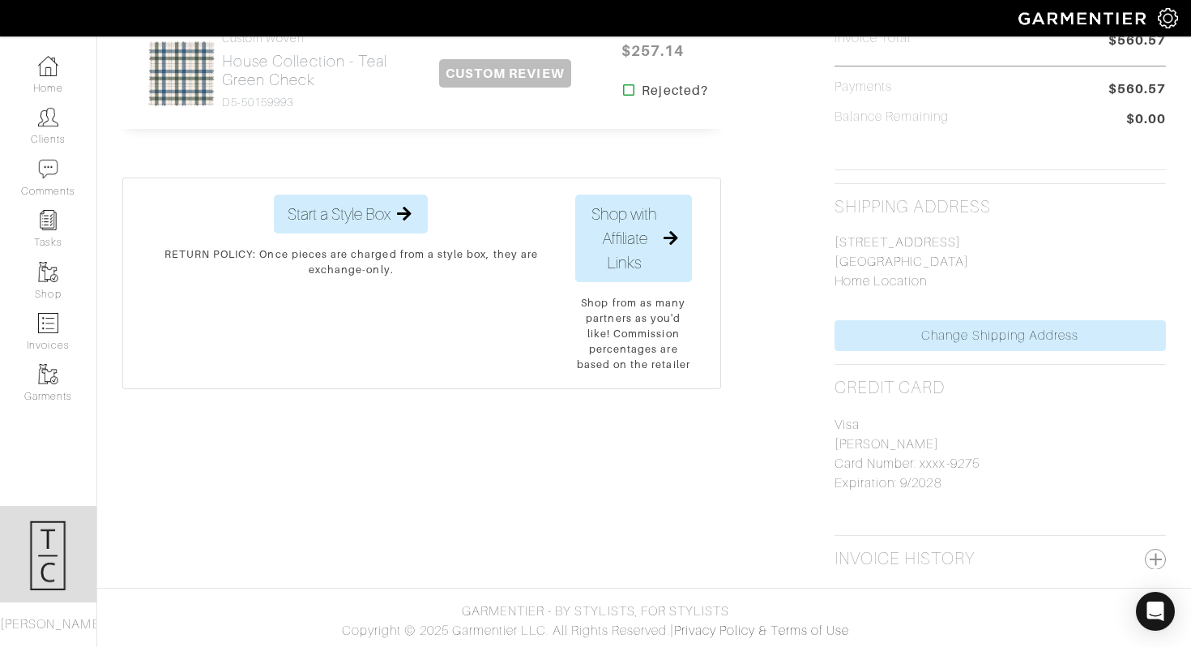
scroll to position [0, 0]
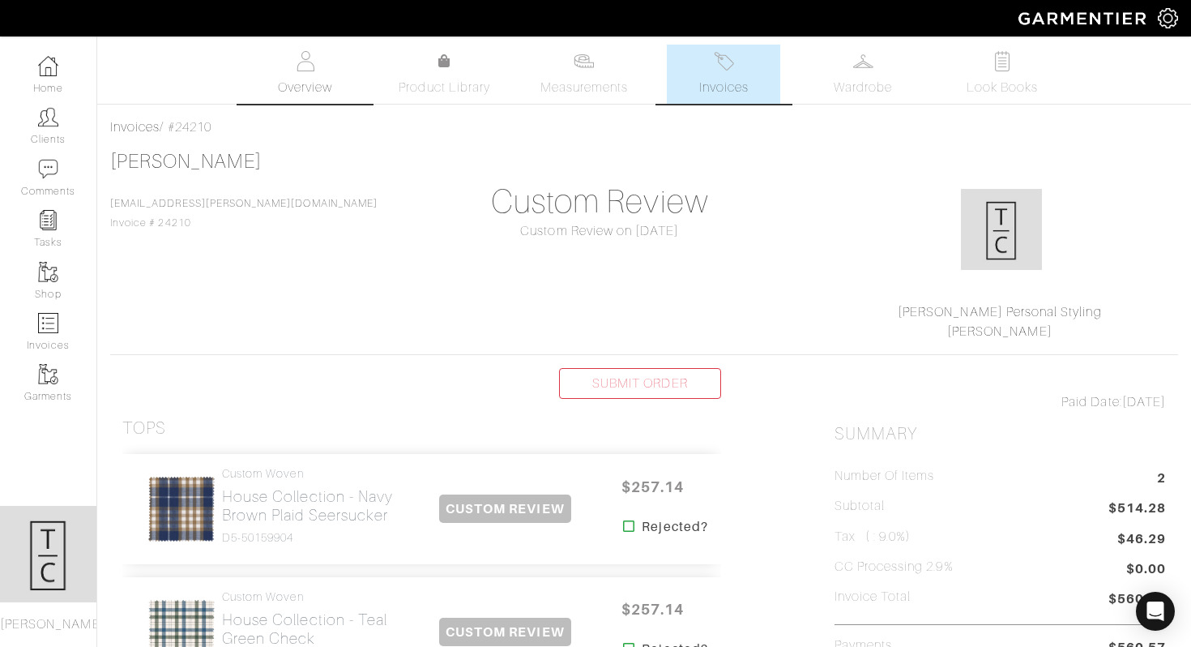
click at [299, 71] on link "Overview" at bounding box center [305, 74] width 113 height 59
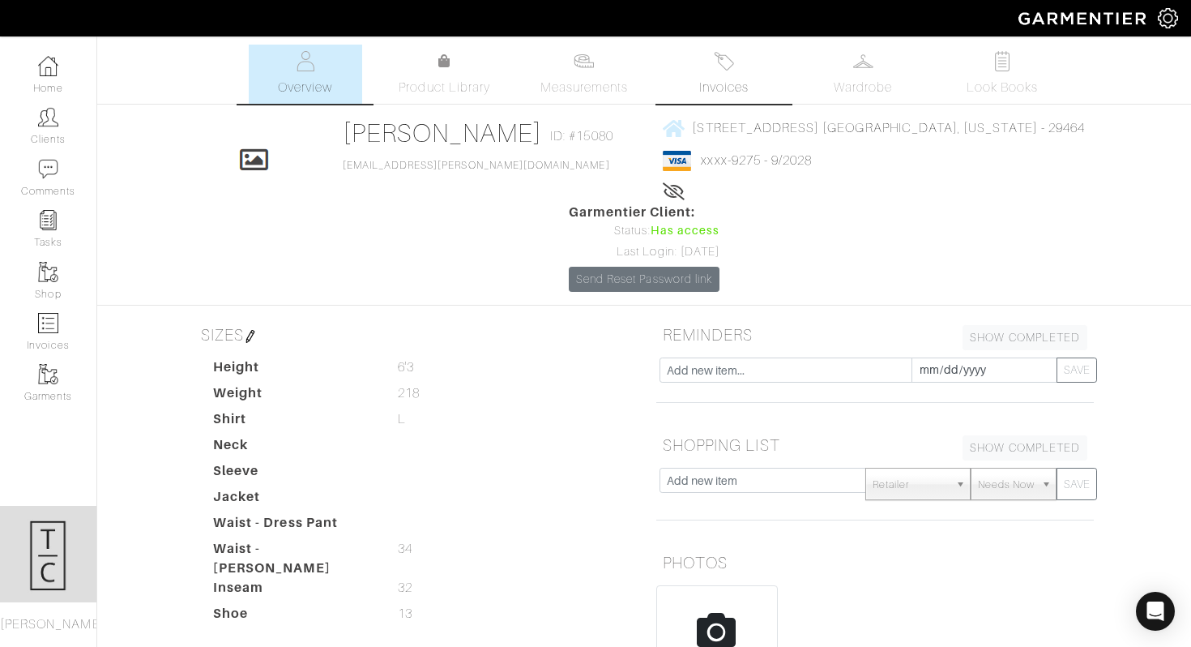
click at [721, 97] on link "Invoices" at bounding box center [723, 74] width 113 height 59
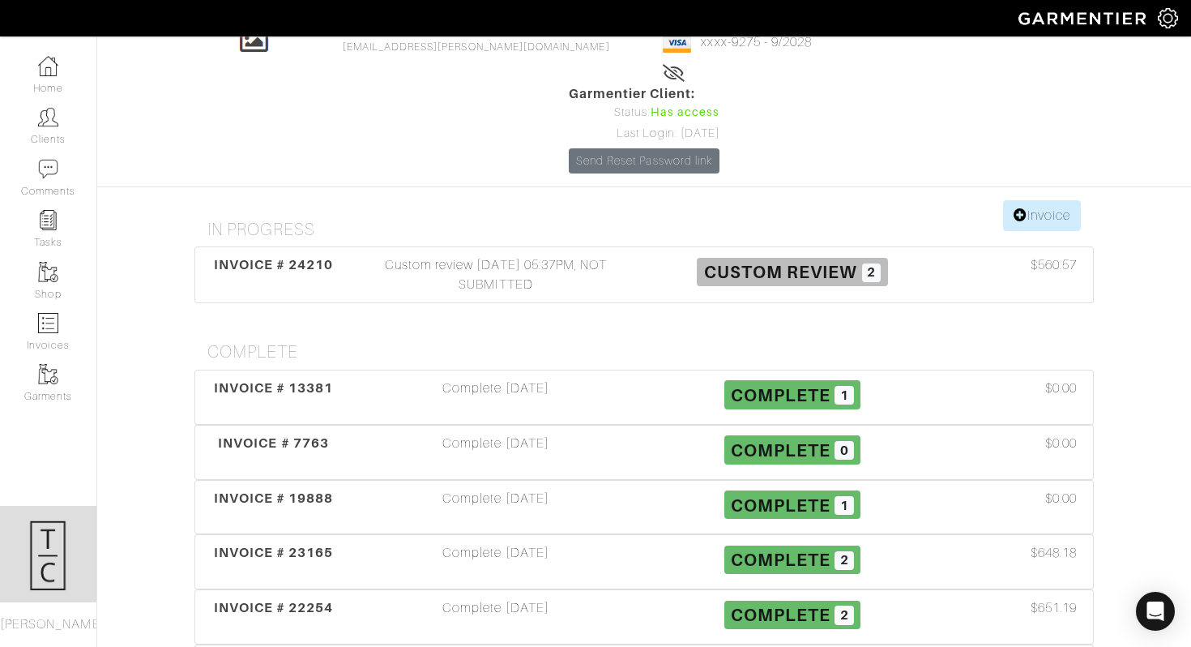
scroll to position [120, 0]
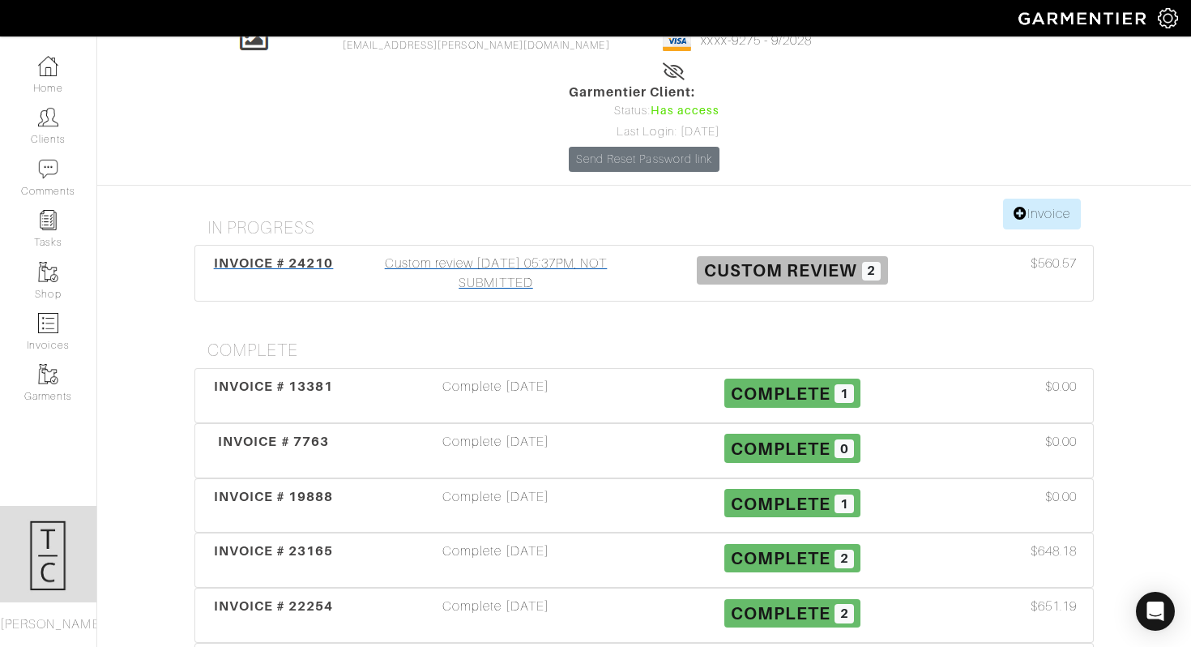
click at [482, 254] on div "Custom review [DATE] 05:37PM, NOT SUBMITTED" at bounding box center [496, 273] width 297 height 39
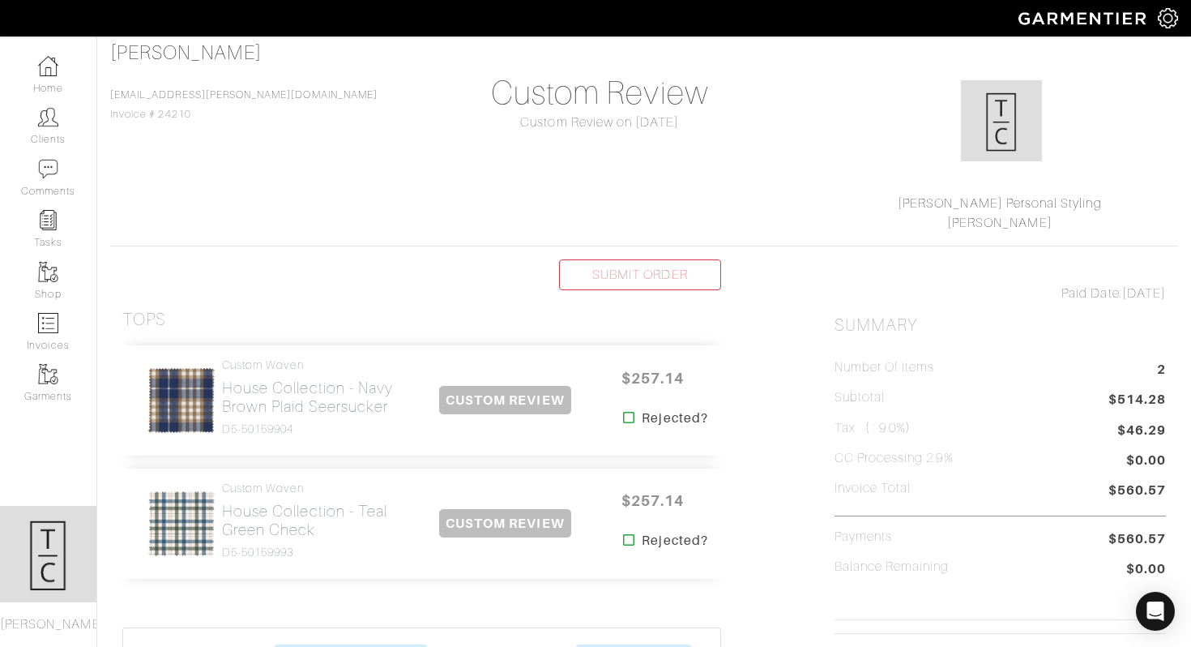
scroll to position [160, 0]
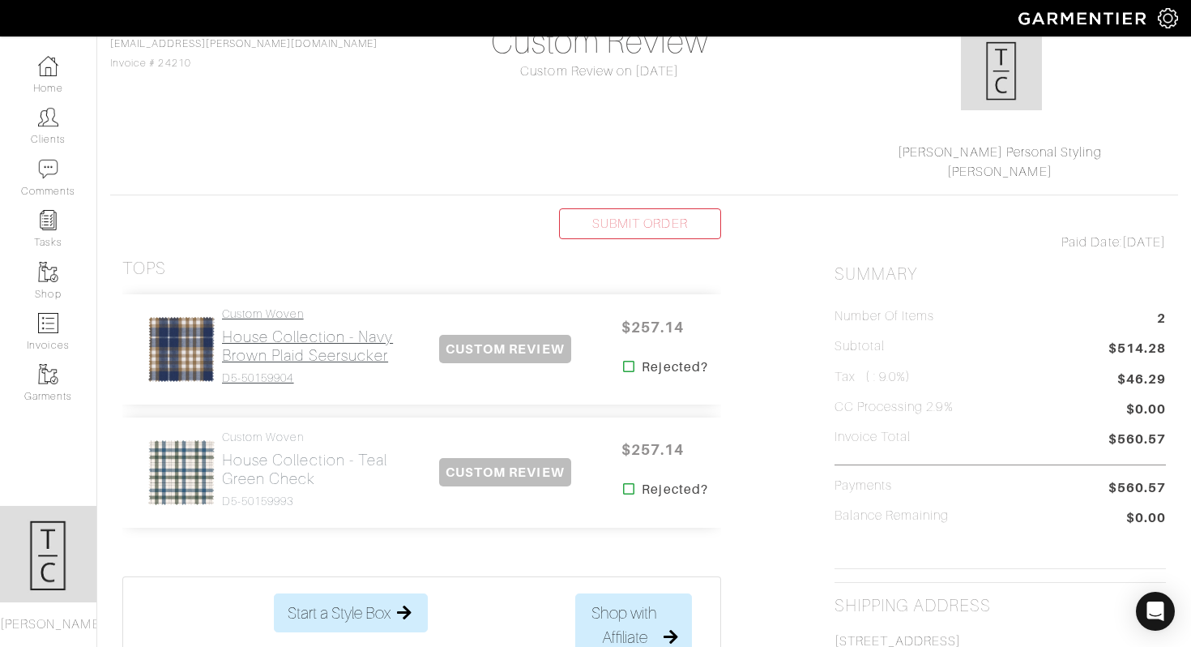
click at [325, 360] on h2 "House Collection - Navy Brown Plaid Seersucker" at bounding box center [317, 345] width 191 height 37
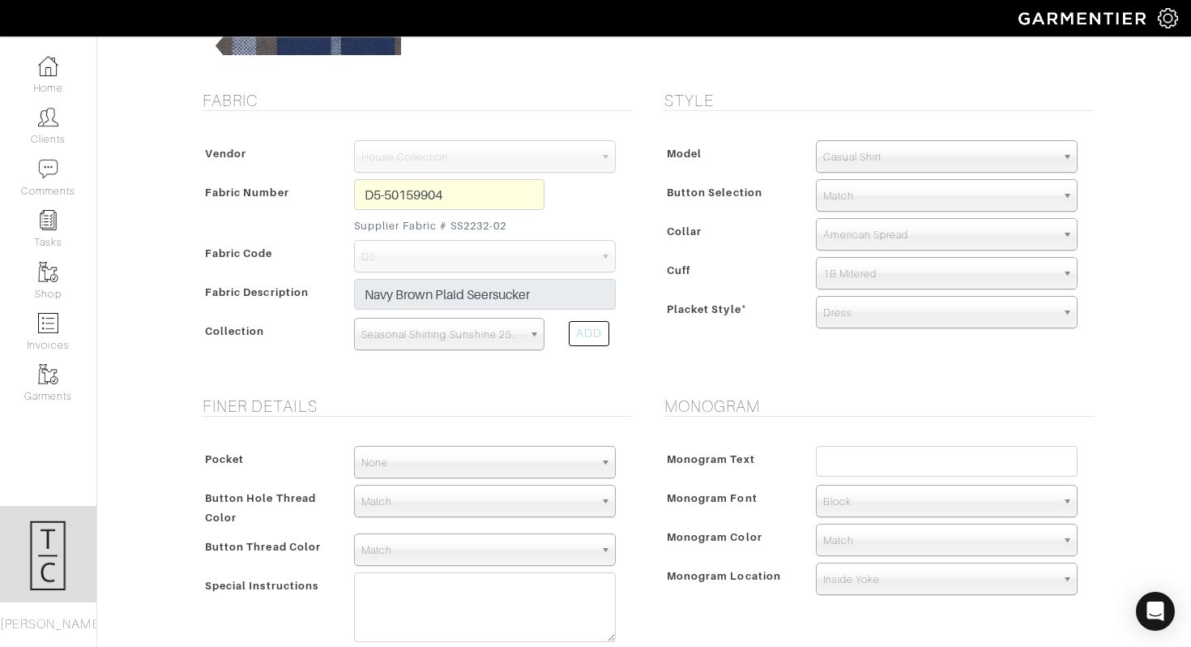
scroll to position [454, 0]
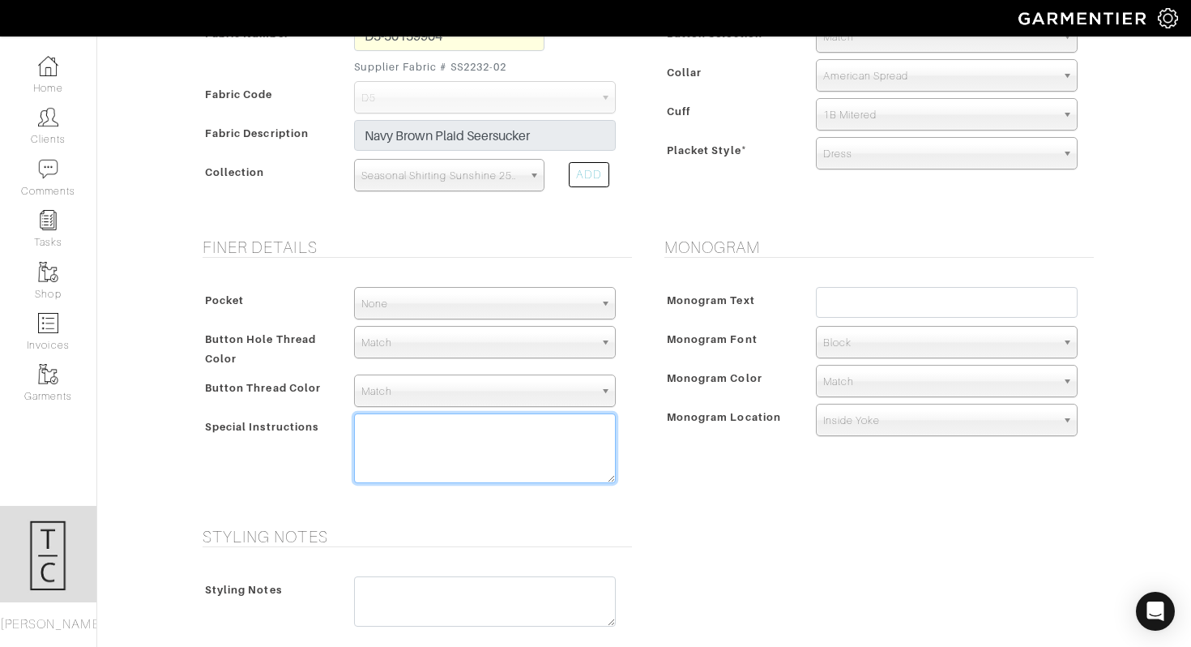
click at [463, 445] on textarea at bounding box center [485, 448] width 262 height 70
type textarea "ship to clients house when order is complete"
drag, startPoint x: 438, startPoint y: 459, endPoint x: 272, endPoint y: 353, distance: 197.1
click at [272, 353] on div "Pocket None V-Hem Left V-Hem Right None Button Hole Thread Color Match Aubergin…" at bounding box center [413, 389] width 438 height 237
click at [730, 515] on form "See Custom Models & Style Options Swatch & Detail Images Price $ 257.14 Fabric …" at bounding box center [644, 291] width 900 height 1271
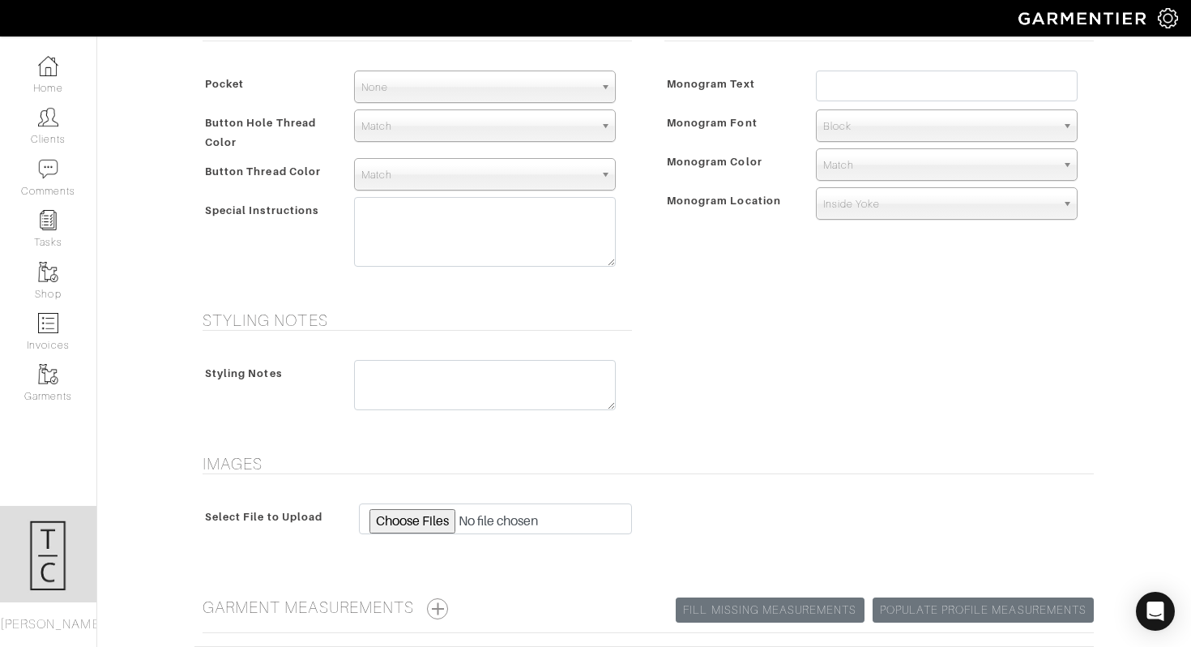
scroll to position [810, 0]
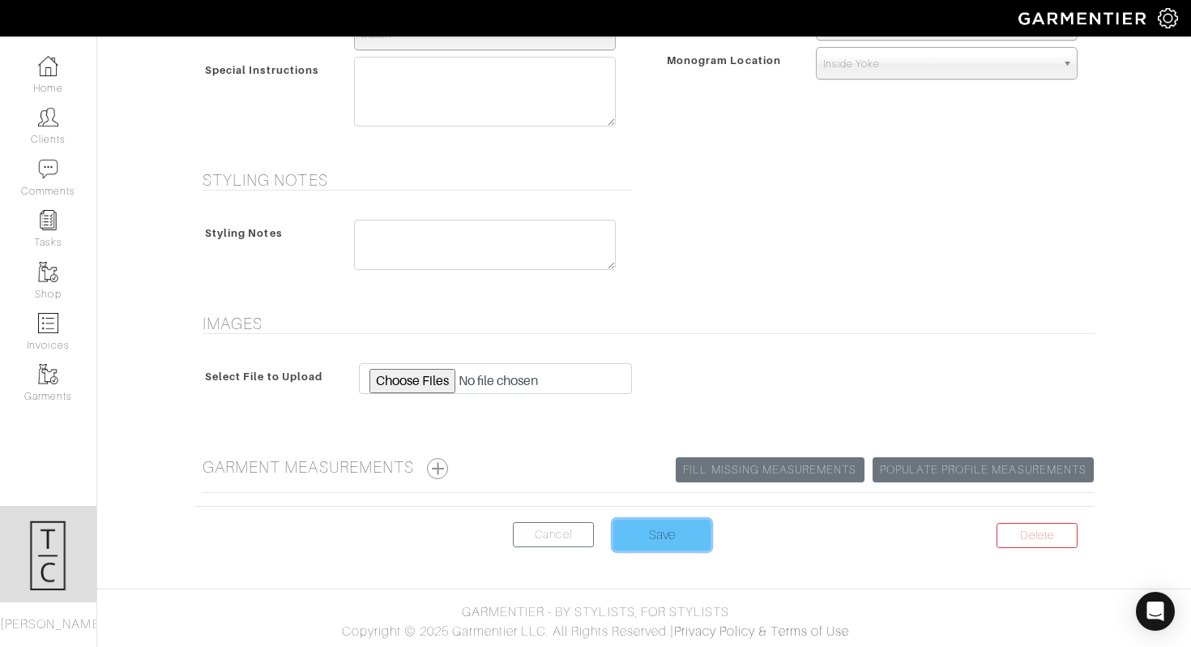
click at [644, 536] on input "Save" at bounding box center [661, 534] width 97 height 31
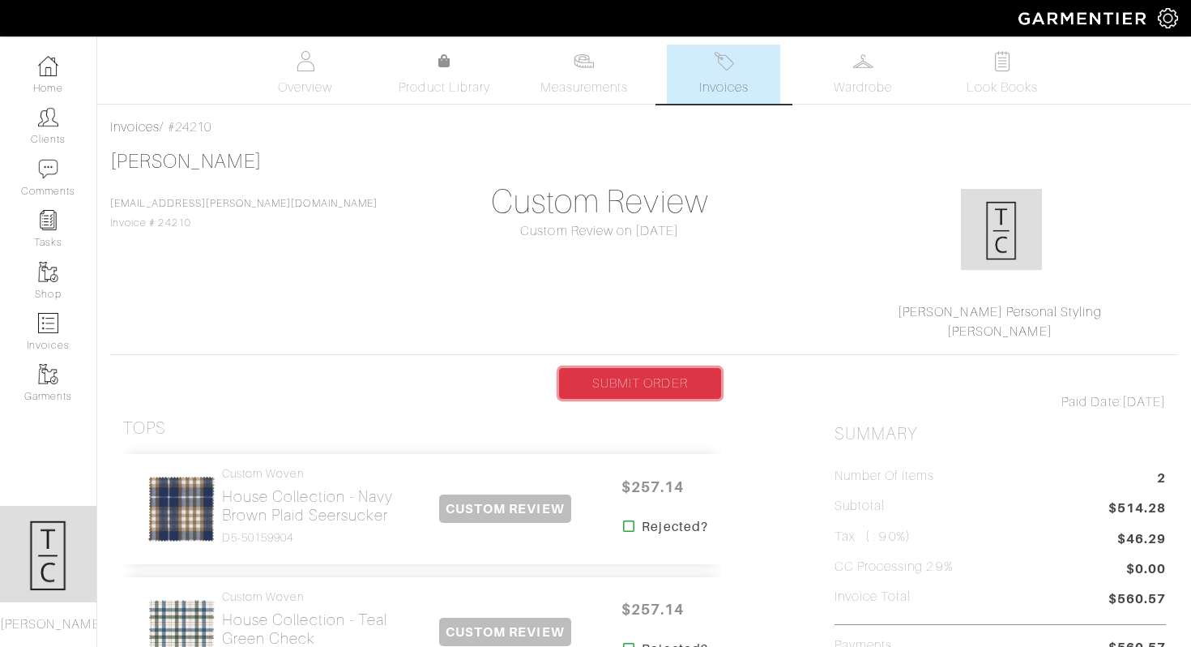
click at [638, 370] on link "SUBMIT ORDER" at bounding box center [640, 383] width 162 height 31
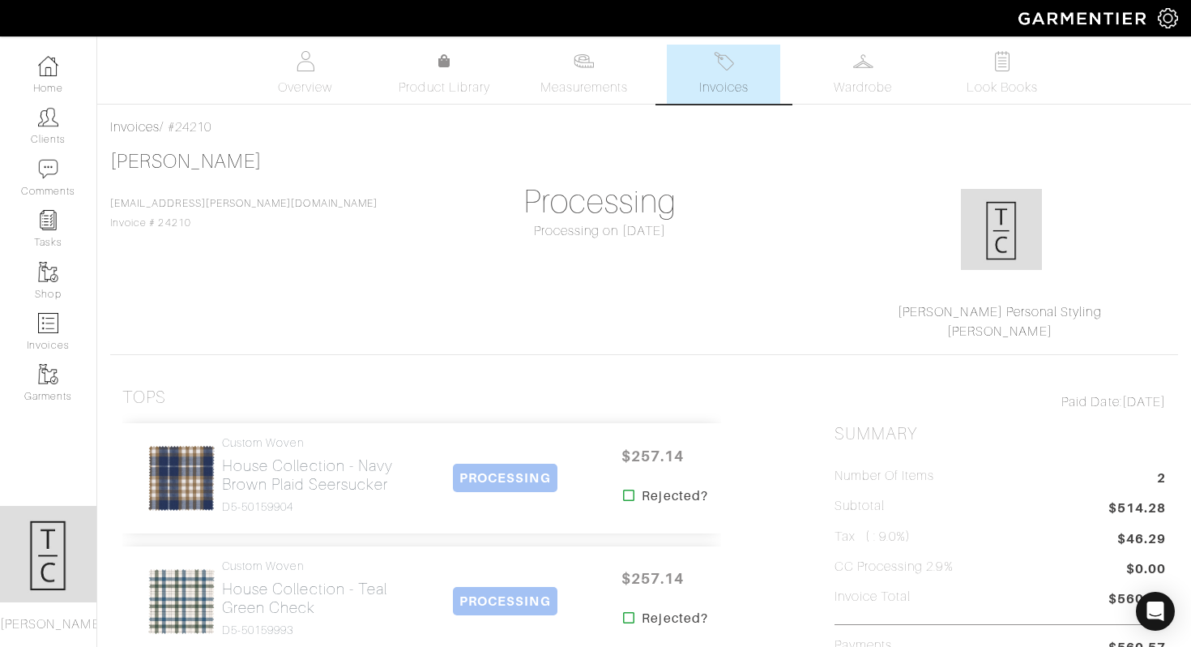
click at [51, 36] on div "Company Settings Manage Subscription My Profile Stylists Sign Out" at bounding box center [595, 18] width 1191 height 36
click at [51, 64] on img at bounding box center [48, 66] width 20 height 20
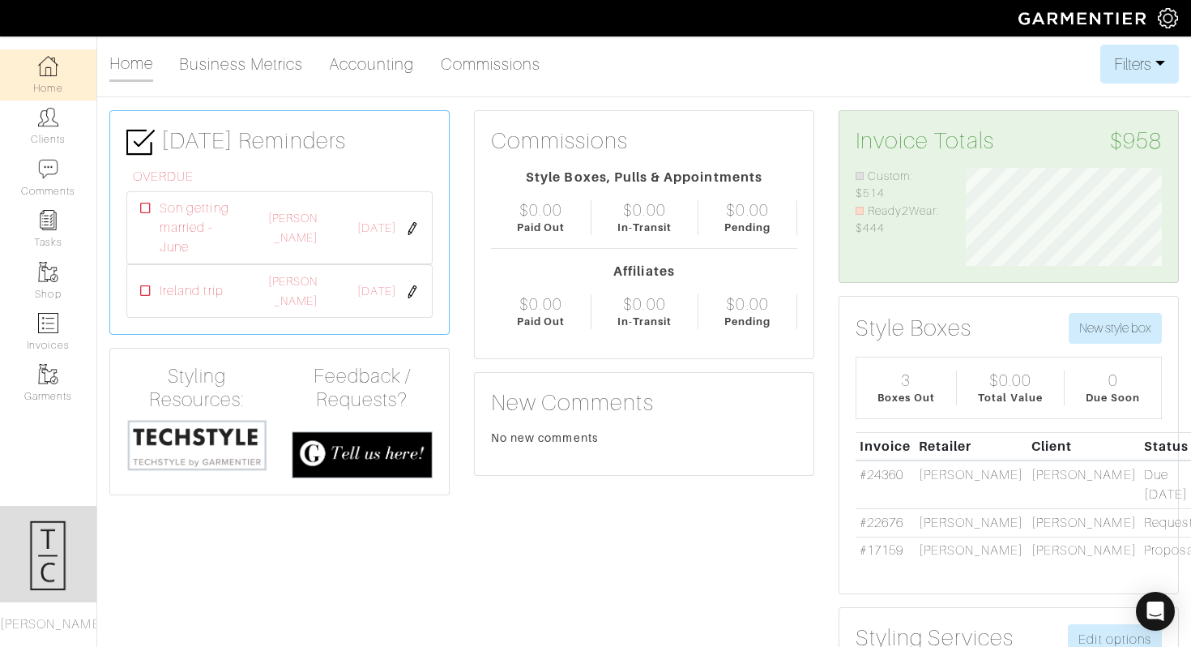
scroll to position [98, 220]
